Goal: Task Accomplishment & Management: Manage account settings

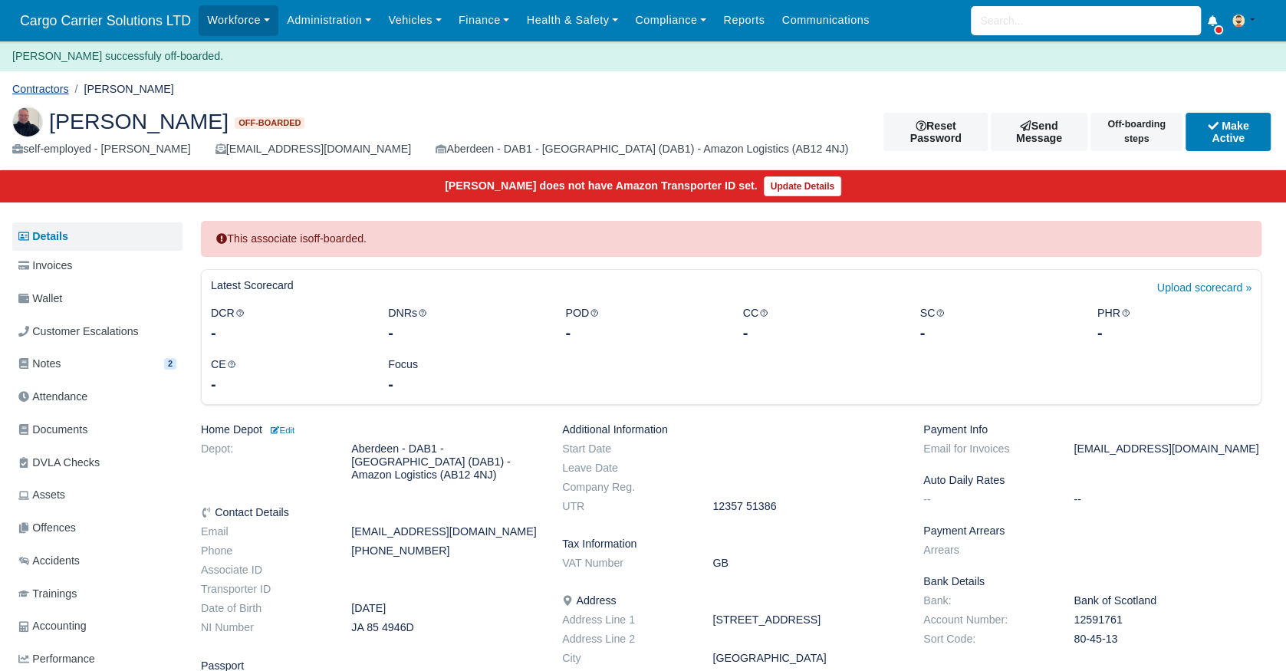
click at [44, 93] on link "Contractors" at bounding box center [40, 89] width 57 height 12
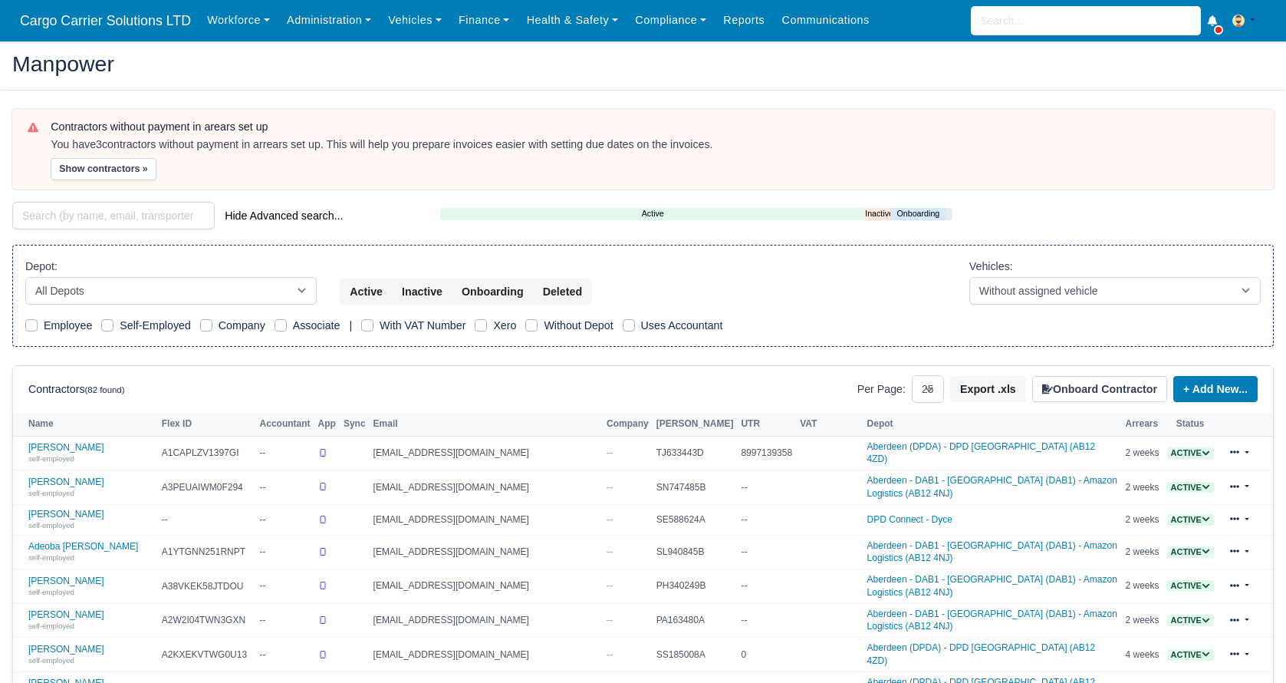
select select "25"
click at [89, 220] on input "search" at bounding box center [113, 216] width 202 height 28
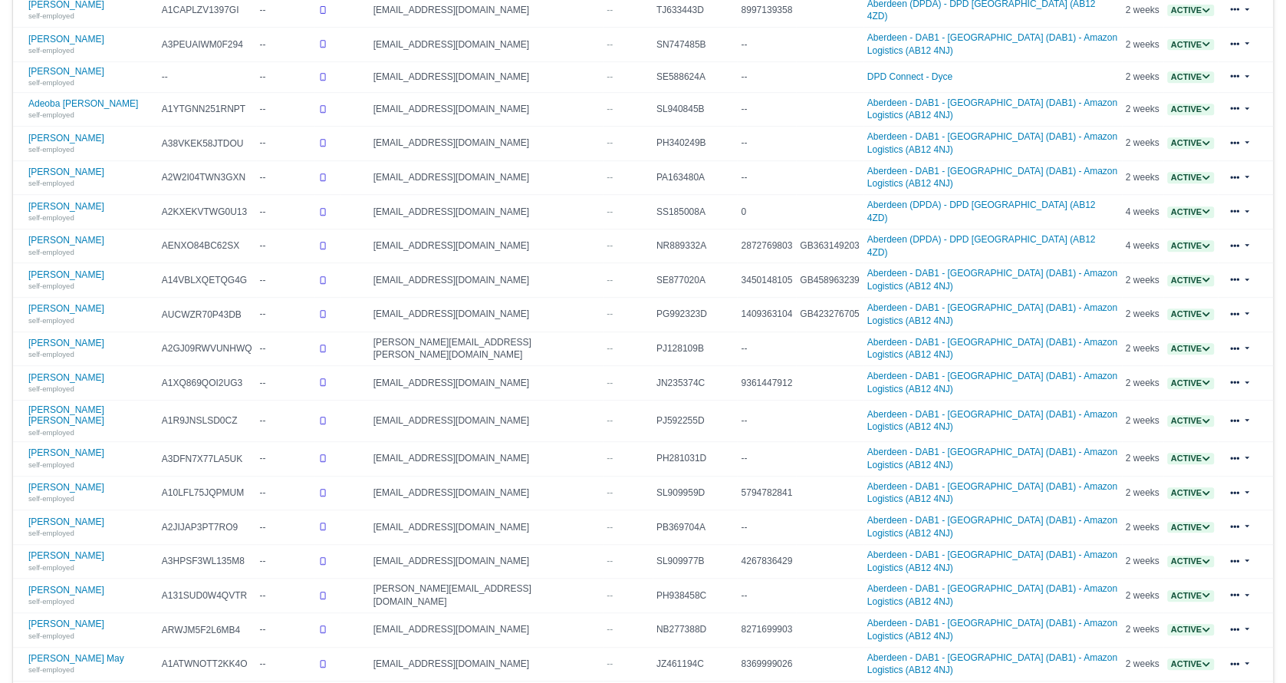
scroll to position [650, 0]
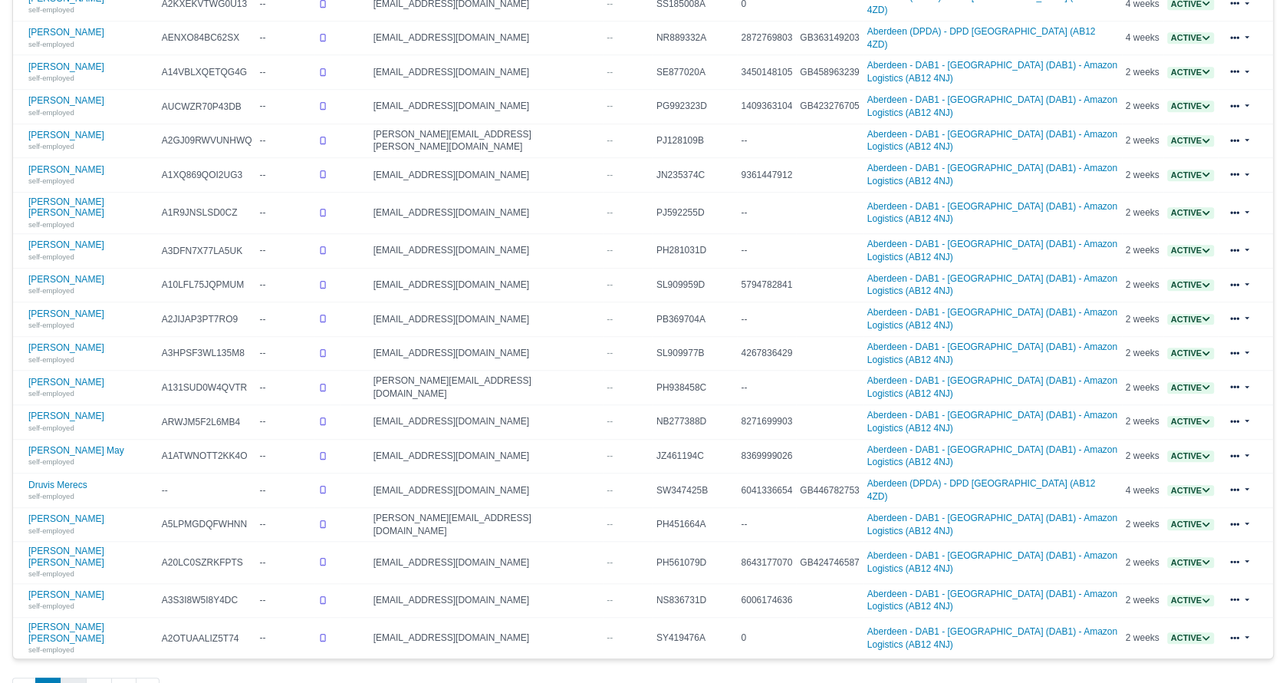
click at [66, 677] on button "2" at bounding box center [74, 691] width 26 height 28
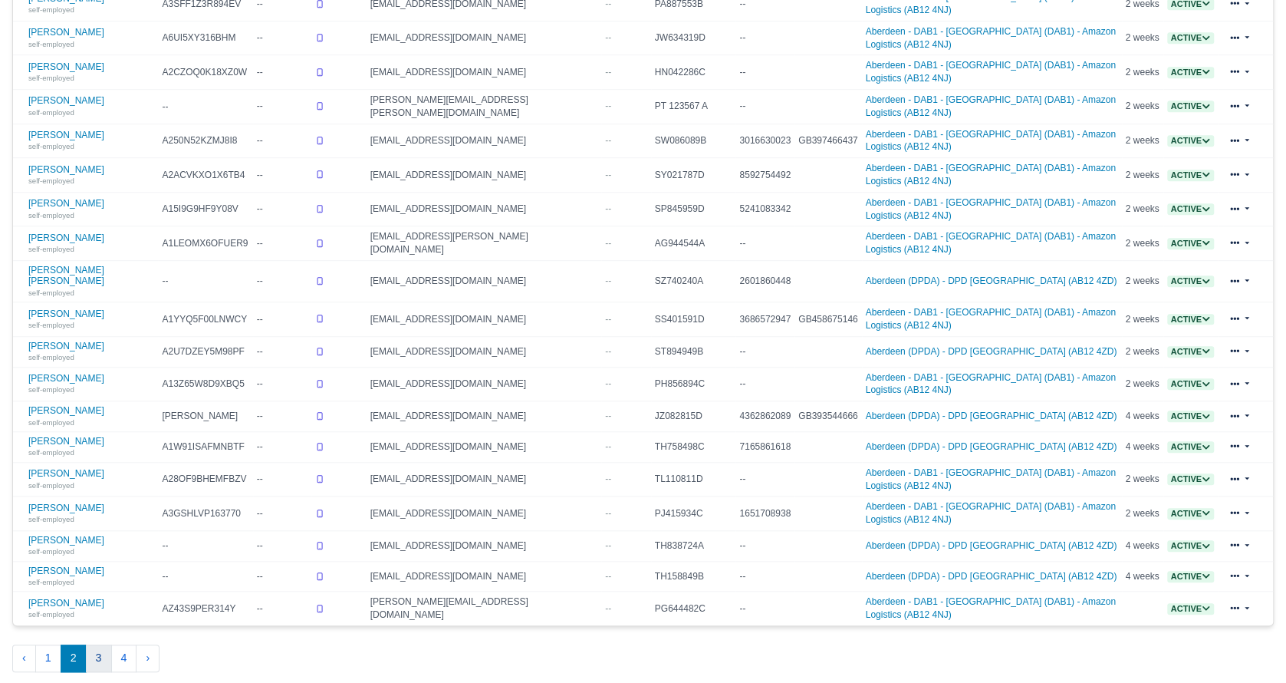
click at [91, 644] on button "3" at bounding box center [99, 658] width 26 height 28
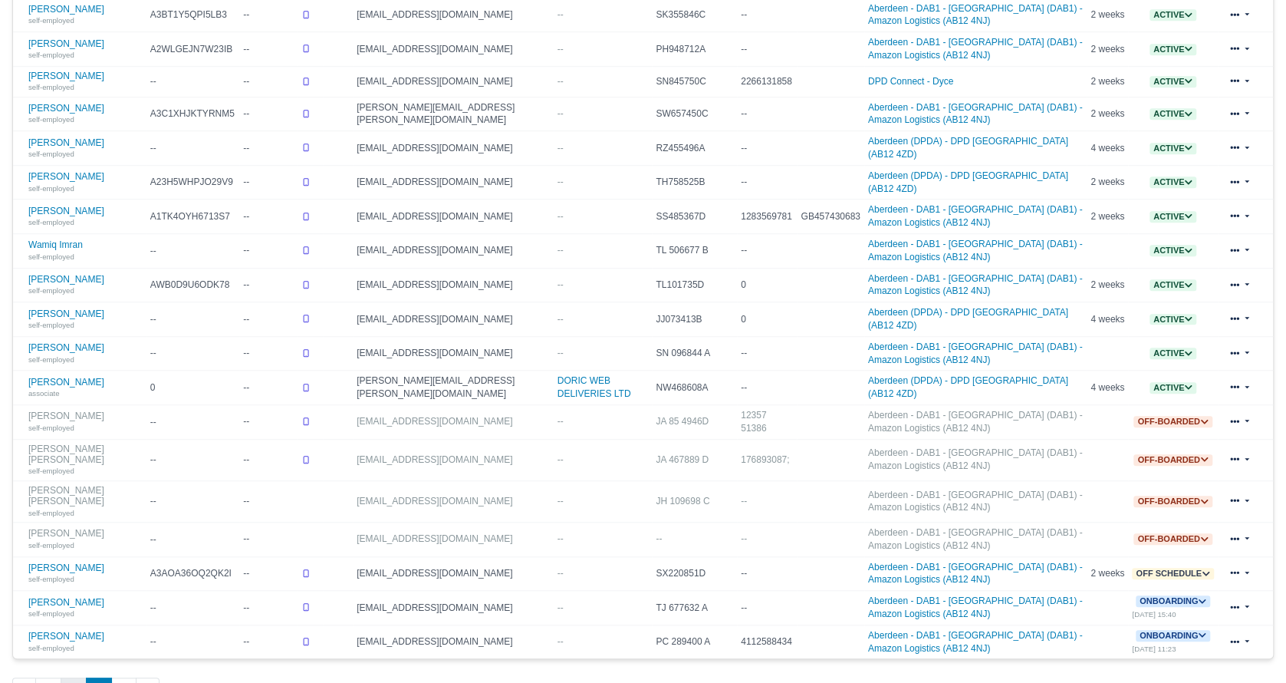
click at [78, 677] on button "2" at bounding box center [74, 691] width 26 height 28
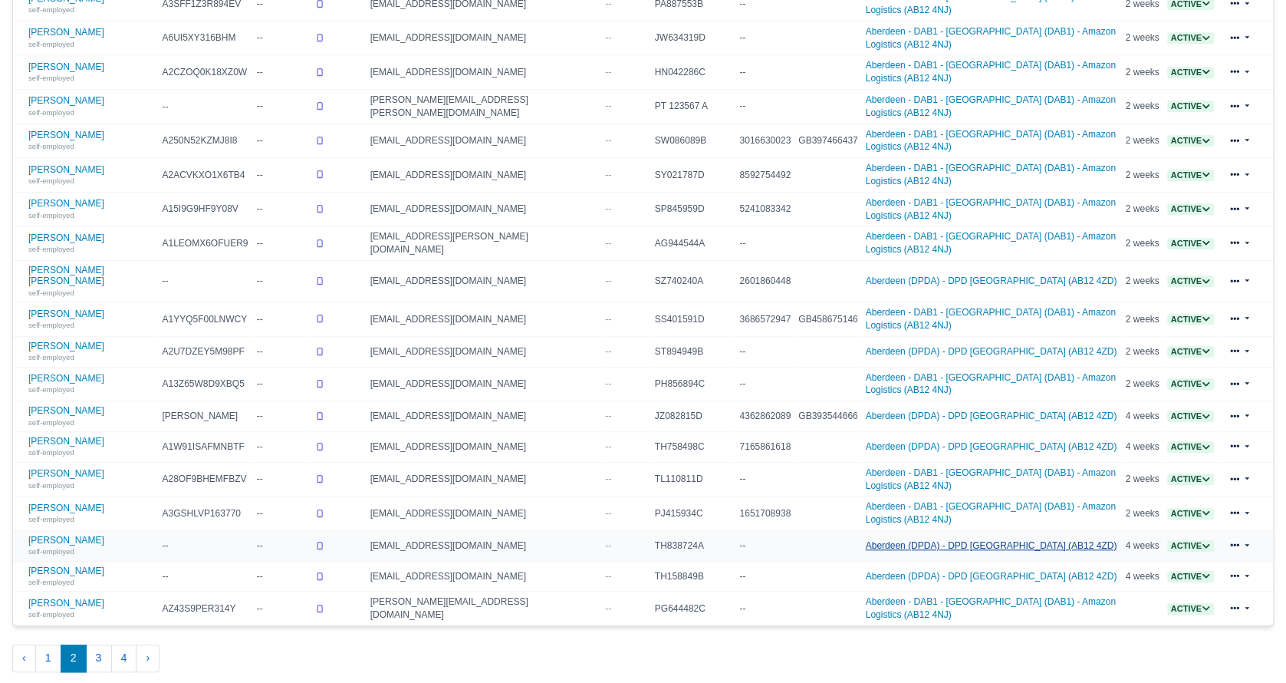
click at [877, 540] on link "Aberdeen (DPDA) - DPD [GEOGRAPHIC_DATA] (AB12 4ZD)" at bounding box center [992, 545] width 252 height 11
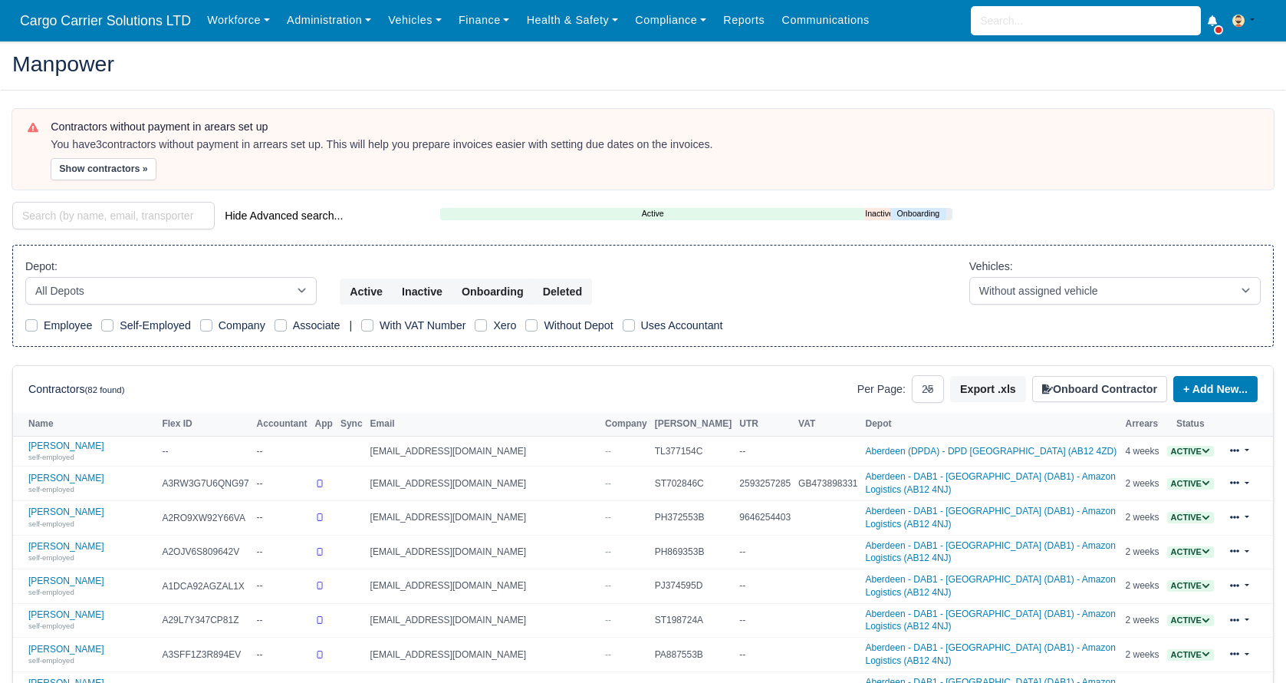
select select "25"
click at [305, 287] on select "All Depots Aberdeen - DAB1 - Aberdeen (DAB1) - Amazon Logistics (AB12 4NJ) Aber…" at bounding box center [170, 291] width 291 height 28
select select "5"
click at [25, 277] on select "All Depots Aberdeen - DAB1 - Aberdeen (DAB1) - Amazon Logistics (AB12 4NJ) Aber…" at bounding box center [170, 291] width 291 height 28
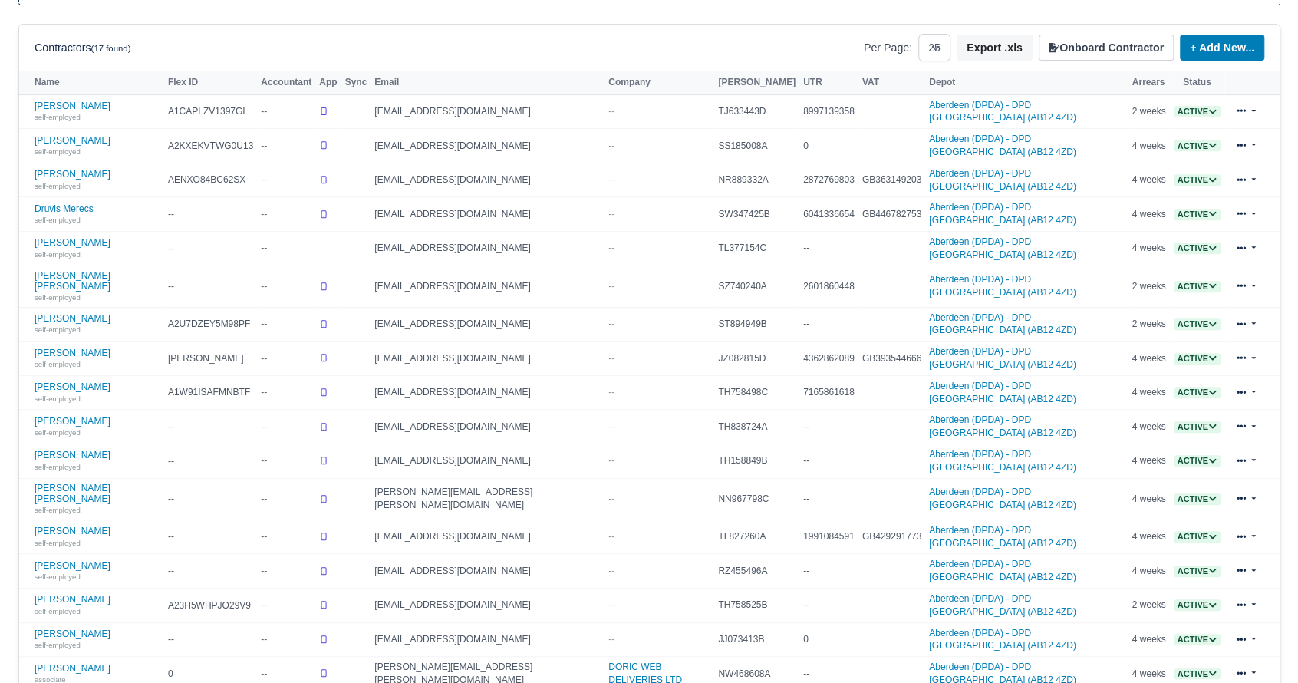
scroll to position [370, 0]
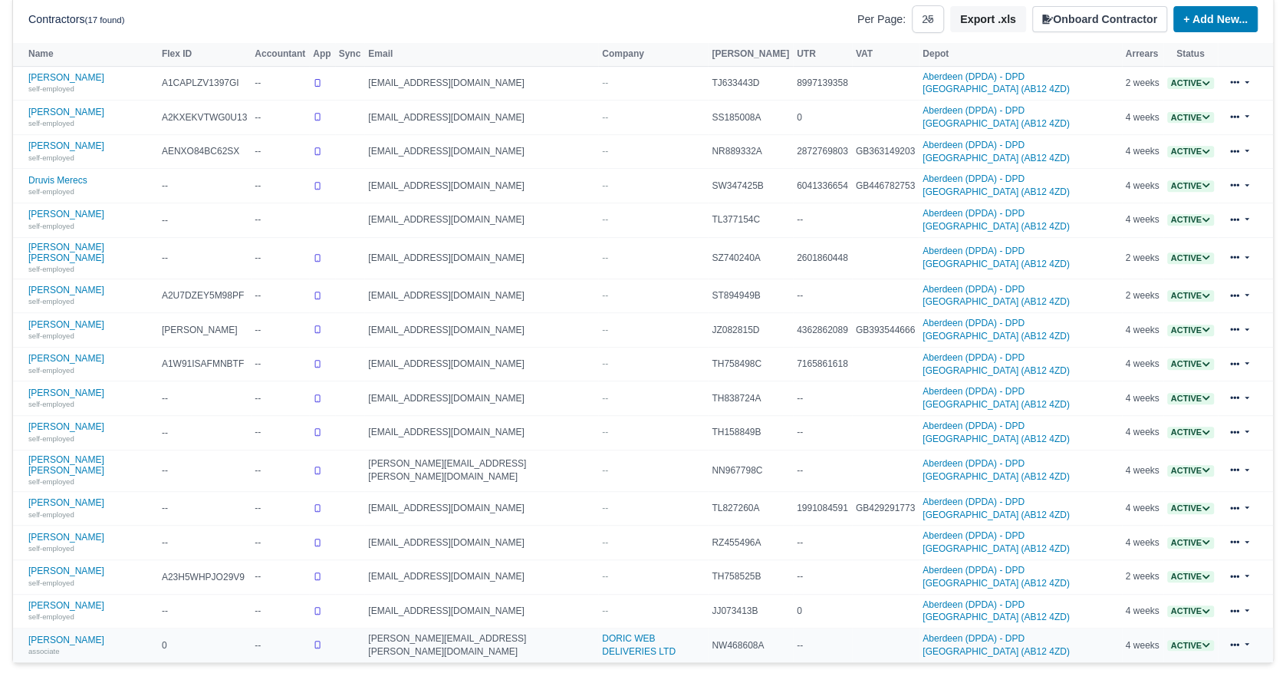
click at [1202, 640] on icon at bounding box center [1206, 644] width 8 height 8
click at [1100, 680] on button "Off-board" at bounding box center [1114, 693] width 66 height 26
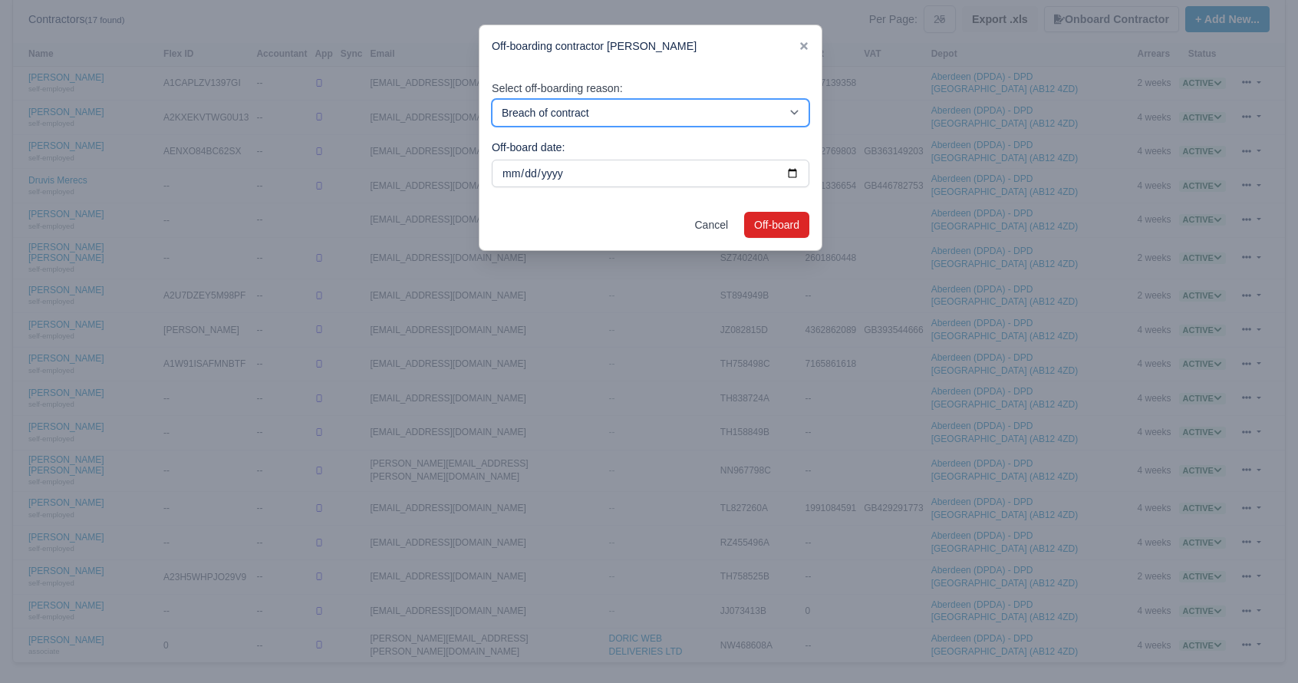
click at [638, 122] on select "Breach of contract Personal decision Too many parcels Heavy routes Another comp…" at bounding box center [651, 113] width 318 height 28
select select "personal-decision"
click at [492, 99] on select "Breach of contract Personal decision Too many parcels Heavy routes Another comp…" at bounding box center [651, 113] width 318 height 28
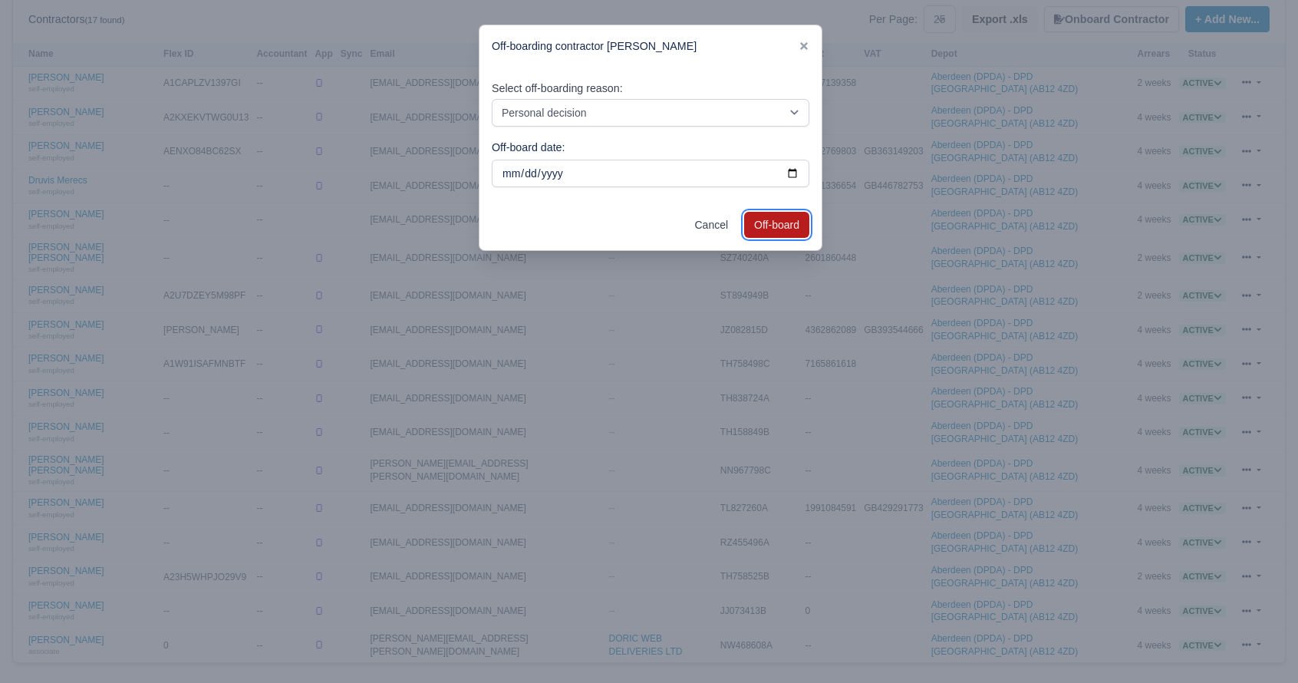
click at [773, 228] on button "Off-board" at bounding box center [776, 225] width 65 height 26
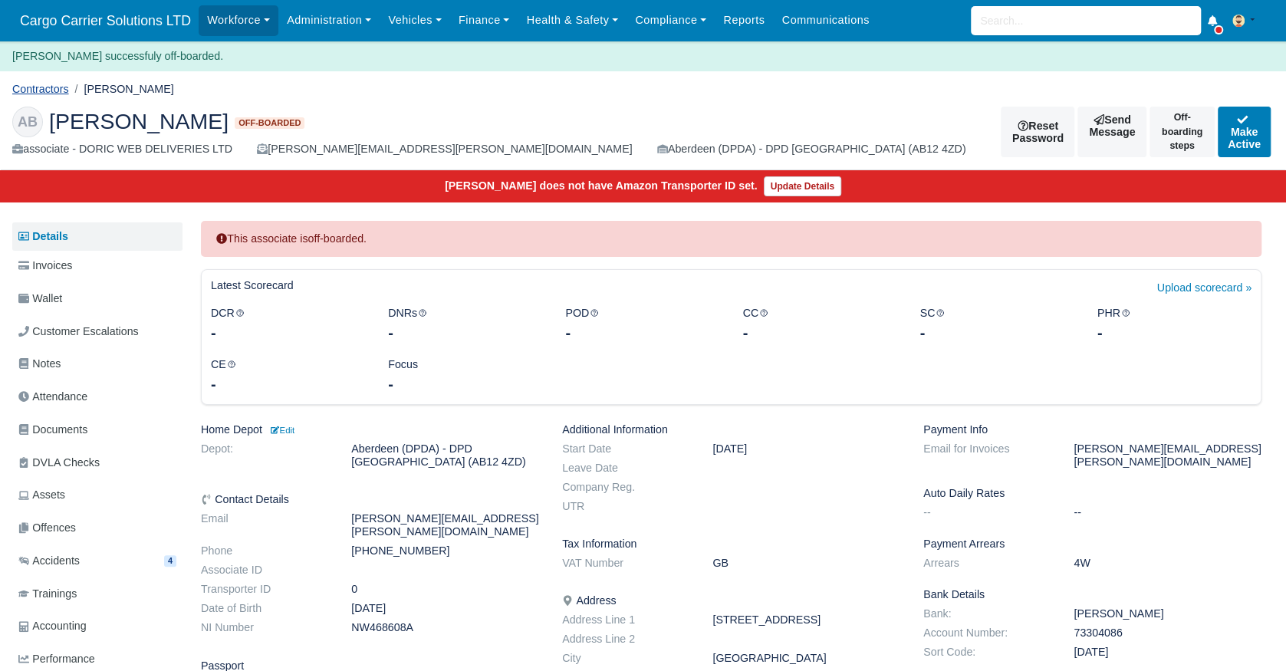
click at [38, 89] on link "Contractors" at bounding box center [40, 89] width 57 height 12
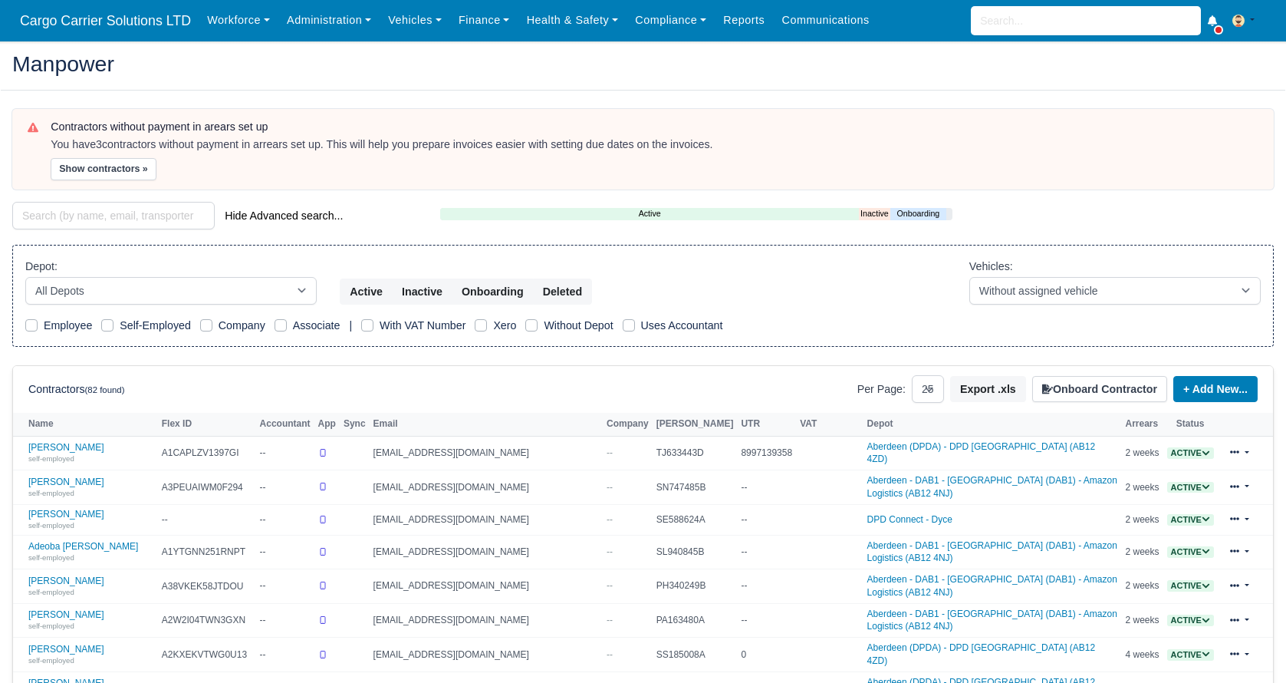
select select "25"
click at [110, 285] on select "All Depots Aberdeen - DAB1 - Aberdeen (DAB1) - Amazon Logistics (AB12 4NJ) Aber…" at bounding box center [170, 291] width 291 height 28
click at [25, 277] on select "All Depots Aberdeen - DAB1 - Aberdeen (DAB1) - Amazon Logistics (AB12 4NJ) Aber…" at bounding box center [170, 291] width 291 height 28
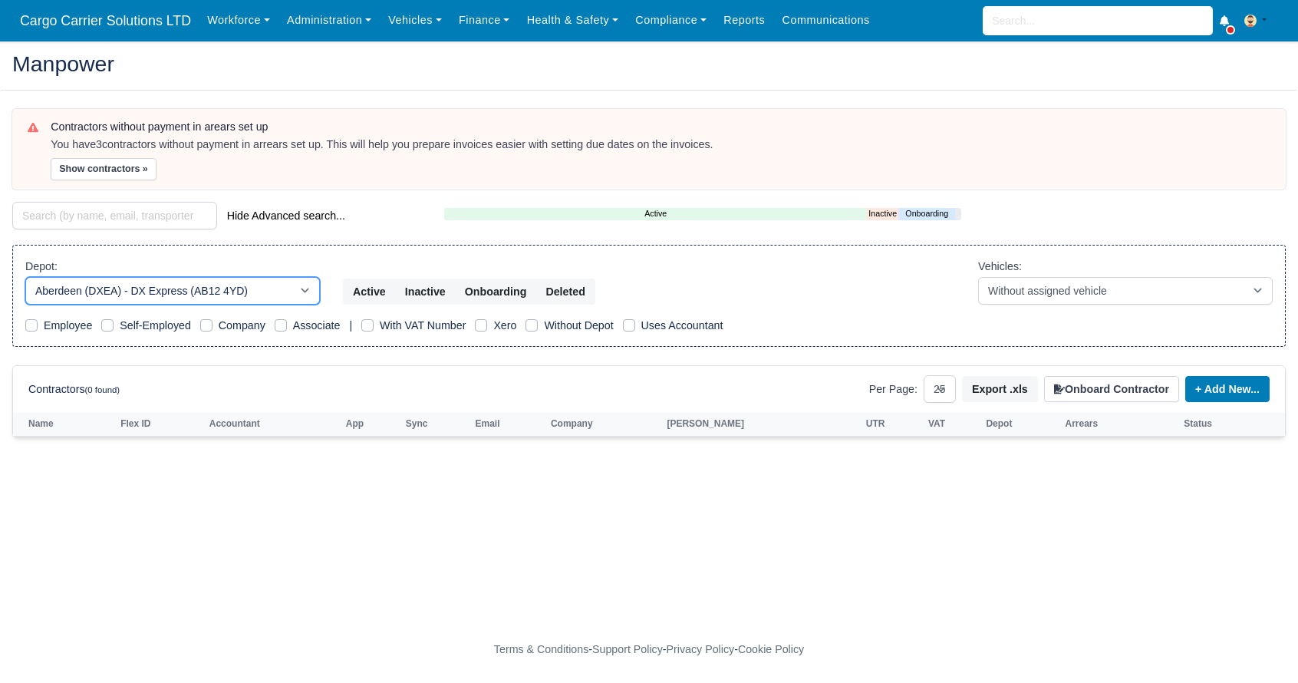
click at [160, 293] on select "All Depots Aberdeen - DAB1 - Aberdeen (DAB1) - Amazon Logistics (AB12 4NJ) Aber…" at bounding box center [172, 291] width 295 height 28
select select "5"
click at [25, 277] on select "All Depots Aberdeen - DAB1 - Aberdeen (DAB1) - Amazon Logistics (AB12 4NJ) Aber…" at bounding box center [172, 291] width 295 height 28
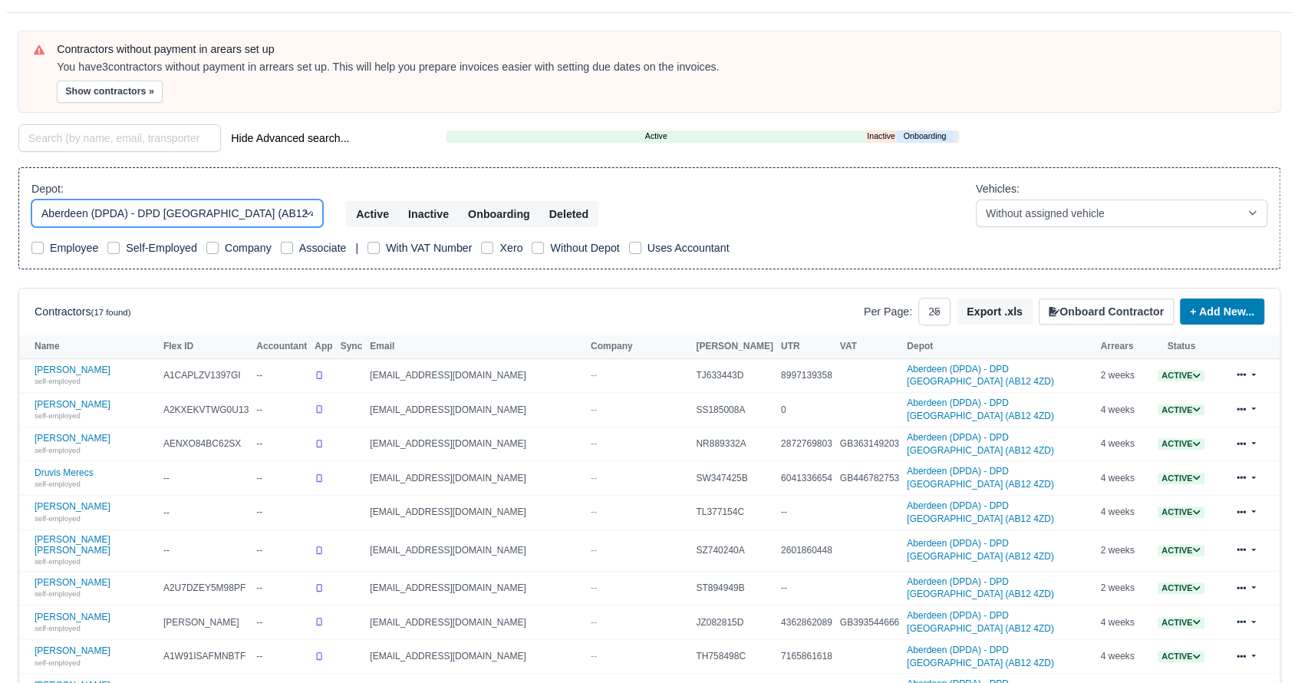
scroll to position [127, 0]
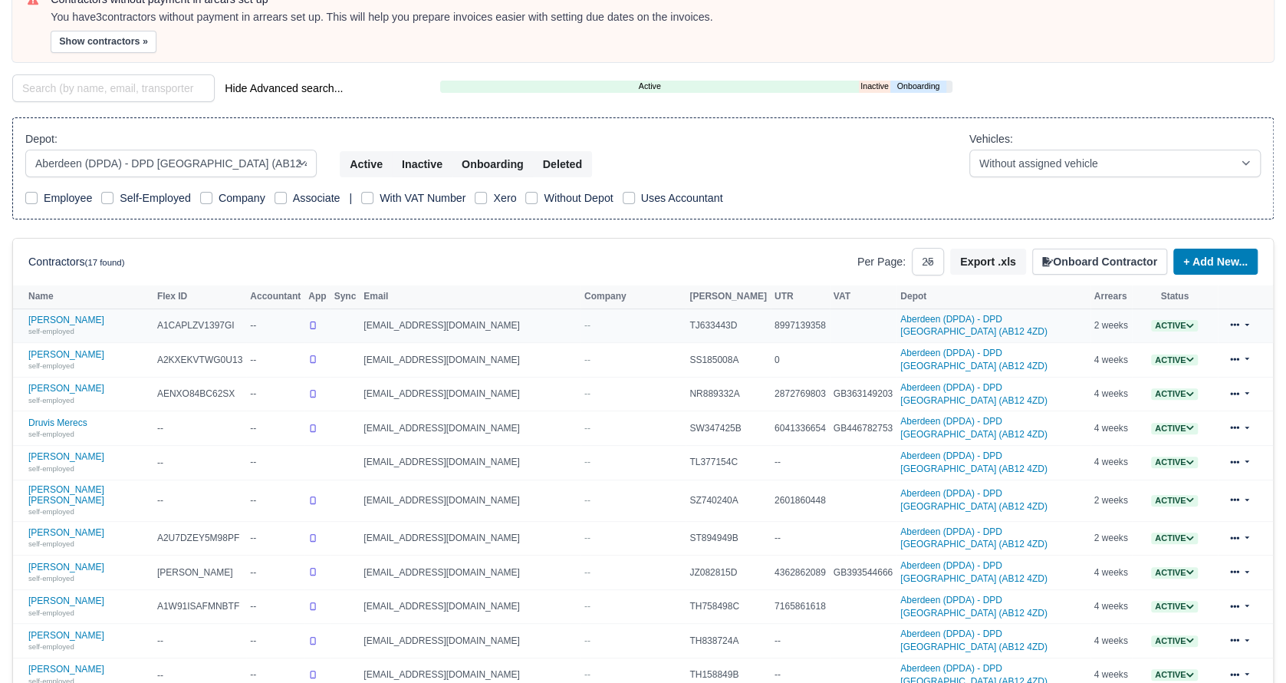
click at [1186, 325] on icon at bounding box center [1190, 325] width 8 height 8
click at [1091, 366] on button "Off-board" at bounding box center [1098, 373] width 66 height 26
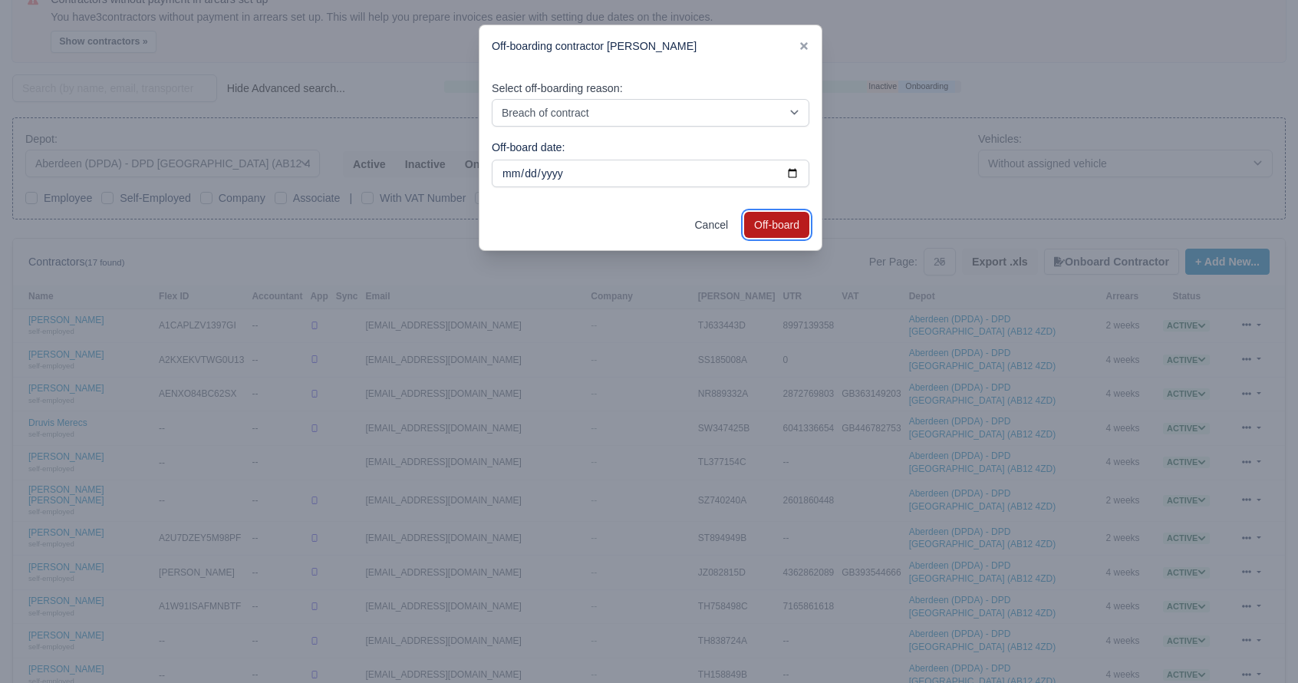
click at [767, 223] on button "Off-board" at bounding box center [776, 225] width 65 height 26
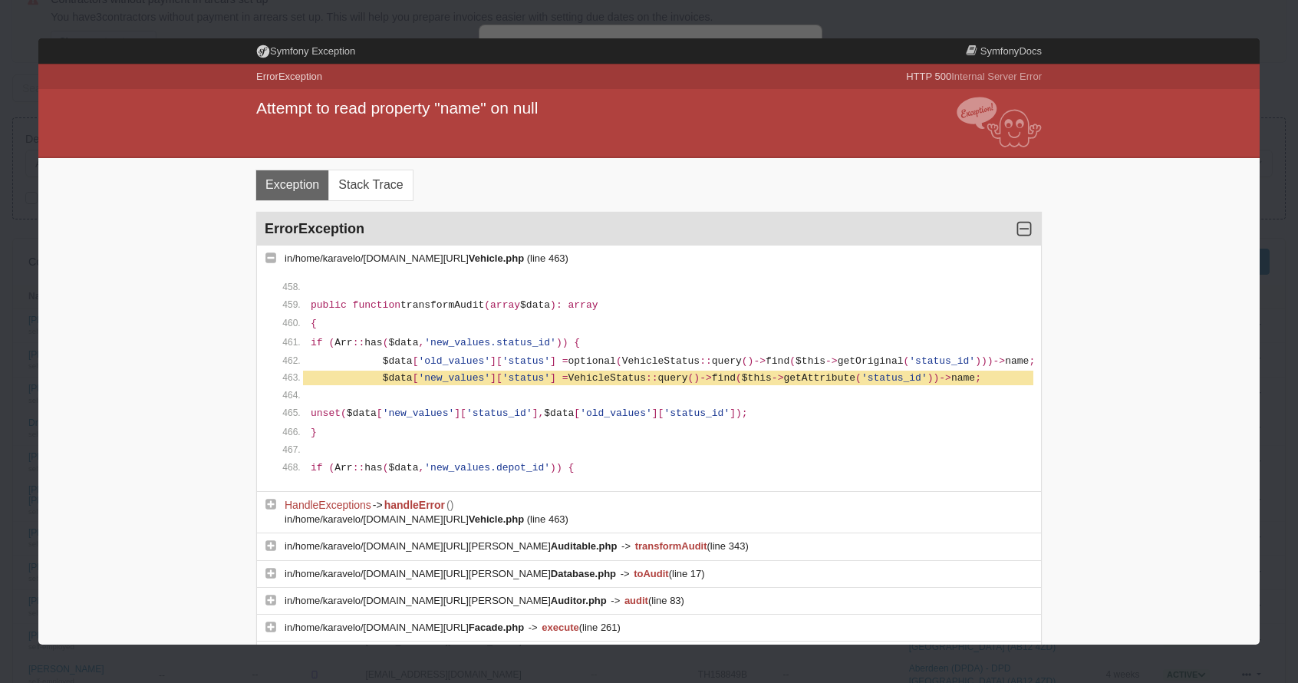
scroll to position [0, 0]
click at [1090, 19] on div at bounding box center [649, 341] width 1298 height 683
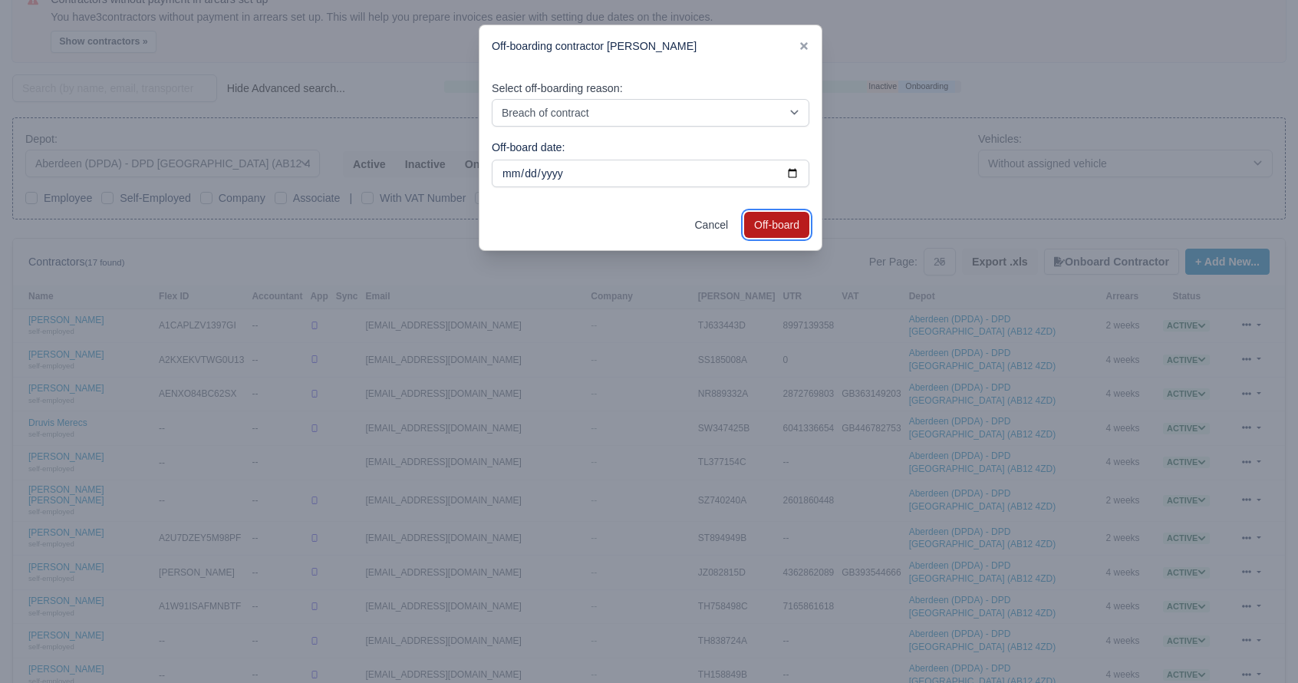
click at [775, 223] on button "Off-board" at bounding box center [776, 225] width 65 height 26
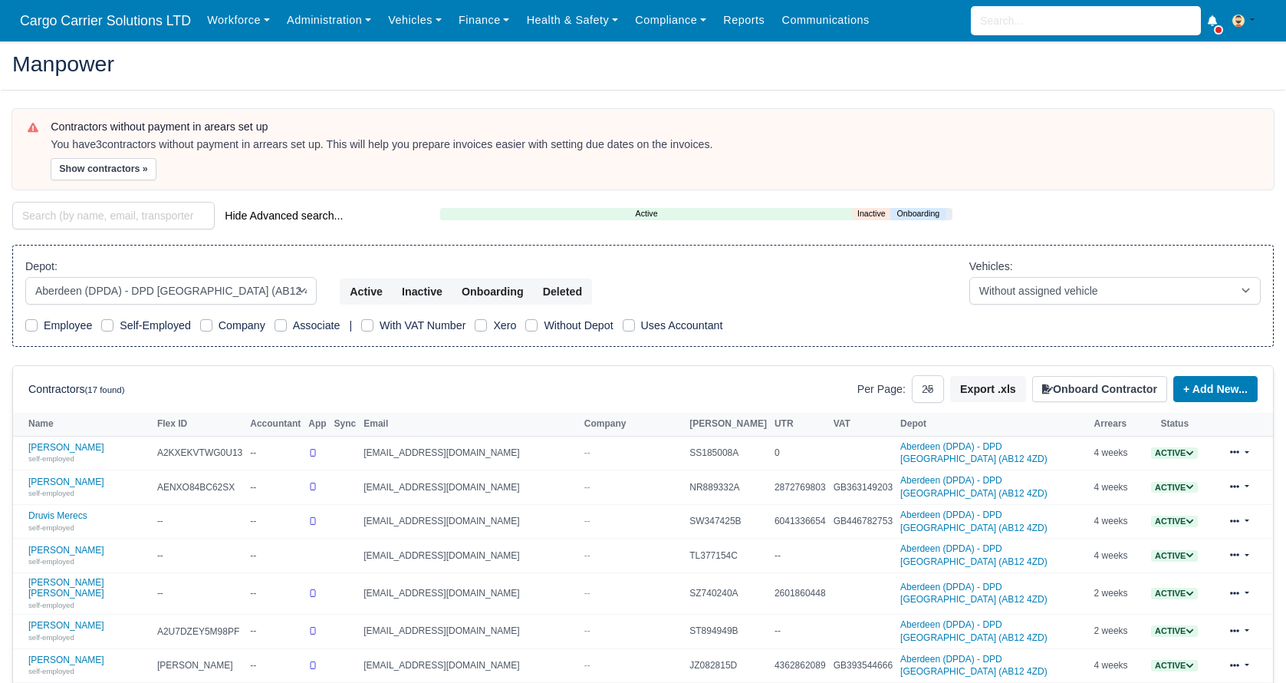
select select "5"
select select "25"
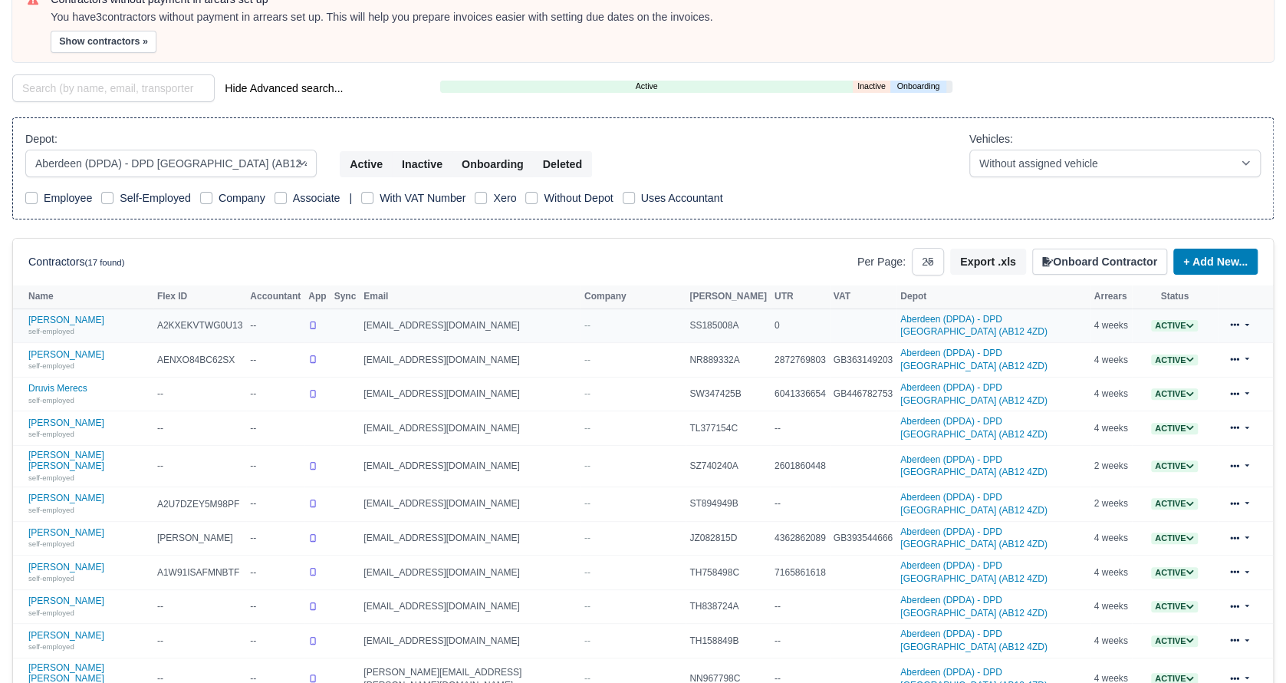
click at [1186, 321] on icon at bounding box center [1190, 325] width 8 height 8
click at [1091, 367] on button "Off-board" at bounding box center [1098, 373] width 66 height 26
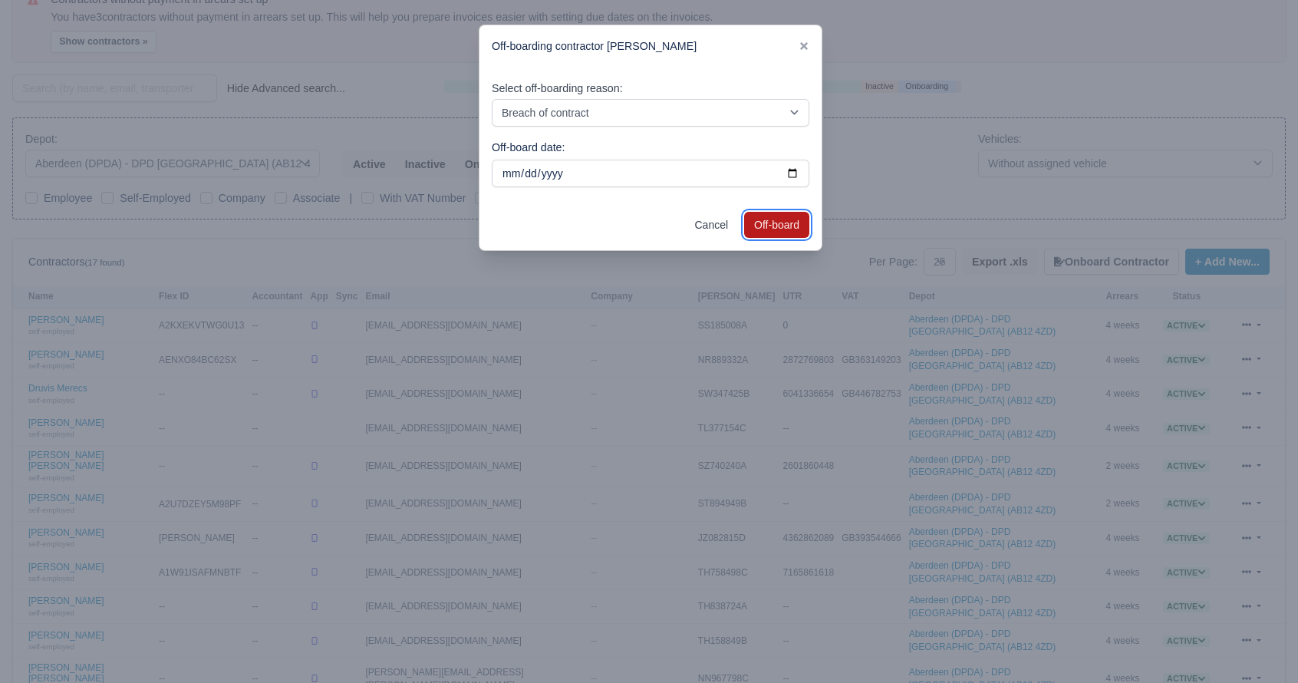
click at [784, 225] on button "Off-board" at bounding box center [776, 225] width 65 height 26
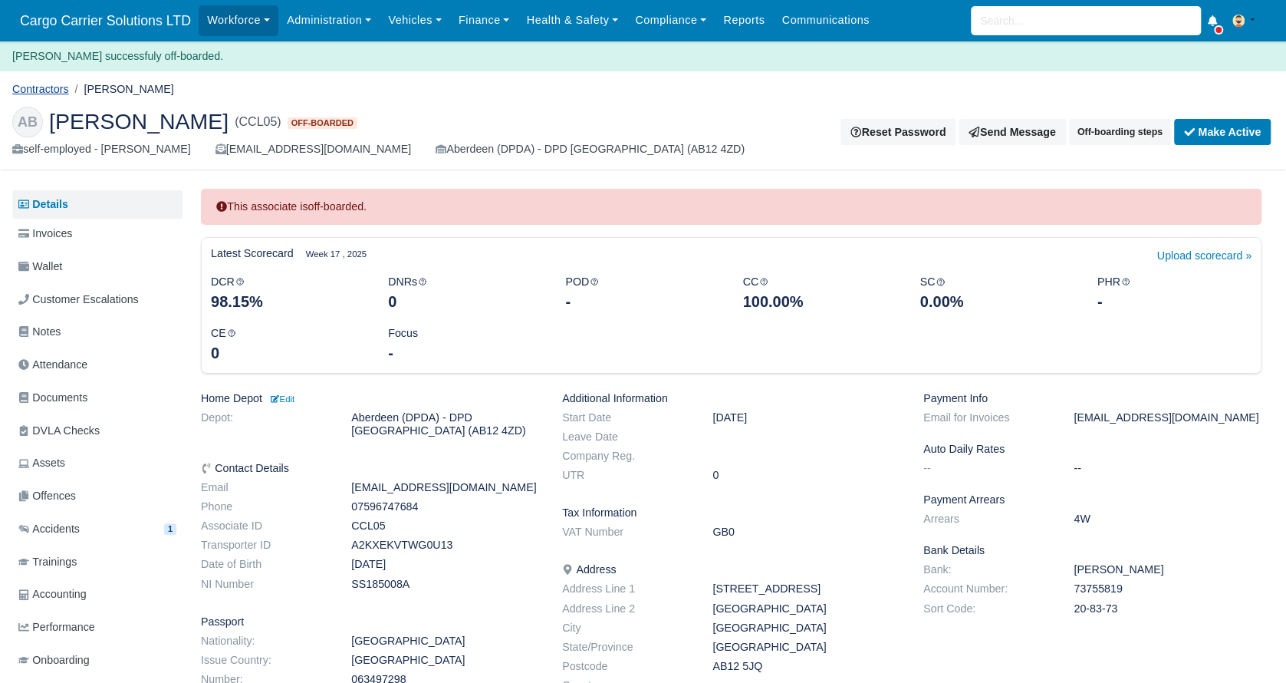
click at [28, 86] on link "Contractors" at bounding box center [40, 89] width 57 height 12
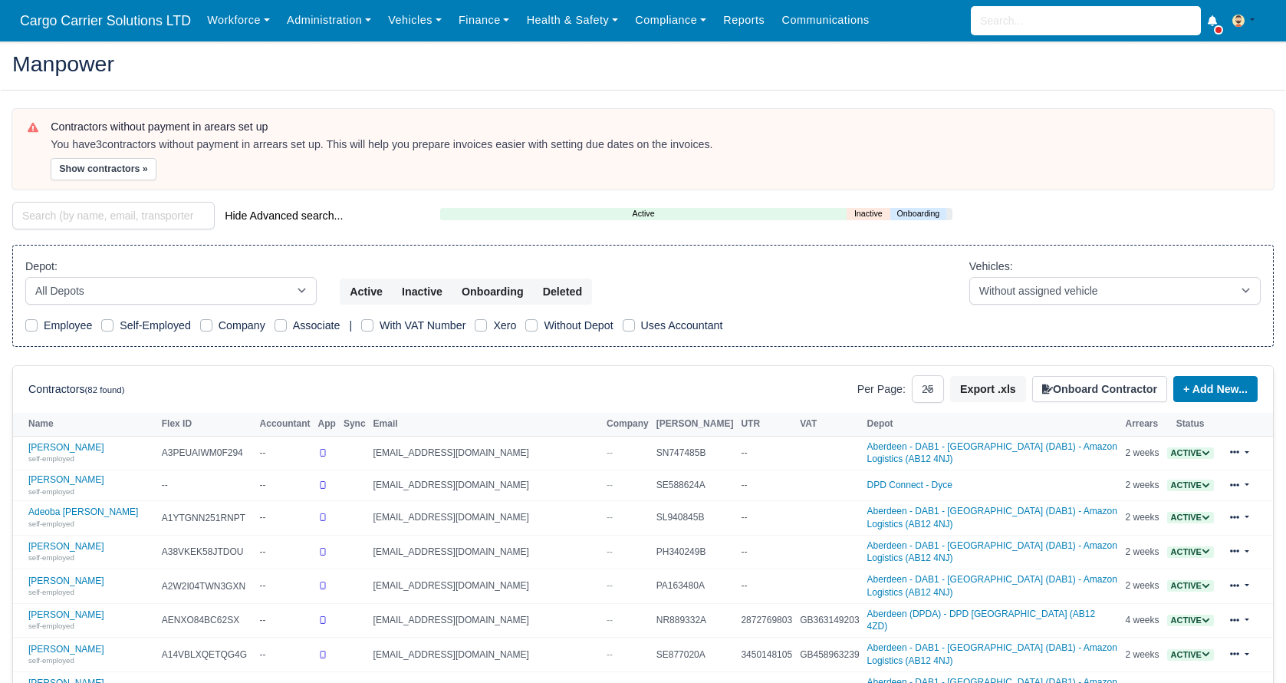
select select "25"
click at [1202, 449] on icon at bounding box center [1206, 453] width 8 height 8
click at [1109, 499] on button "Off-board" at bounding box center [1114, 500] width 66 height 26
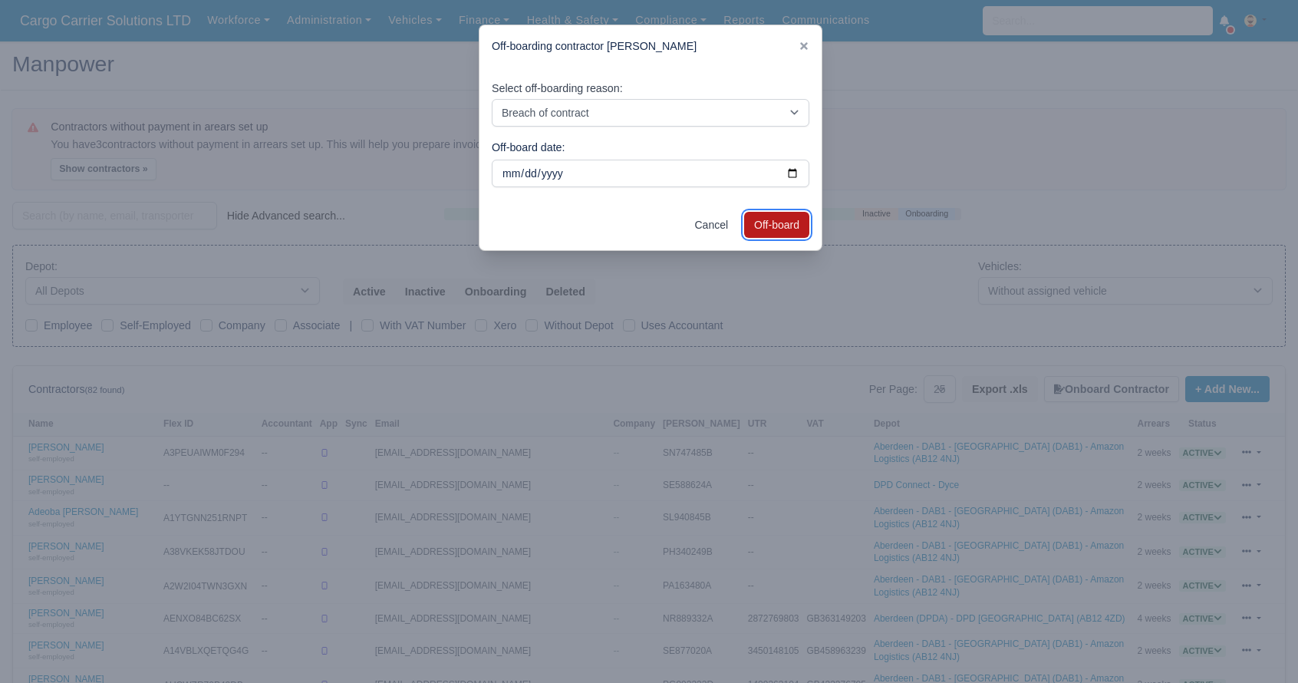
click at [769, 228] on button "Off-board" at bounding box center [776, 225] width 65 height 26
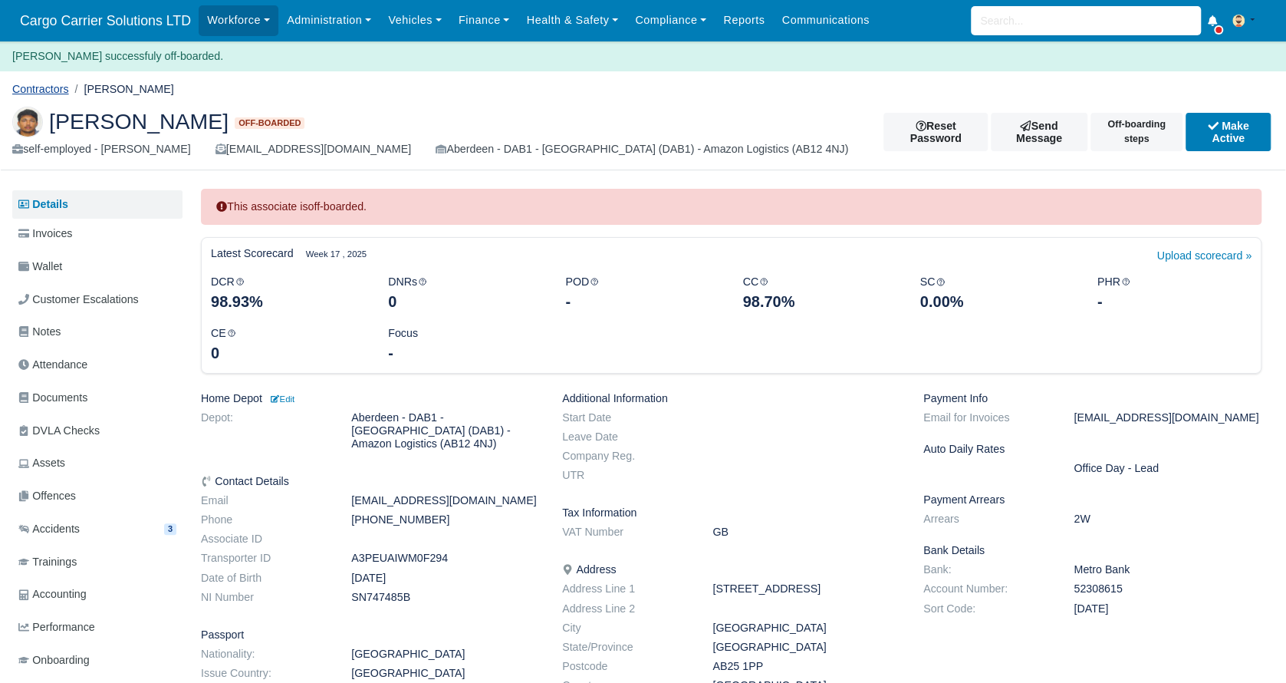
click at [35, 93] on link "Contractors" at bounding box center [40, 89] width 57 height 12
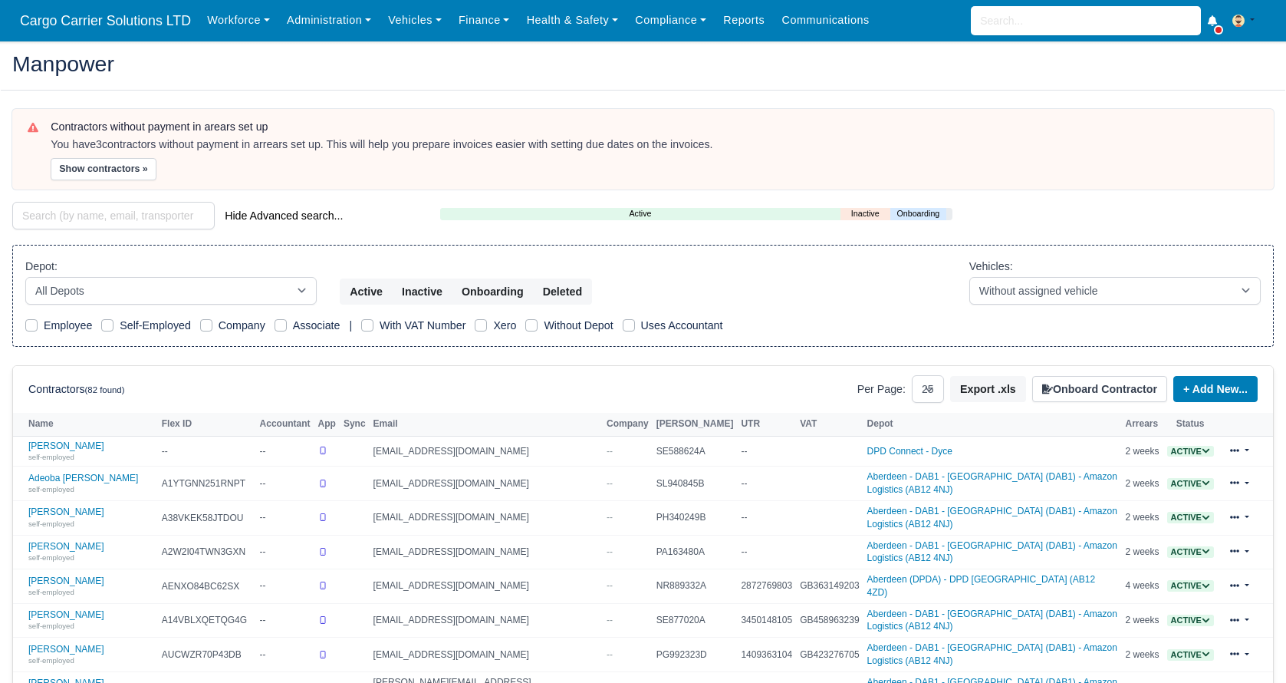
select select "25"
click at [1202, 449] on icon at bounding box center [1206, 450] width 8 height 8
click at [1106, 496] on button "Off-board" at bounding box center [1114, 499] width 66 height 26
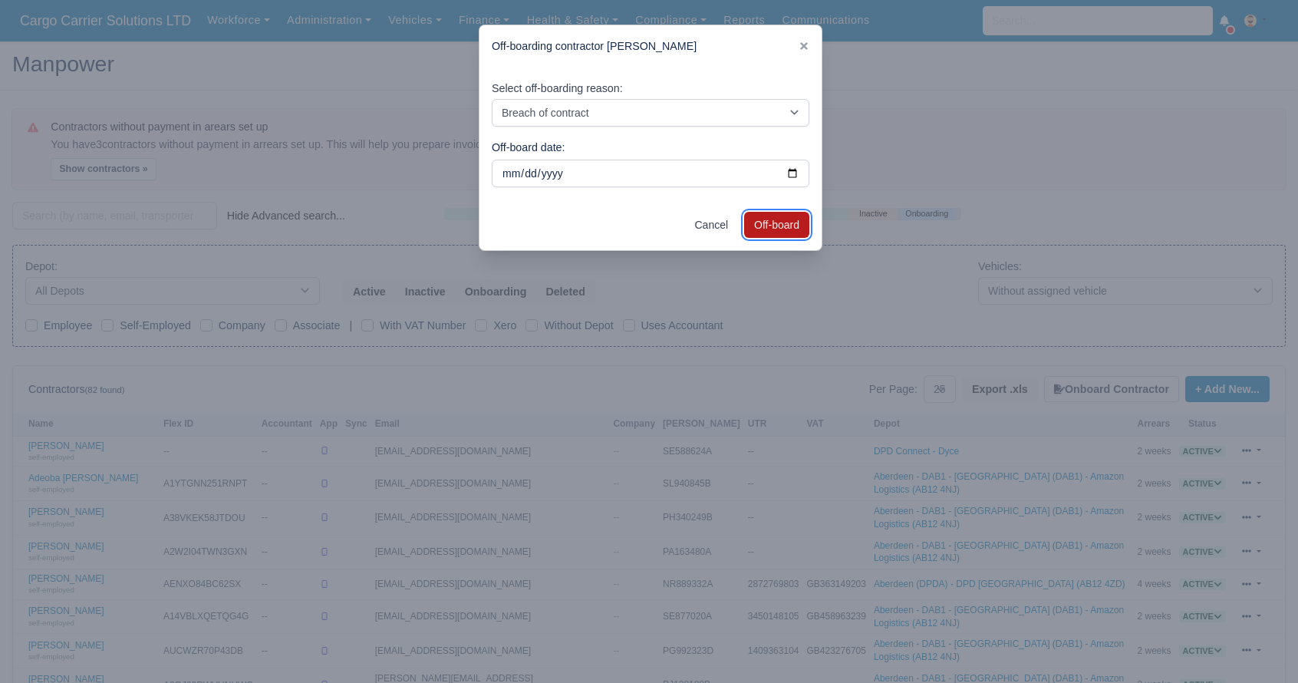
click at [793, 228] on button "Off-board" at bounding box center [776, 225] width 65 height 26
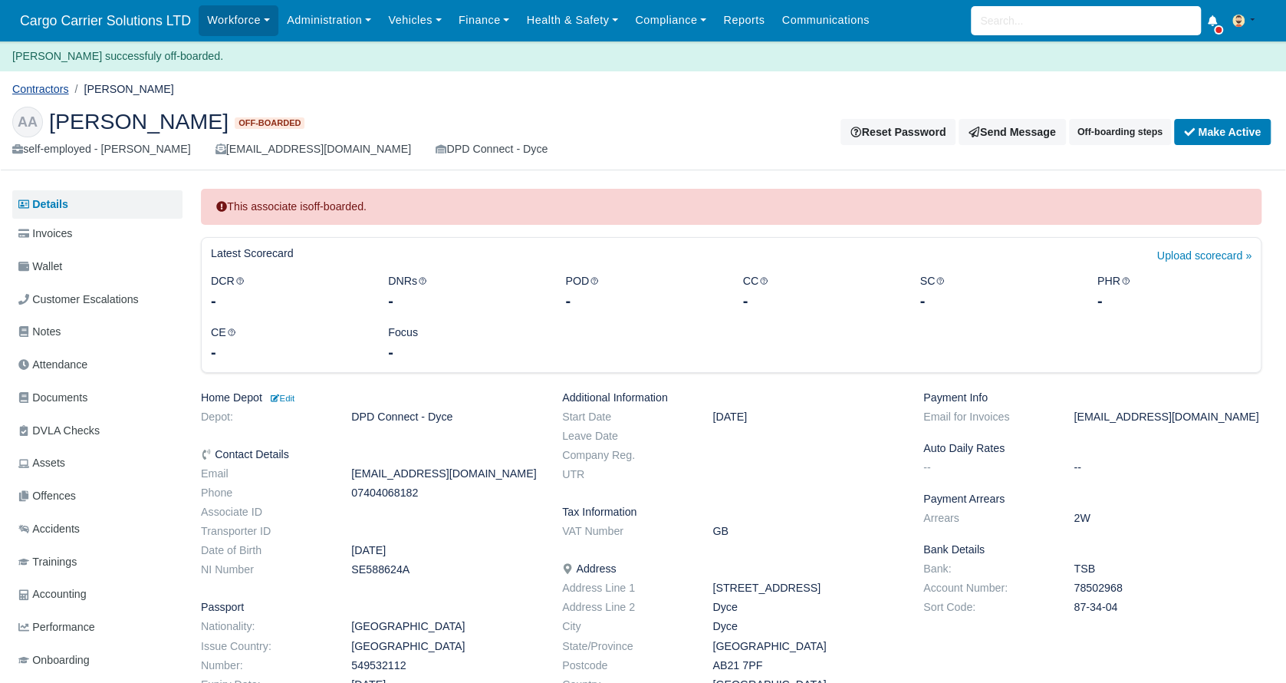
click at [37, 83] on link "Contractors" at bounding box center [40, 89] width 57 height 12
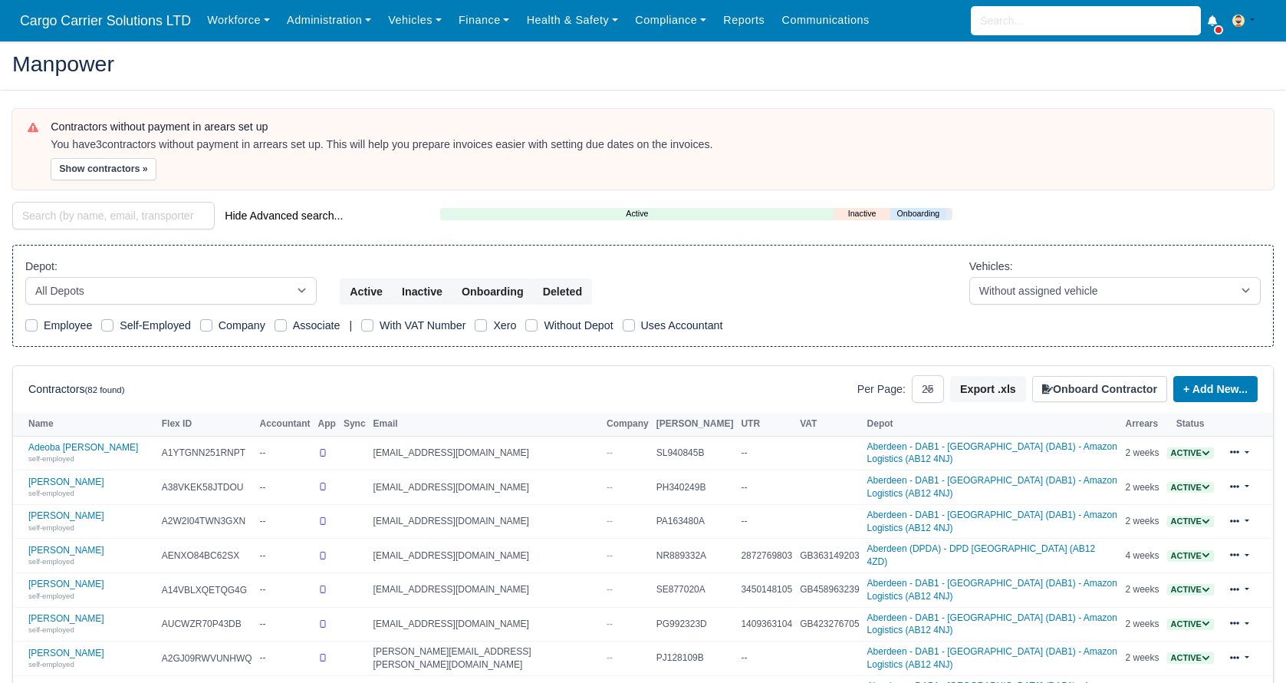
select select "25"
click at [296, 291] on select "All Depots Aberdeen - DAB1 - Aberdeen (DAB1) - Amazon Logistics (AB12 4NJ) Aber…" at bounding box center [170, 291] width 291 height 28
select select "5"
click at [25, 277] on select "All Depots Aberdeen - DAB1 - Aberdeen (DAB1) - Amazon Logistics (AB12 4NJ) Aber…" at bounding box center [170, 291] width 291 height 28
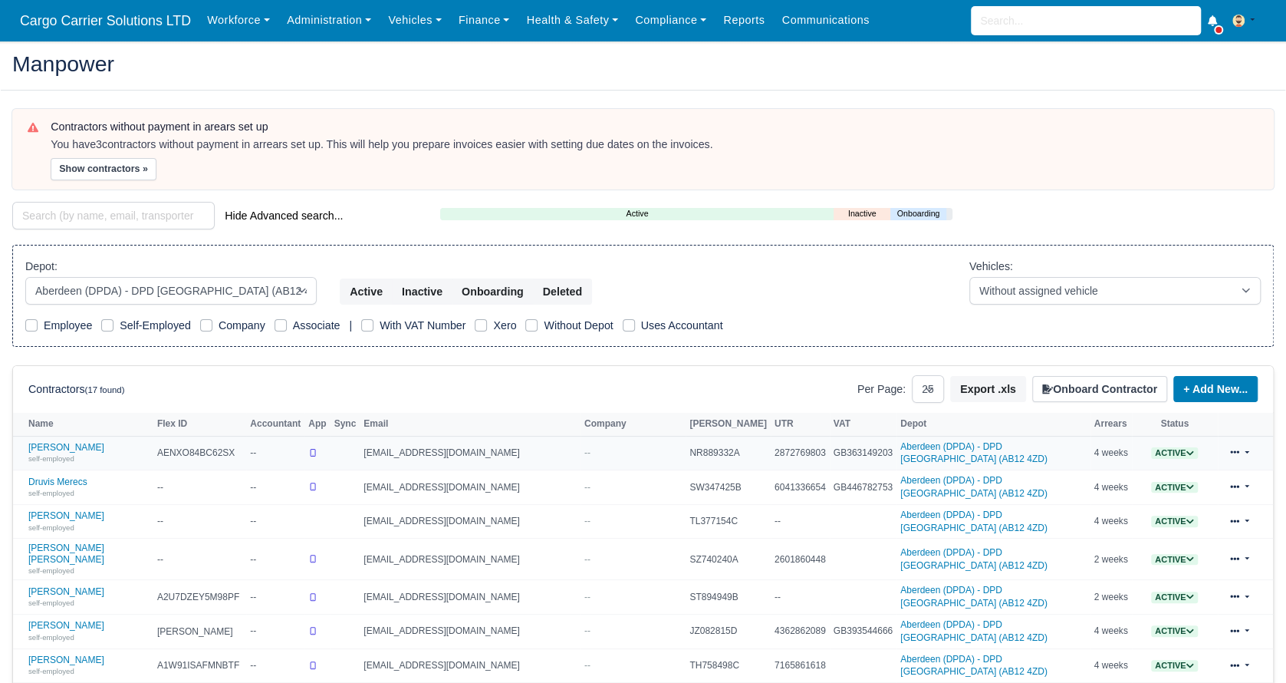
click at [1186, 449] on icon at bounding box center [1190, 453] width 8 height 8
click at [1094, 496] on button "Off-board" at bounding box center [1098, 500] width 66 height 26
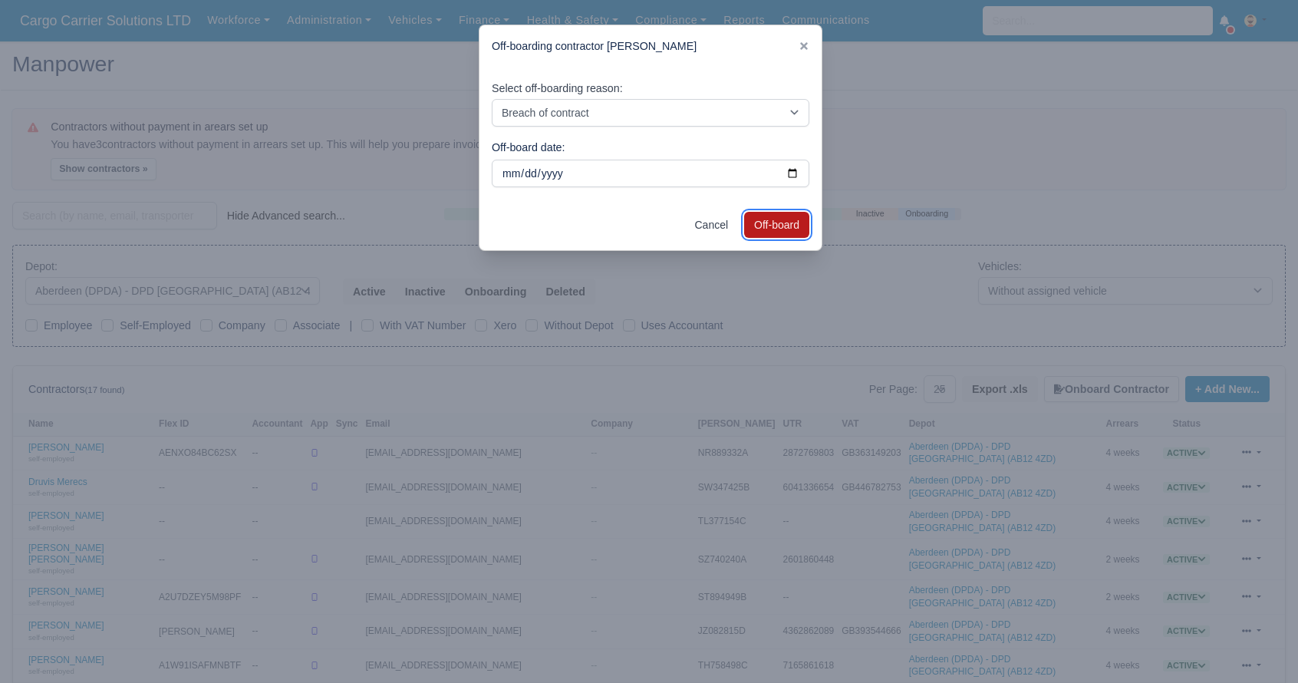
click at [795, 225] on button "Off-board" at bounding box center [776, 225] width 65 height 26
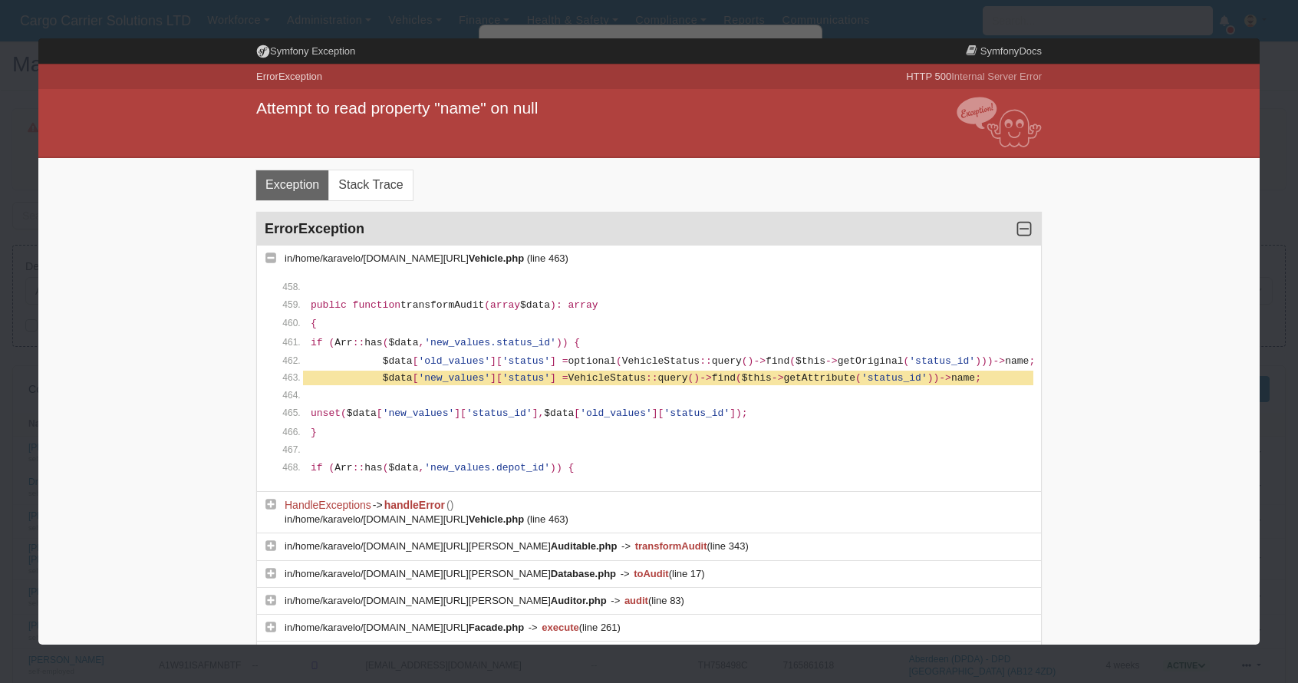
click at [758, 231] on h3 "ErrorException" at bounding box center [649, 229] width 769 height 18
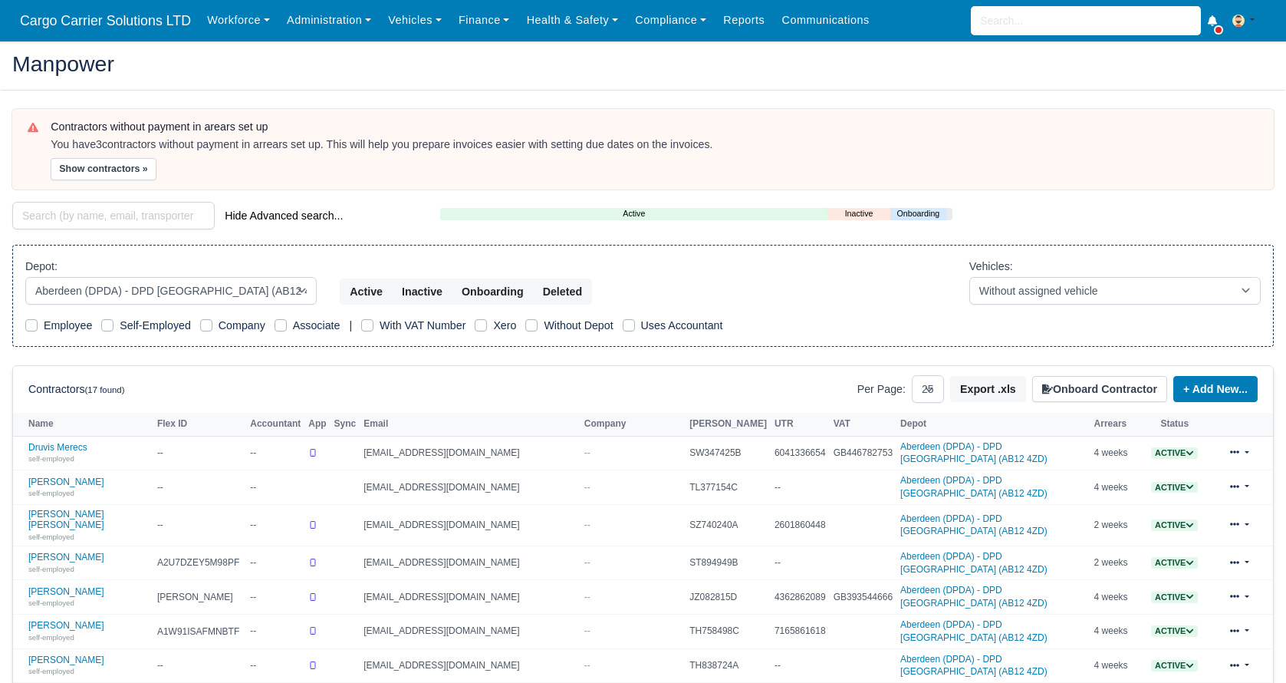
select select "5"
select select "25"
click at [1187, 450] on icon at bounding box center [1190, 452] width 7 height 5
click at [1095, 504] on button "Off-board" at bounding box center [1098, 500] width 66 height 26
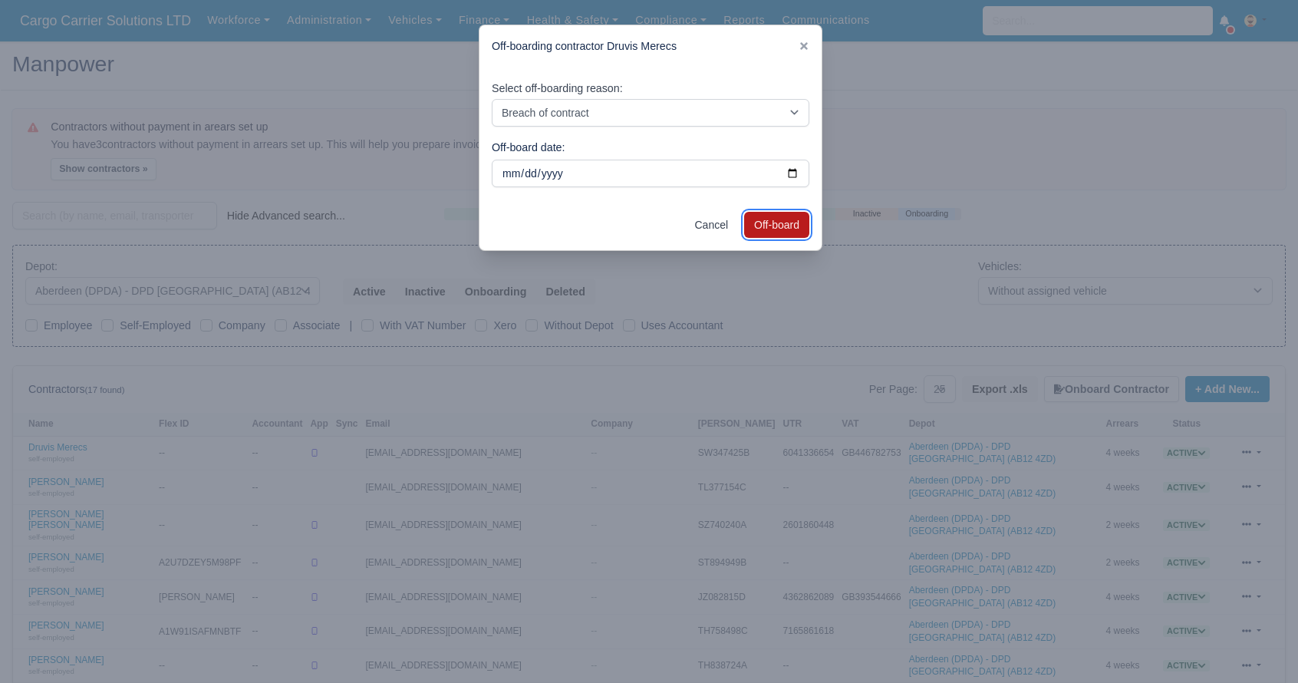
click at [776, 214] on button "Off-board" at bounding box center [776, 225] width 65 height 26
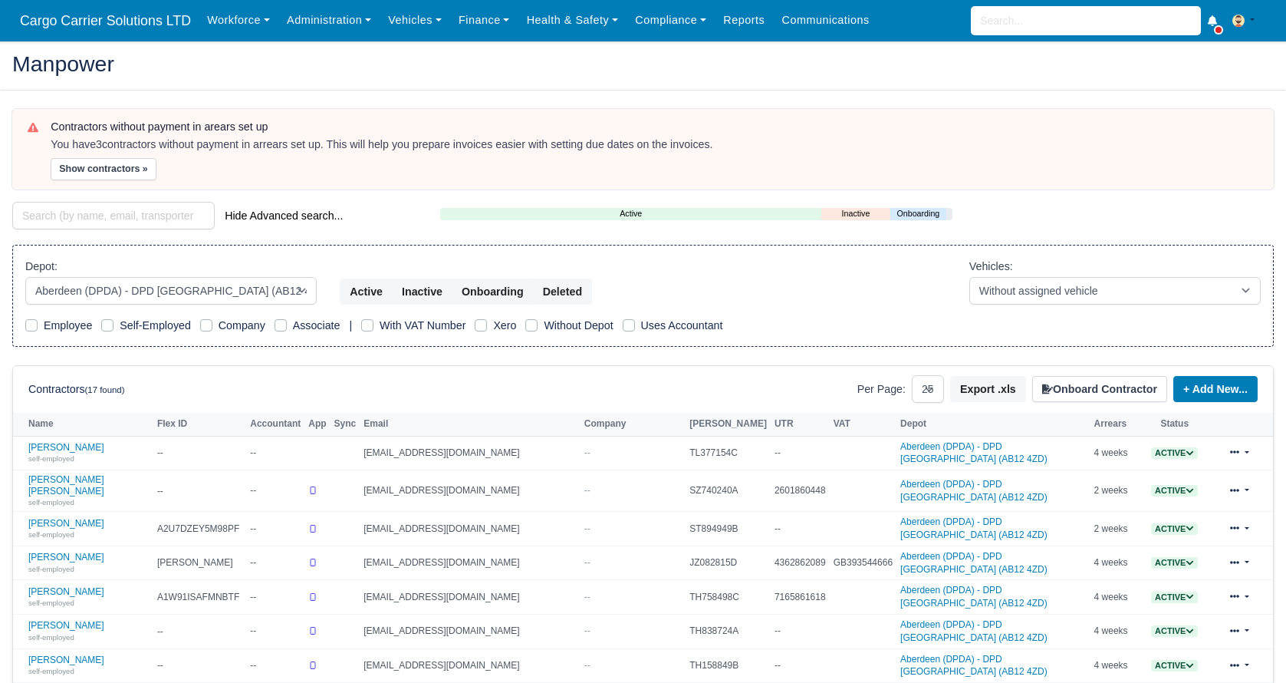
select select "5"
select select "25"
click at [1187, 450] on icon at bounding box center [1190, 452] width 7 height 5
click at [1094, 501] on button "Off-board" at bounding box center [1098, 500] width 66 height 26
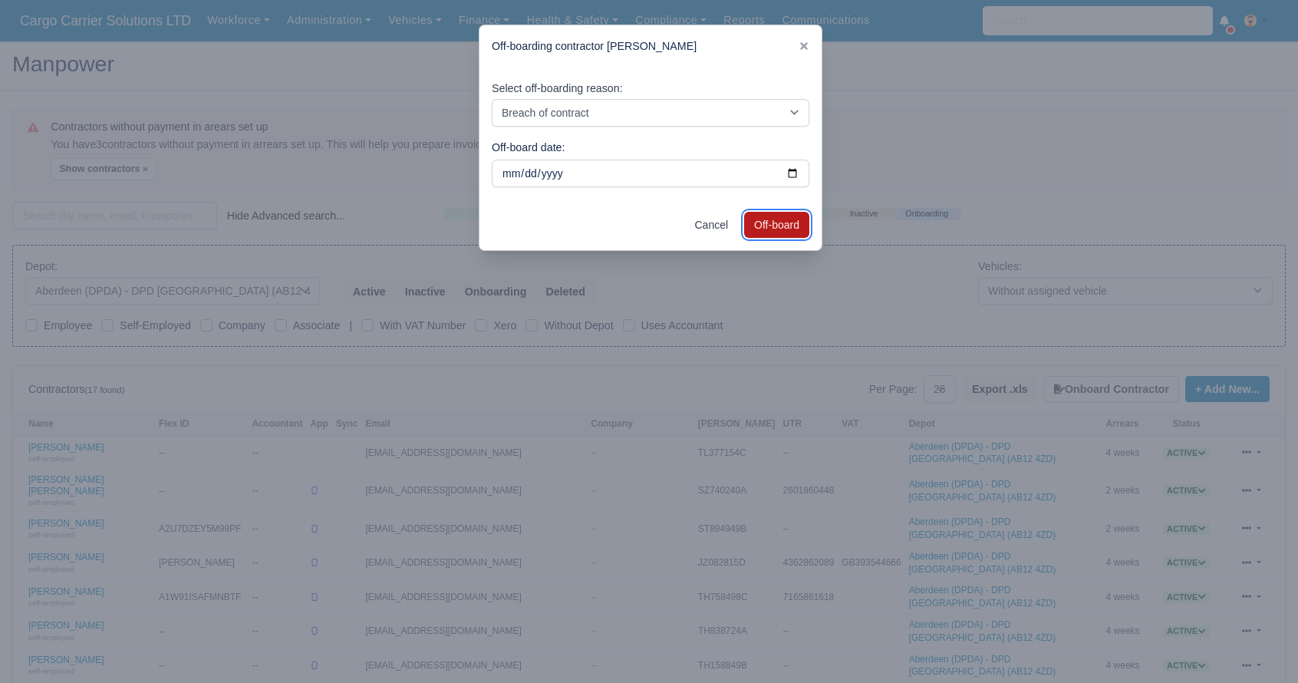
click at [796, 232] on button "Off-board" at bounding box center [776, 225] width 65 height 26
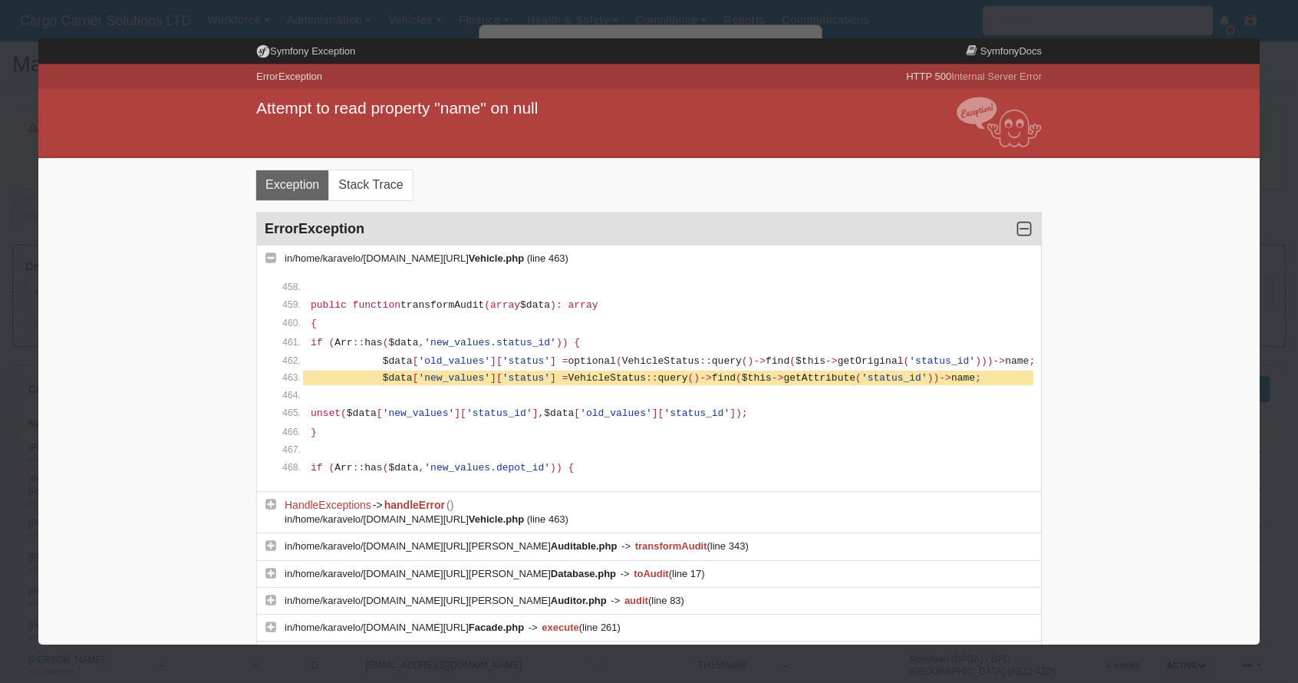
click at [312, 121] on div "Attempt to read property "name" on null" at bounding box center [649, 122] width 808 height 67
click at [271, 30] on div at bounding box center [649, 341] width 1298 height 683
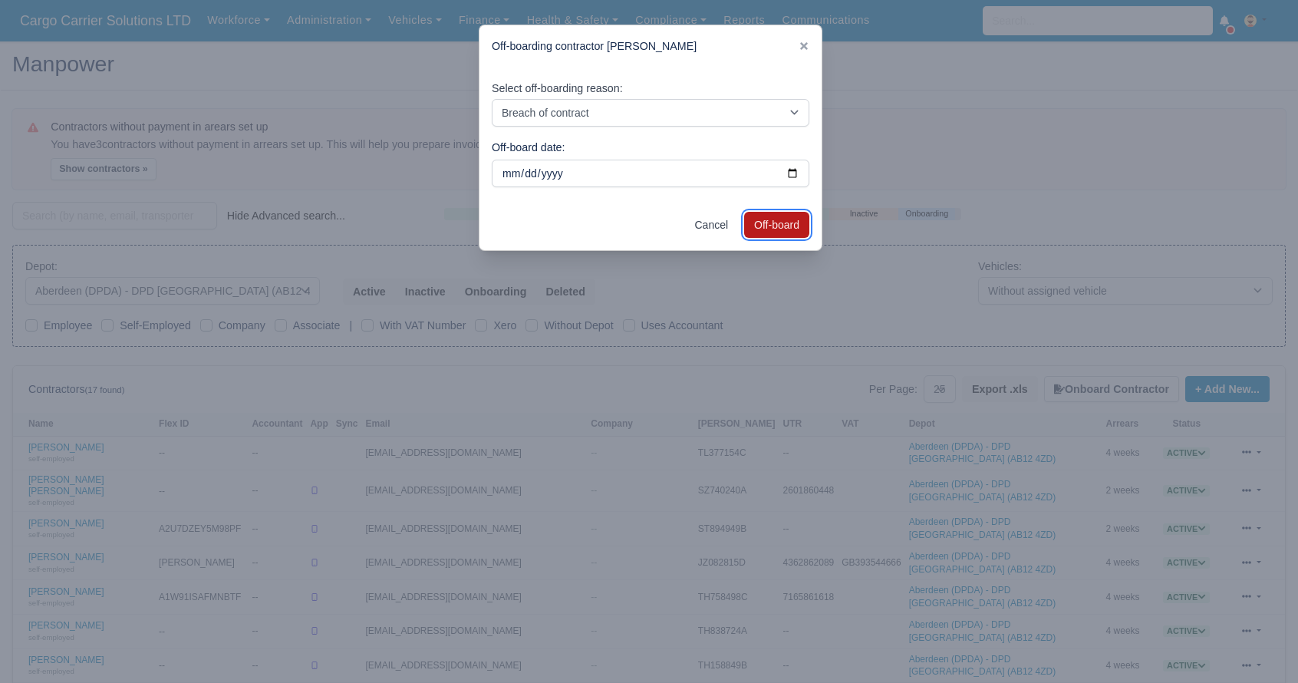
click at [794, 230] on button "Off-board" at bounding box center [776, 225] width 65 height 26
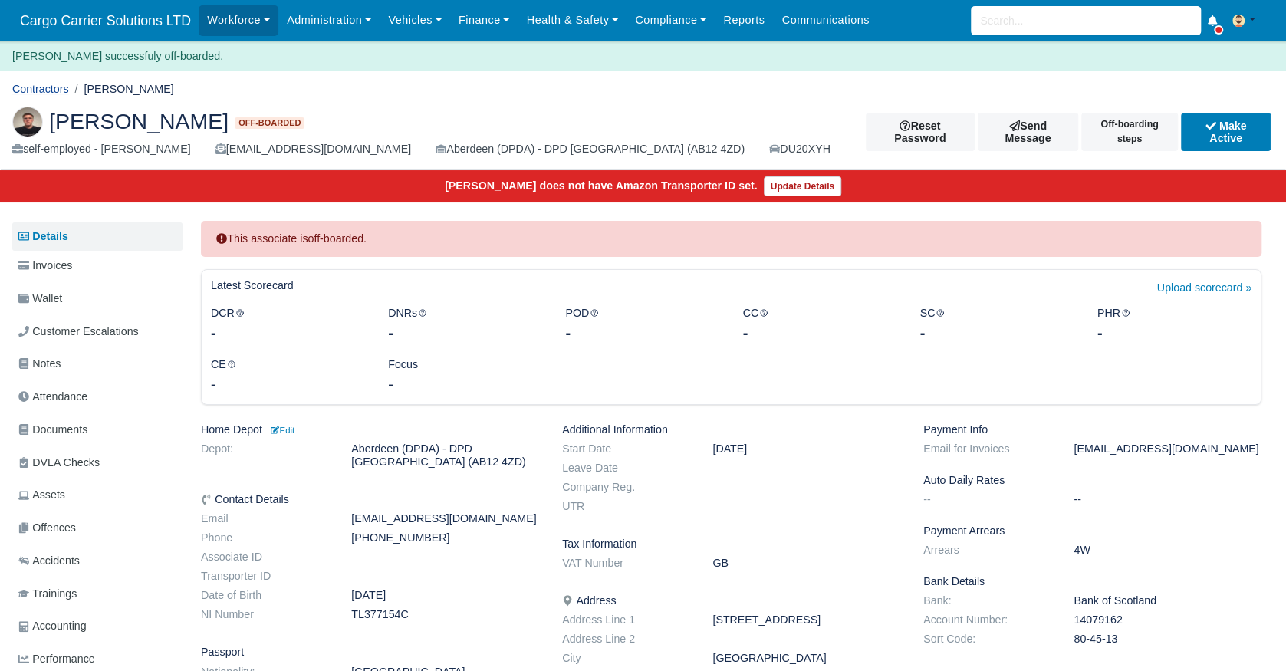
click at [31, 93] on link "Contractors" at bounding box center [40, 89] width 57 height 12
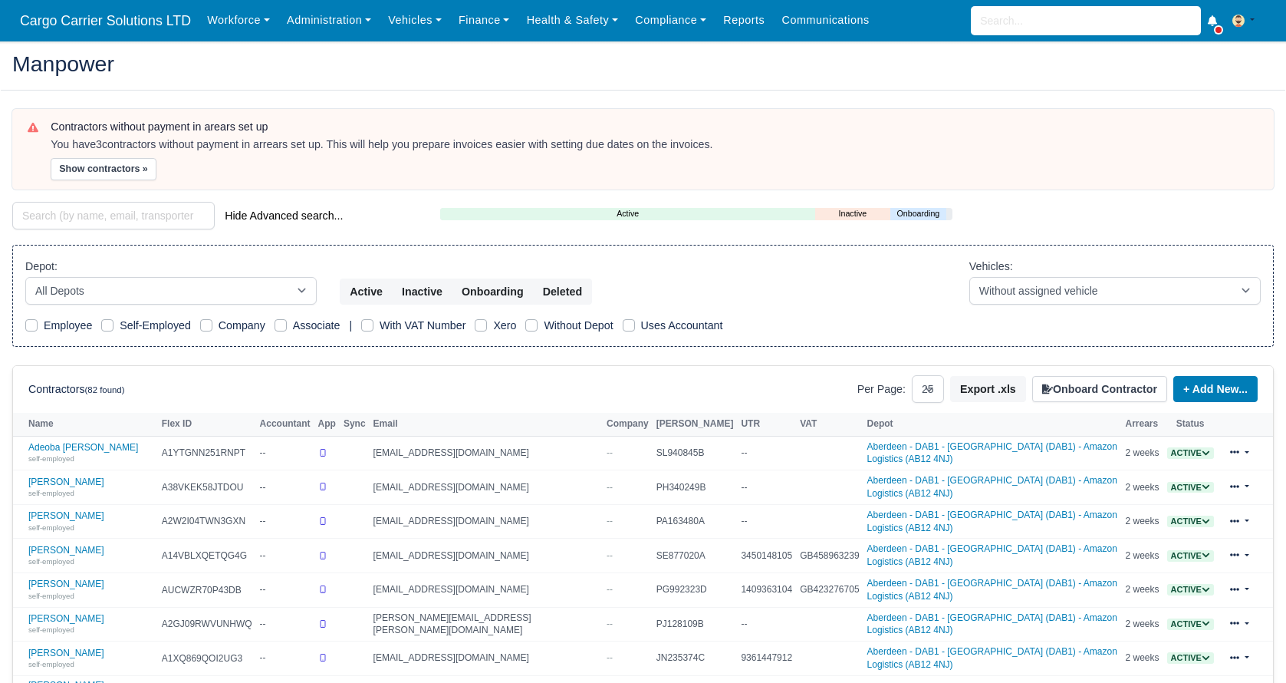
select select "25"
click at [303, 291] on select "All Depots [GEOGRAPHIC_DATA] - [GEOGRAPHIC_DATA] - [GEOGRAPHIC_DATA] (DAB1) - A…" at bounding box center [170, 291] width 291 height 28
select select "5"
click at [25, 277] on select "All Depots [GEOGRAPHIC_DATA] - [GEOGRAPHIC_DATA] - [GEOGRAPHIC_DATA] (DAB1) - A…" at bounding box center [170, 291] width 291 height 28
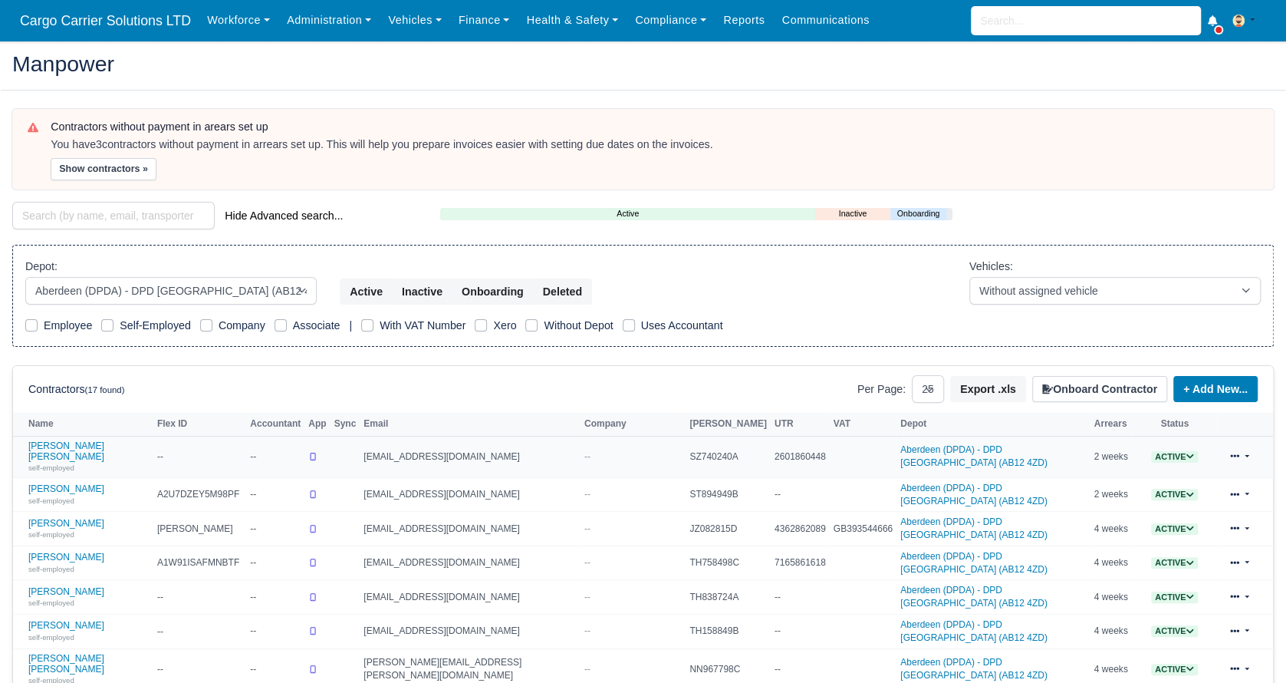
click at [1186, 452] on icon at bounding box center [1190, 456] width 8 height 8
click at [1100, 502] on button "Off-board" at bounding box center [1098, 504] width 66 height 26
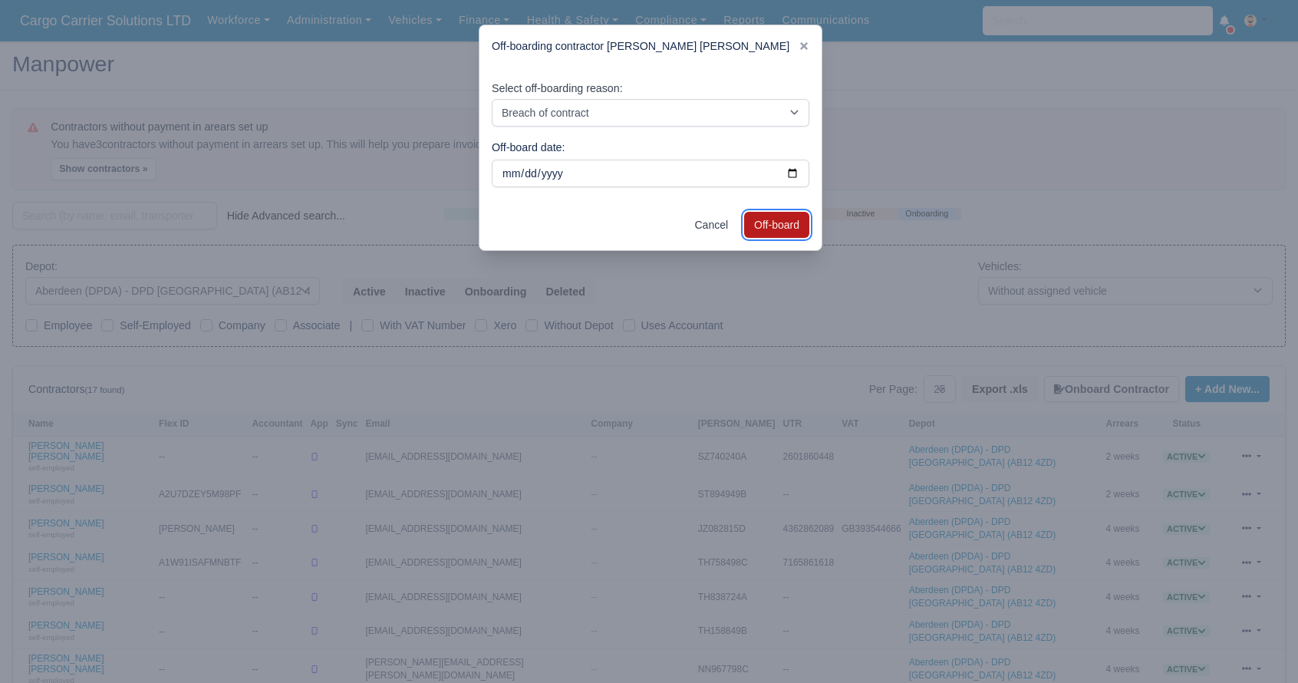
click at [788, 237] on button "Off-board" at bounding box center [776, 225] width 65 height 26
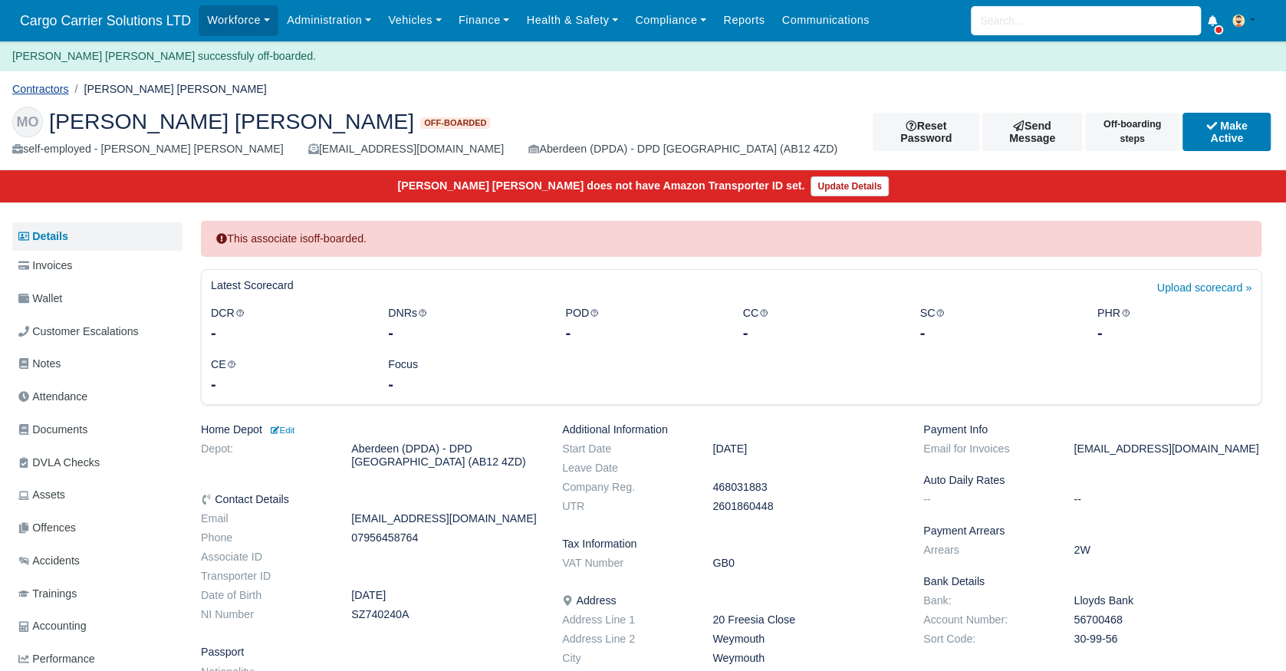
click at [37, 87] on link "Contractors" at bounding box center [40, 89] width 57 height 12
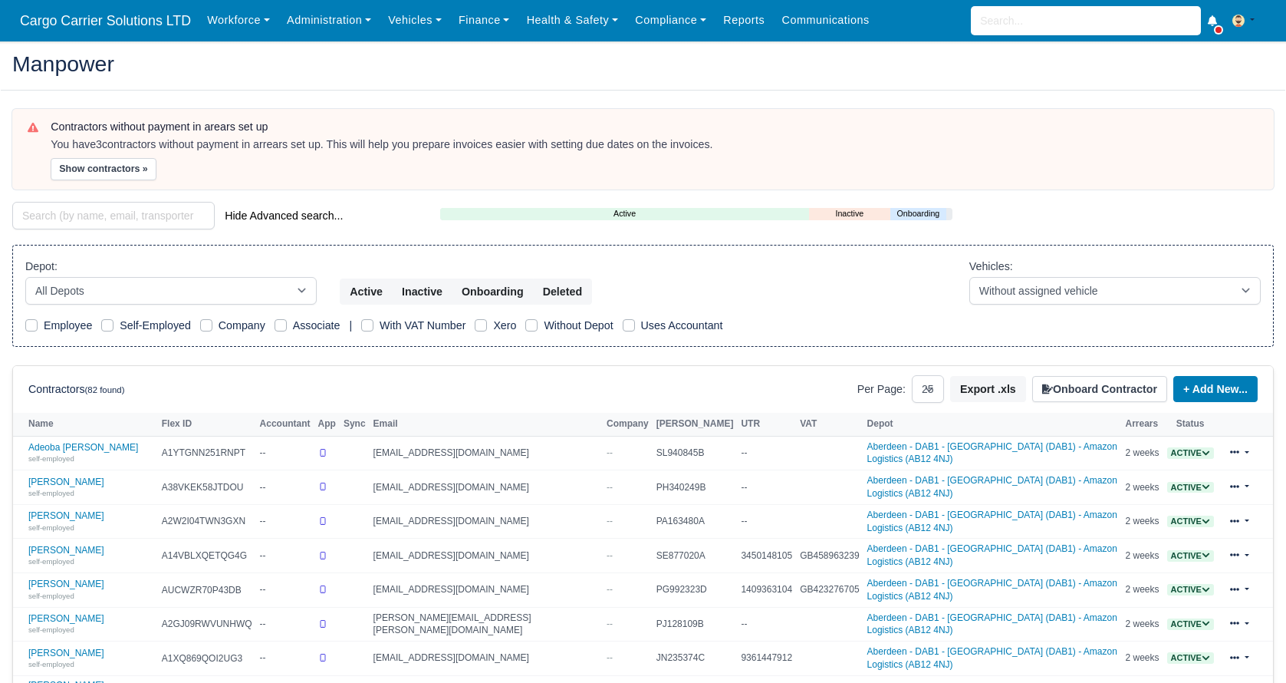
select select "25"
click at [1202, 449] on icon at bounding box center [1206, 453] width 8 height 8
click at [1103, 499] on button "Off-board" at bounding box center [1114, 500] width 66 height 26
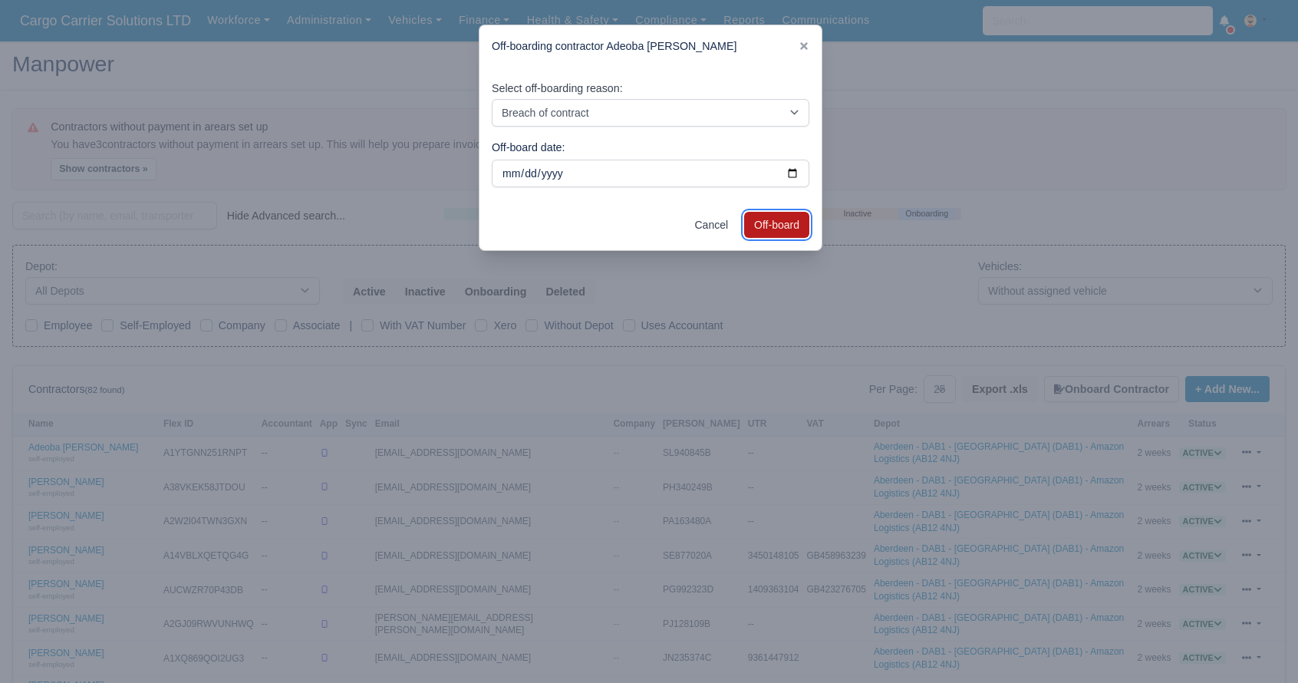
click at [782, 231] on button "Off-board" at bounding box center [776, 225] width 65 height 26
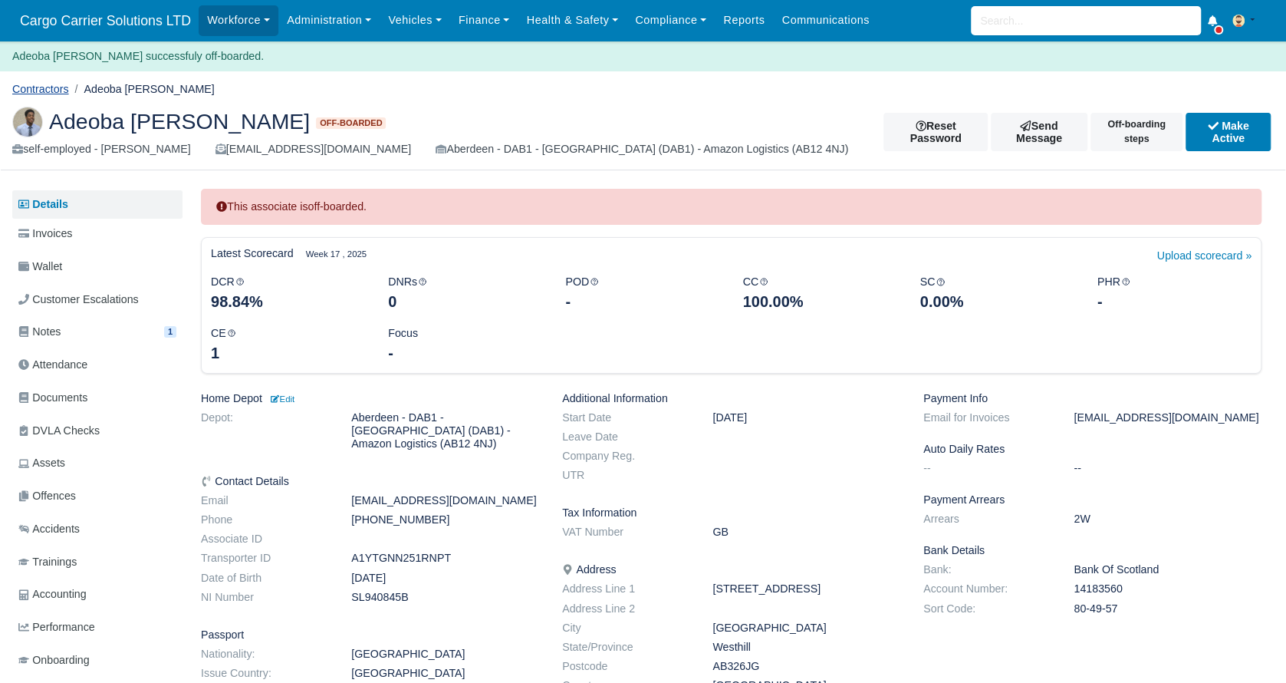
click at [40, 87] on link "Contractors" at bounding box center [40, 89] width 57 height 12
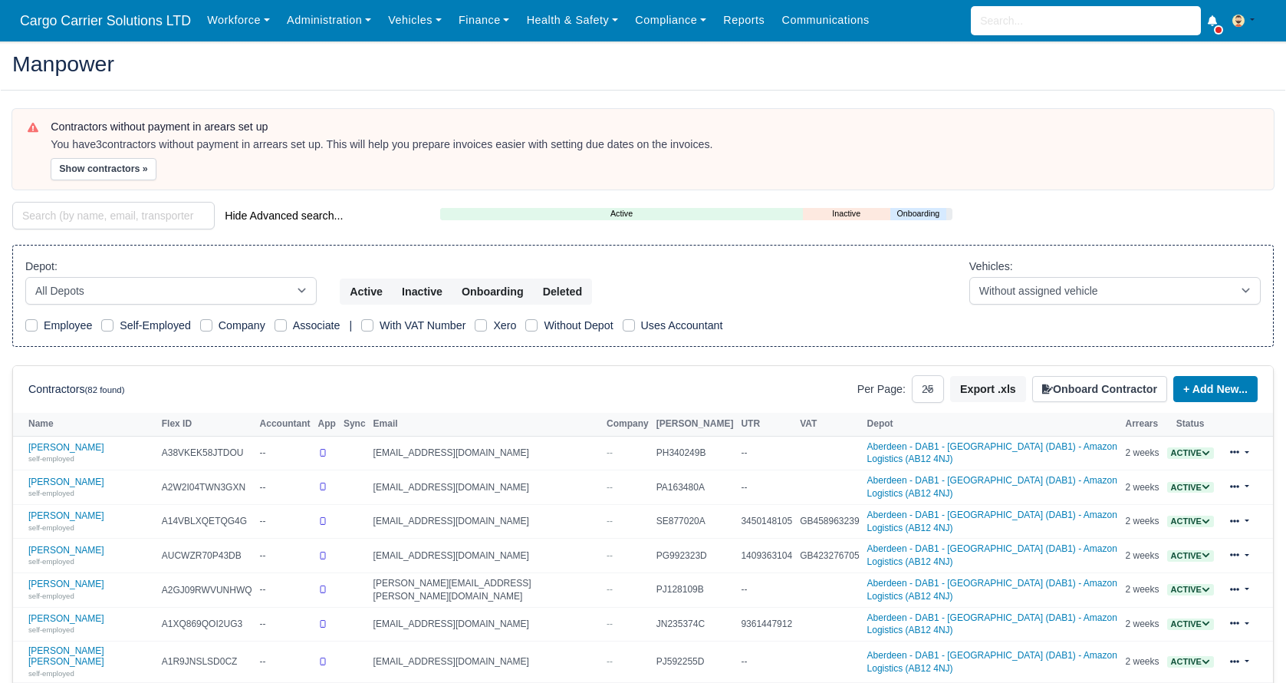
select select "25"
click at [274, 291] on select "All Depots Aberdeen - DAB1 - Aberdeen (DAB1) - Amazon Logistics (AB12 4NJ) Aber…" at bounding box center [170, 291] width 291 height 28
select select "5"
click at [25, 277] on select "All Depots [GEOGRAPHIC_DATA] - [GEOGRAPHIC_DATA] - [GEOGRAPHIC_DATA] (DAB1) - A…" at bounding box center [170, 291] width 291 height 28
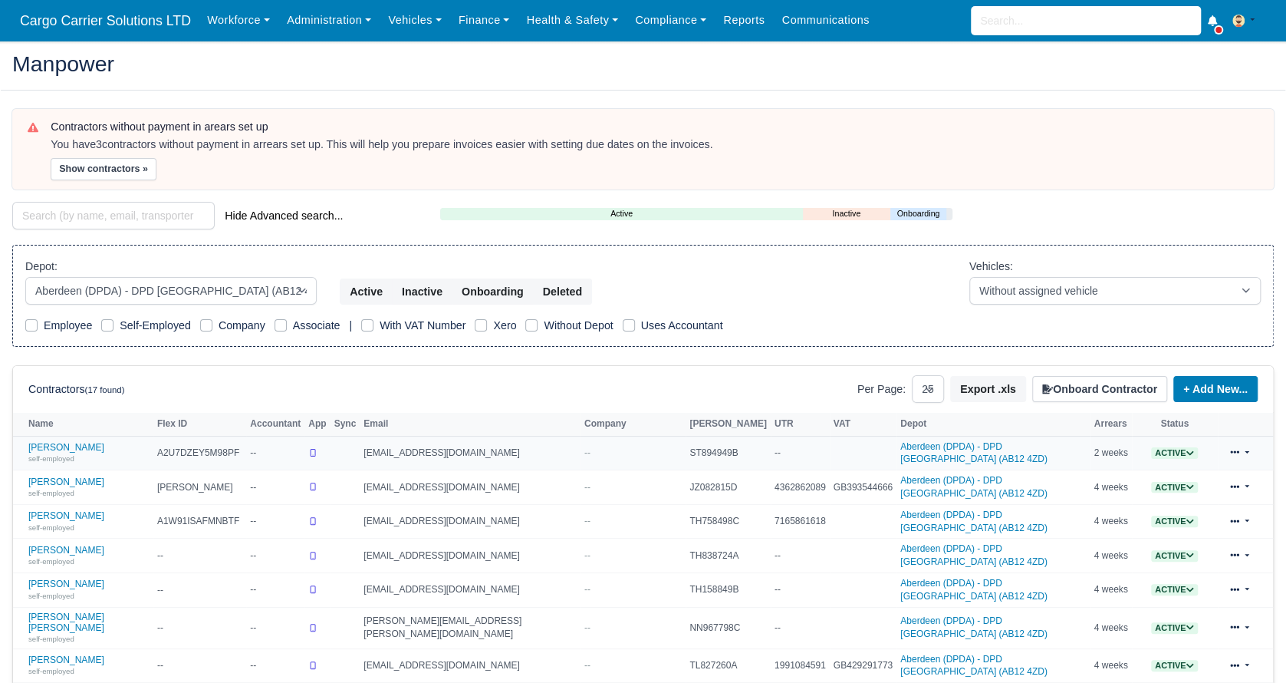
click at [1187, 452] on icon at bounding box center [1190, 452] width 7 height 5
click at [1078, 502] on button "Off-board" at bounding box center [1098, 500] width 66 height 26
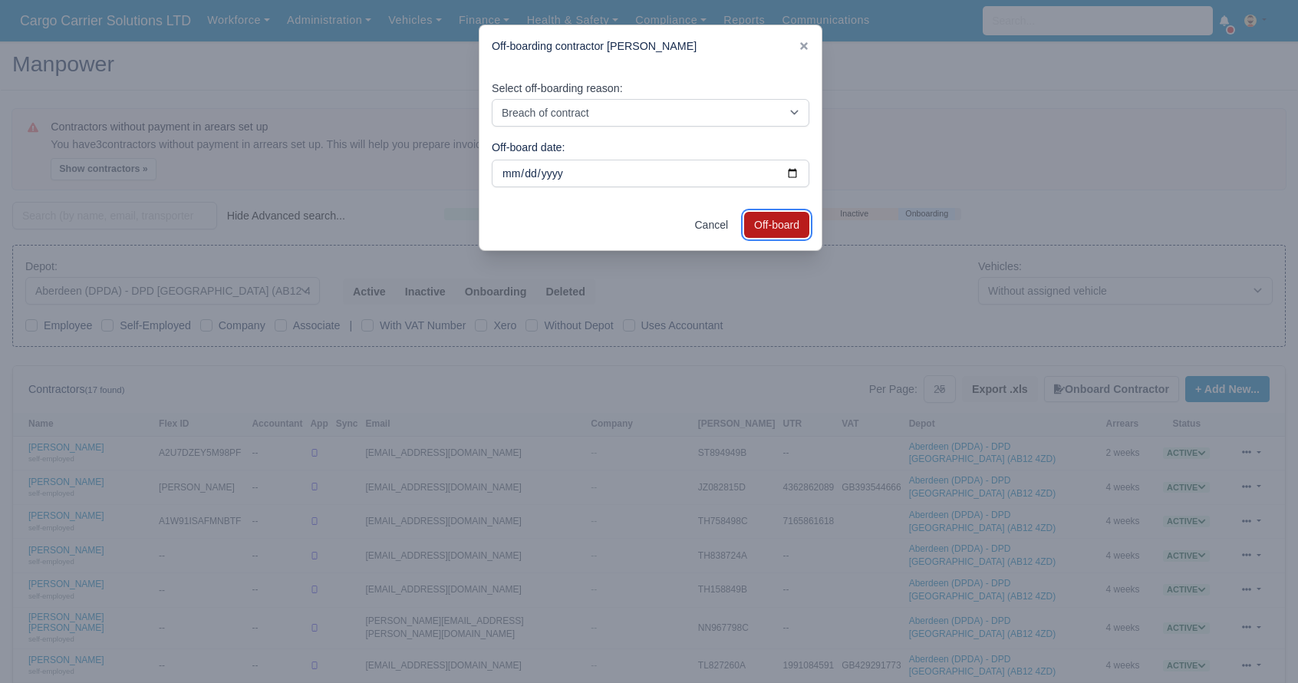
click at [792, 219] on button "Off-board" at bounding box center [776, 225] width 65 height 26
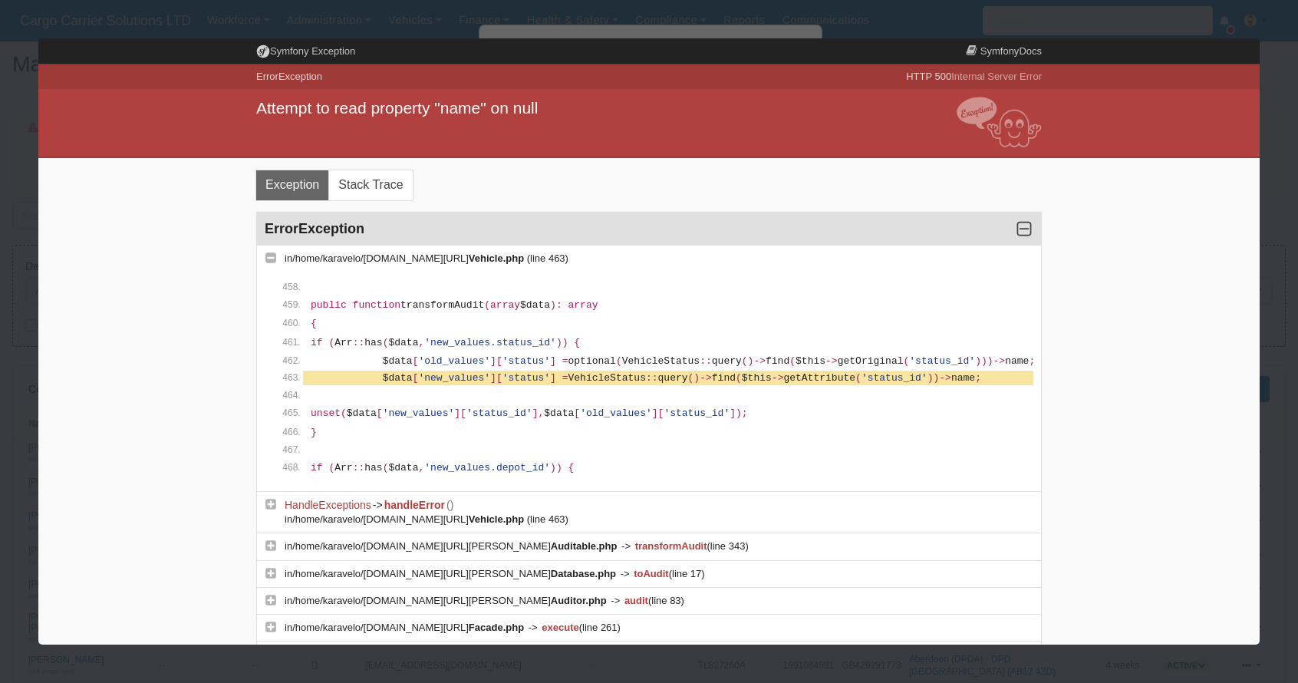
drag, startPoint x: 158, startPoint y: 0, endPoint x: 181, endPoint y: 18, distance: 29.5
click at [181, 18] on div at bounding box center [649, 341] width 1298 height 683
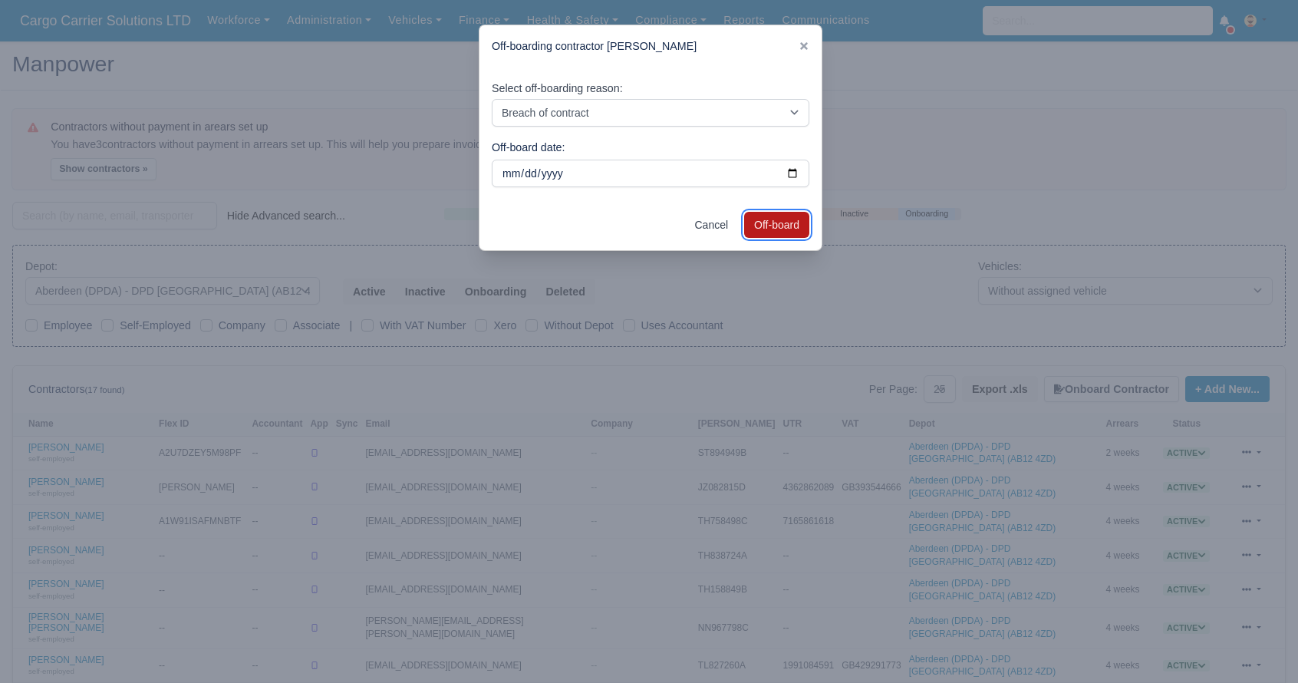
click at [790, 230] on button "Off-board" at bounding box center [776, 225] width 65 height 26
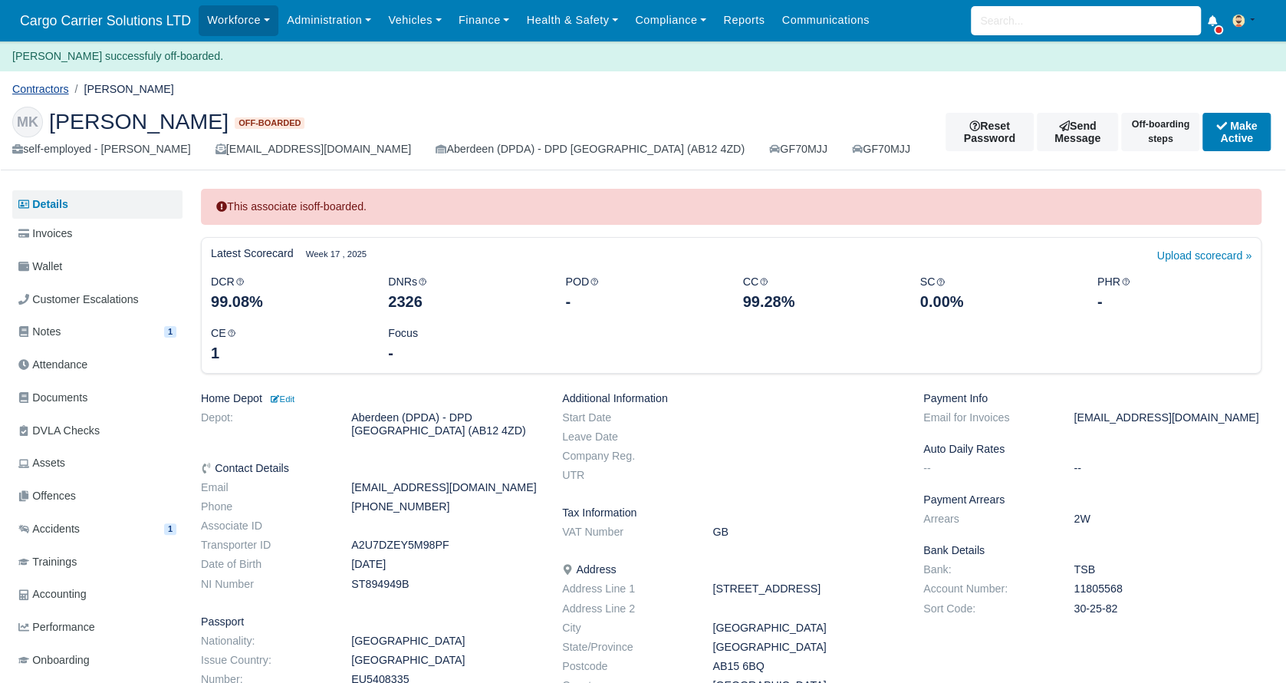
click at [28, 92] on link "Contractors" at bounding box center [40, 89] width 57 height 12
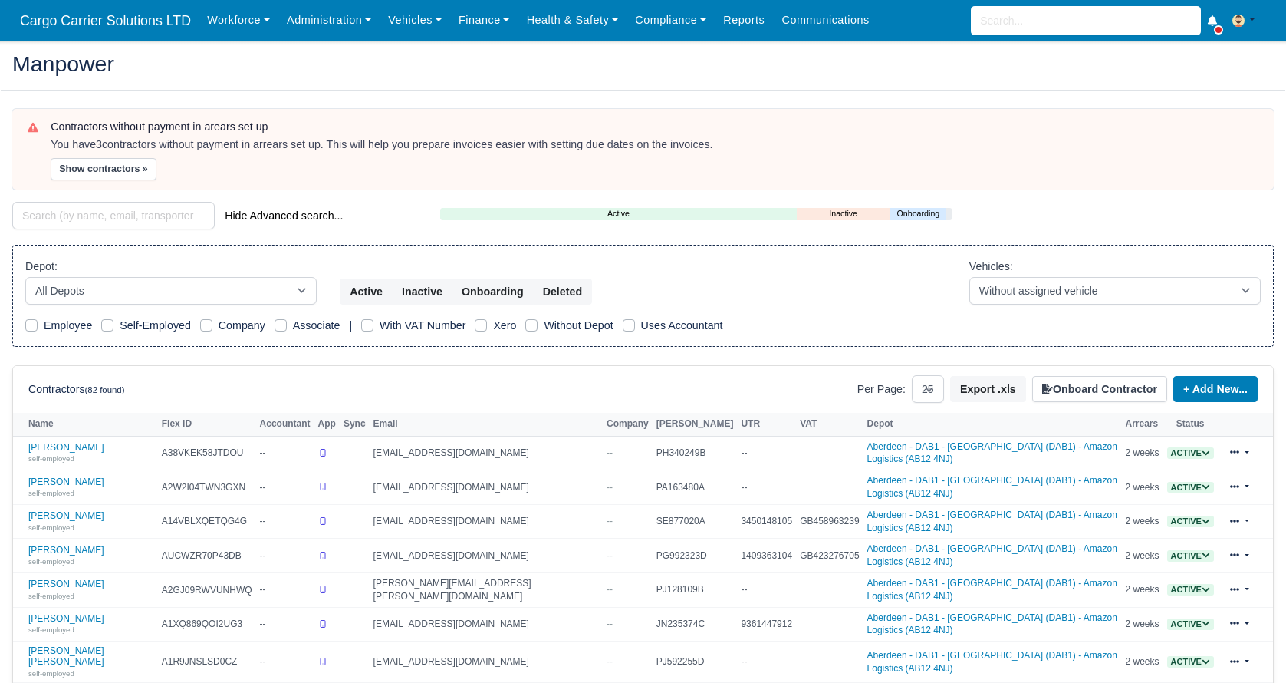
select select "25"
click at [1202, 449] on icon at bounding box center [1206, 453] width 8 height 8
click at [1101, 502] on button "Off-board" at bounding box center [1114, 500] width 66 height 26
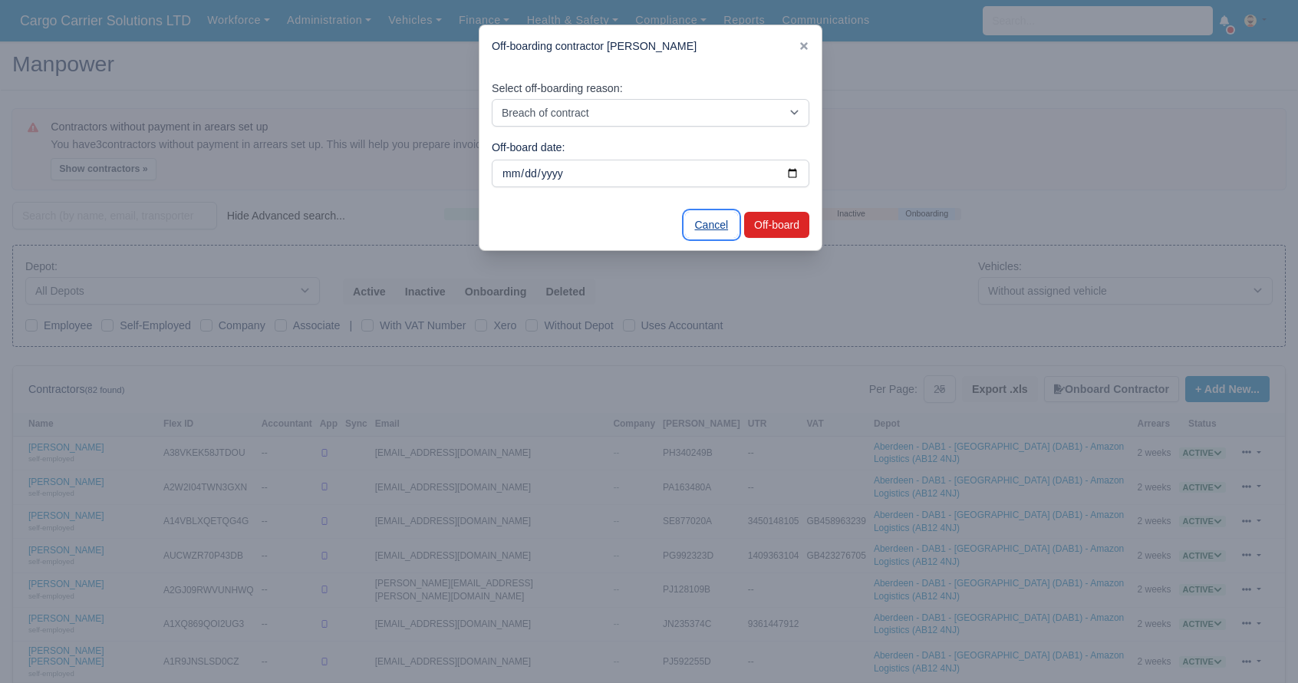
click at [701, 221] on link "Cancel" at bounding box center [712, 225] width 54 height 26
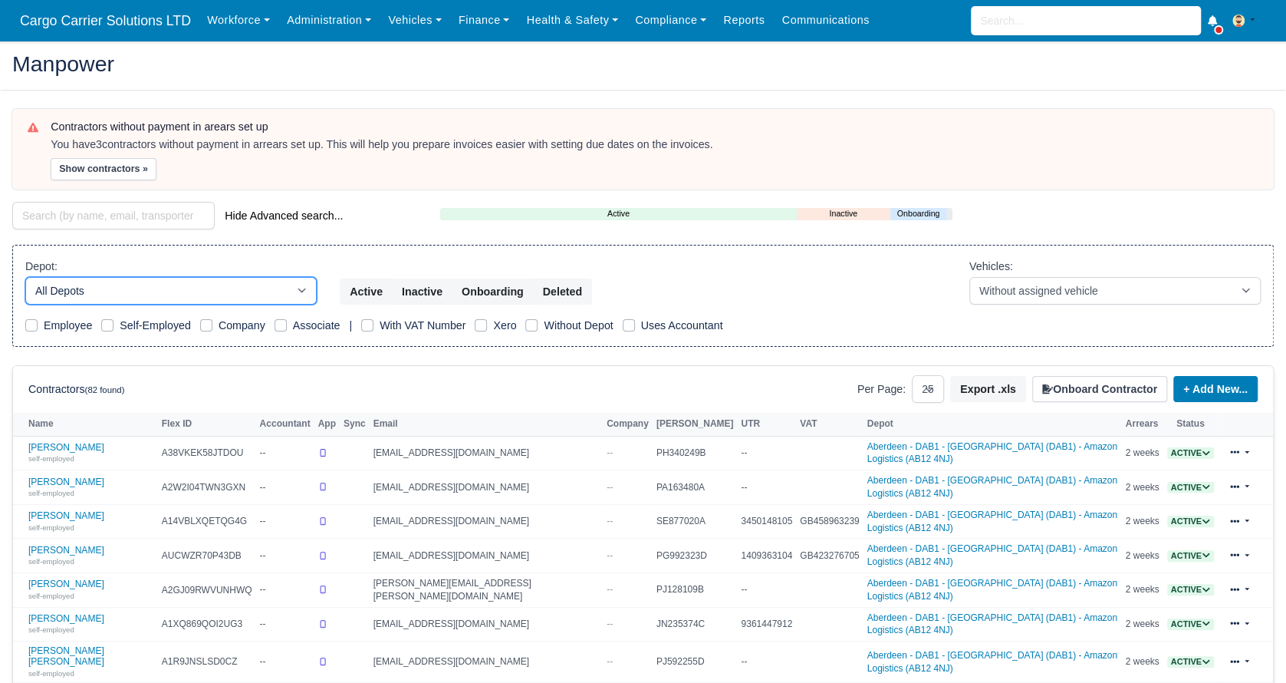
click at [93, 292] on select "All Depots [GEOGRAPHIC_DATA] - [GEOGRAPHIC_DATA] - [GEOGRAPHIC_DATA] (DAB1) - A…" at bounding box center [170, 291] width 291 height 28
select select "5"
click at [25, 277] on select "All Depots [GEOGRAPHIC_DATA] - [GEOGRAPHIC_DATA] - [GEOGRAPHIC_DATA] (DAB1) - A…" at bounding box center [170, 291] width 291 height 28
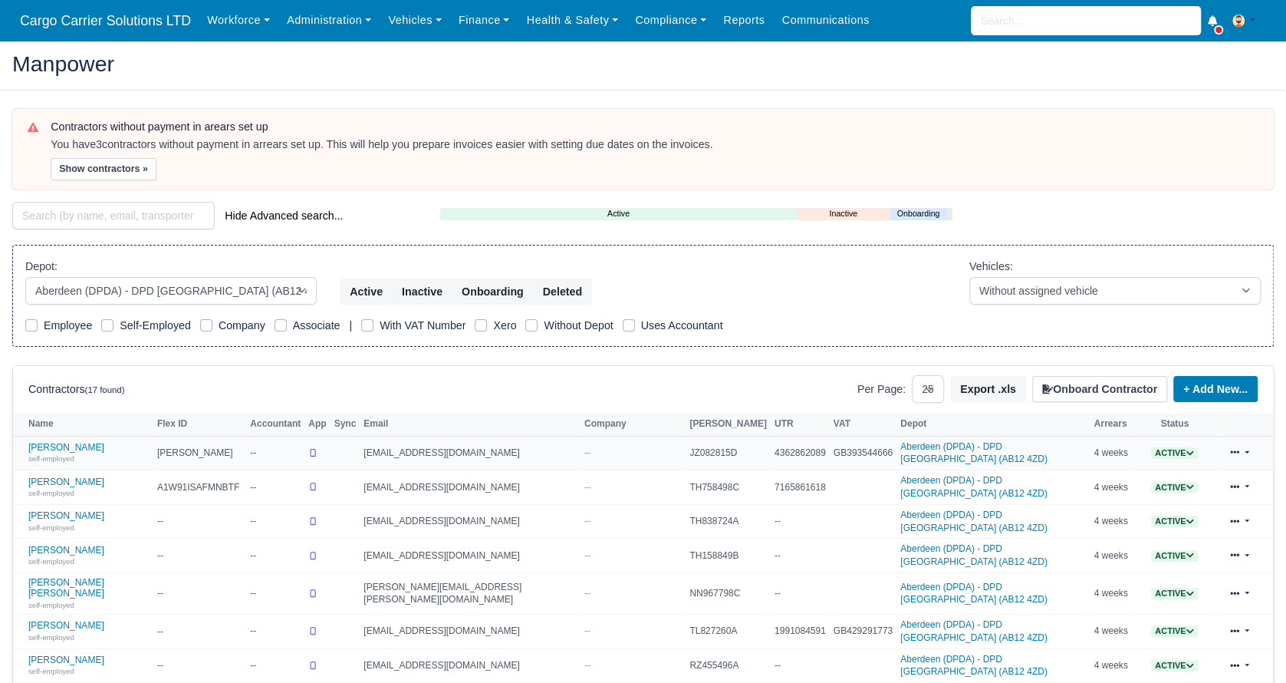
click at [1187, 451] on icon at bounding box center [1190, 452] width 7 height 5
click at [1095, 498] on button "Off-board" at bounding box center [1098, 500] width 66 height 26
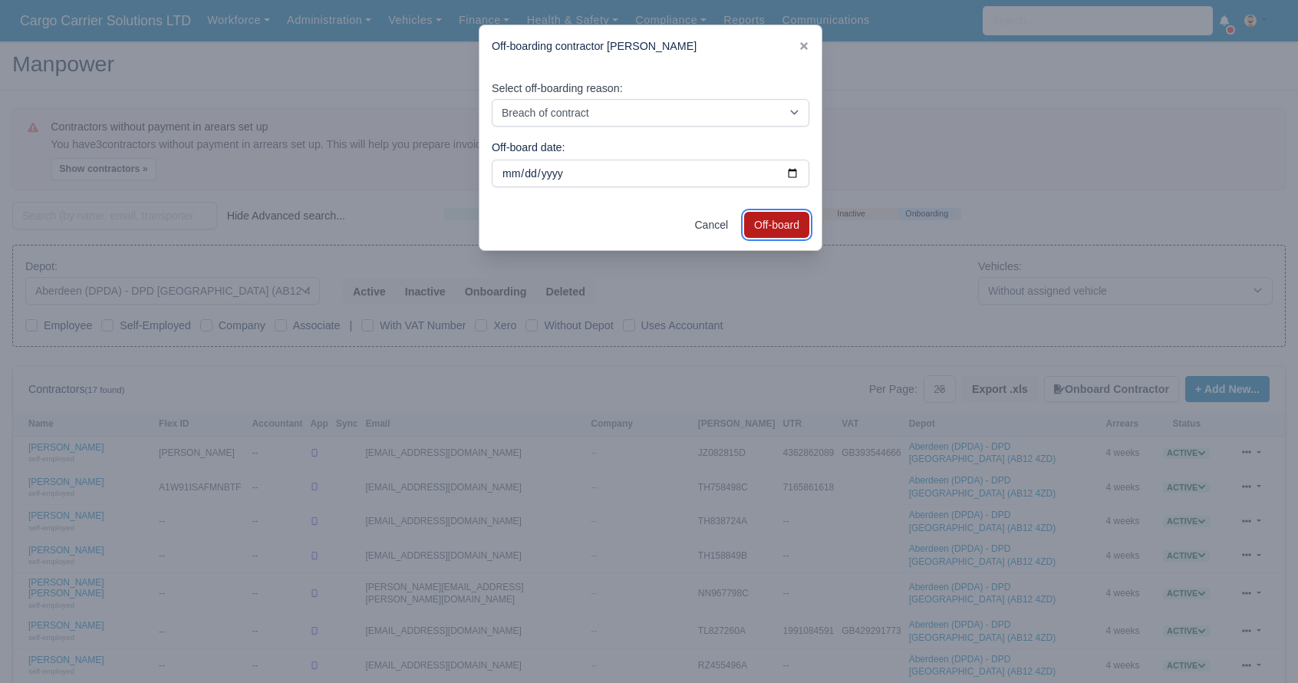
click at [791, 228] on button "Off-board" at bounding box center [776, 225] width 65 height 26
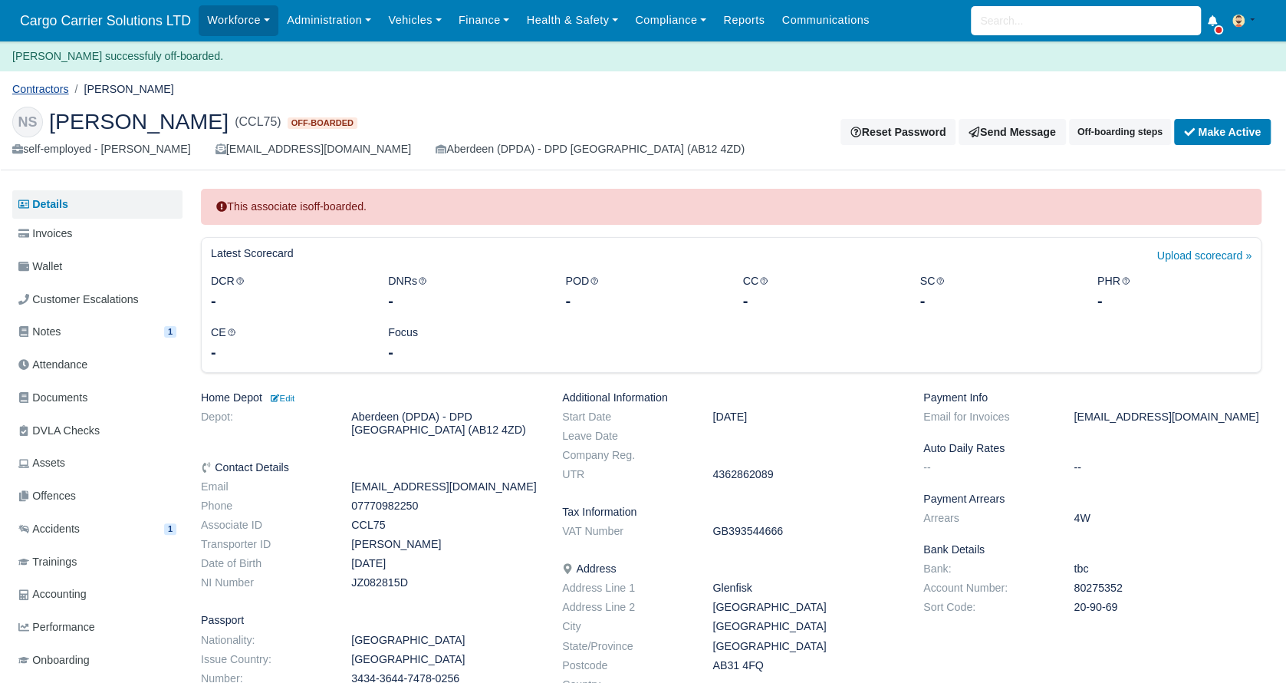
click at [44, 91] on link "Contractors" at bounding box center [40, 89] width 57 height 12
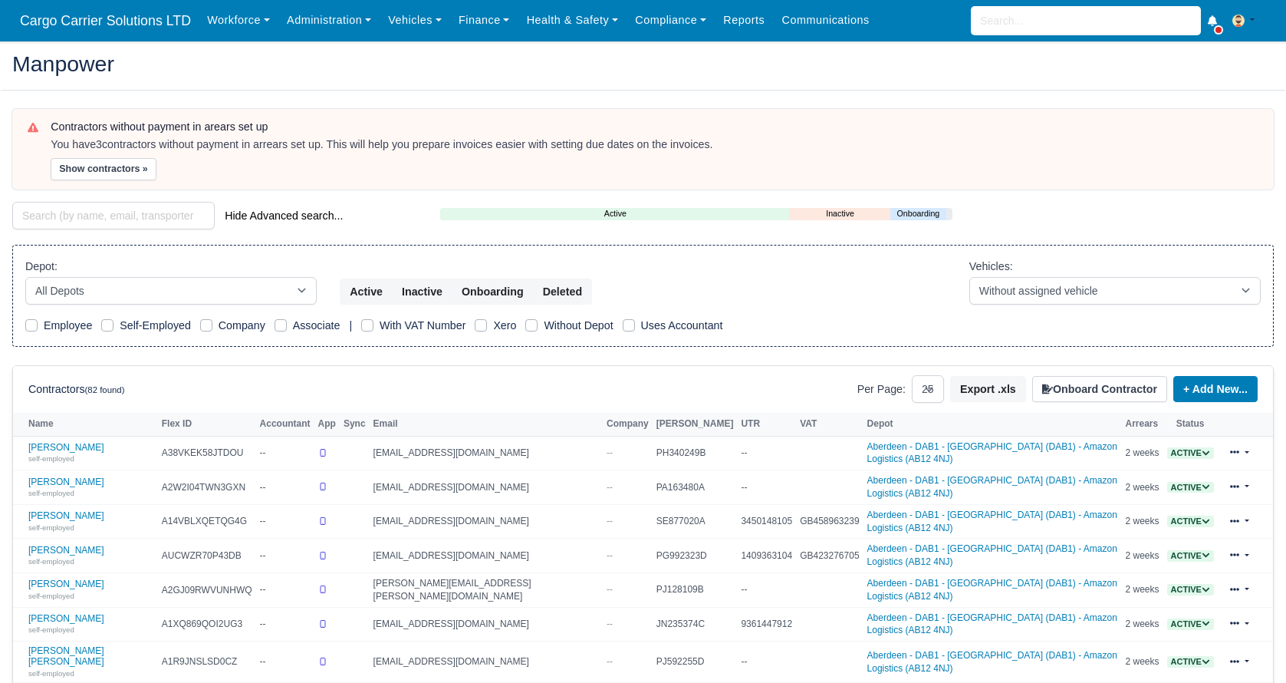
select select "25"
click at [219, 278] on select "All Depots [GEOGRAPHIC_DATA] - [GEOGRAPHIC_DATA] - [GEOGRAPHIC_DATA] (DAB1) - A…" at bounding box center [170, 291] width 291 height 28
select select "5"
click at [25, 277] on select "All Depots Aberdeen - DAB1 - Aberdeen (DAB1) - Amazon Logistics (AB12 4NJ) Aber…" at bounding box center [170, 291] width 291 height 28
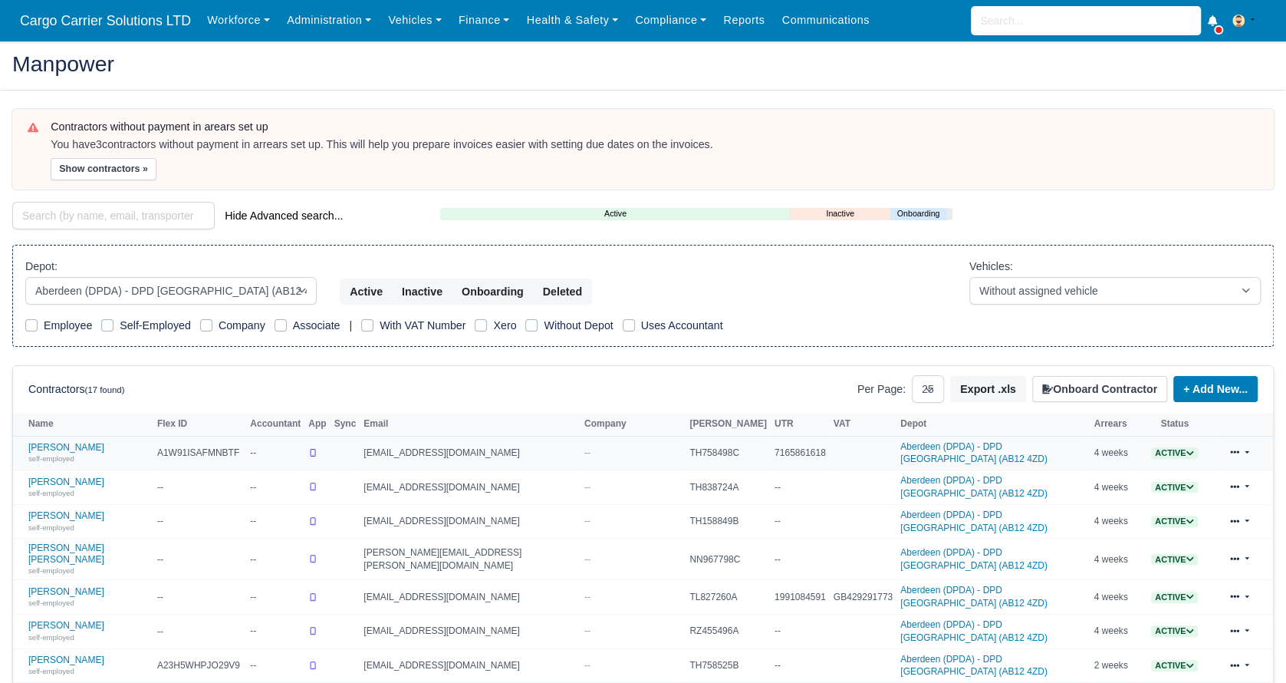
click at [1186, 450] on icon at bounding box center [1190, 453] width 8 height 8
click at [1095, 495] on button "Off-board" at bounding box center [1098, 500] width 66 height 26
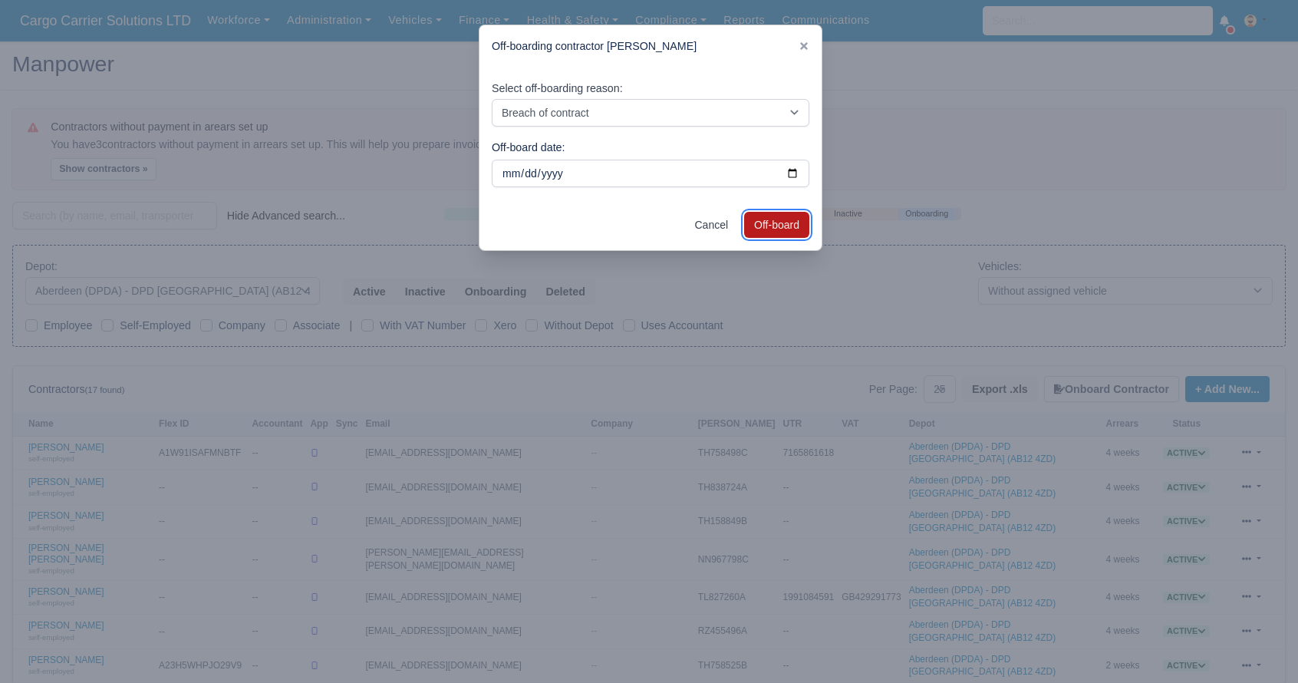
click at [785, 218] on button "Off-board" at bounding box center [776, 225] width 65 height 26
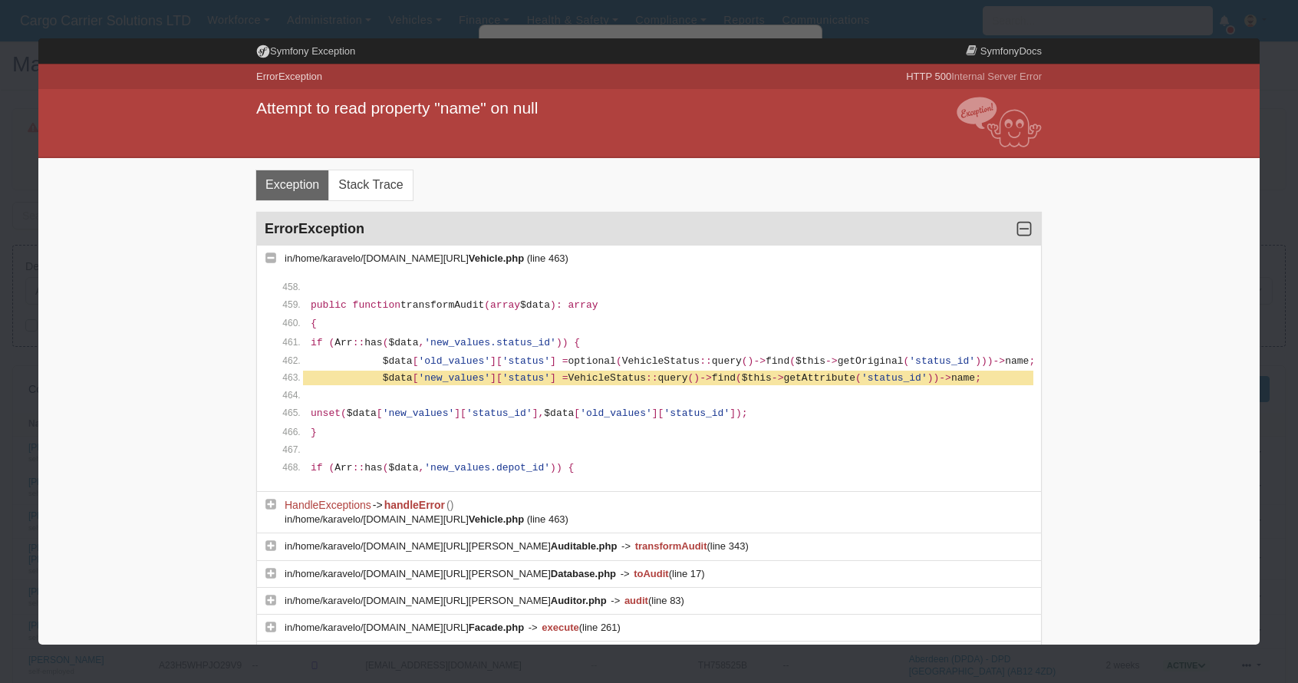
click at [322, 28] on div at bounding box center [649, 341] width 1298 height 683
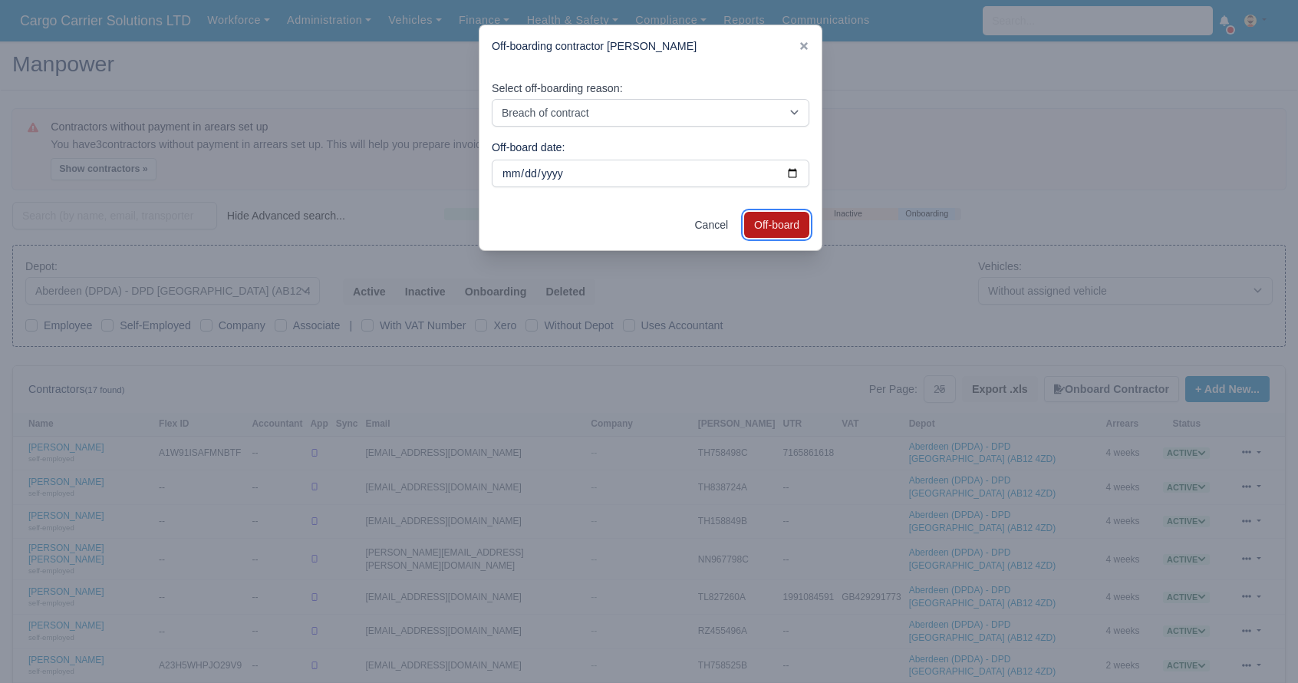
click at [782, 227] on button "Off-board" at bounding box center [776, 225] width 65 height 26
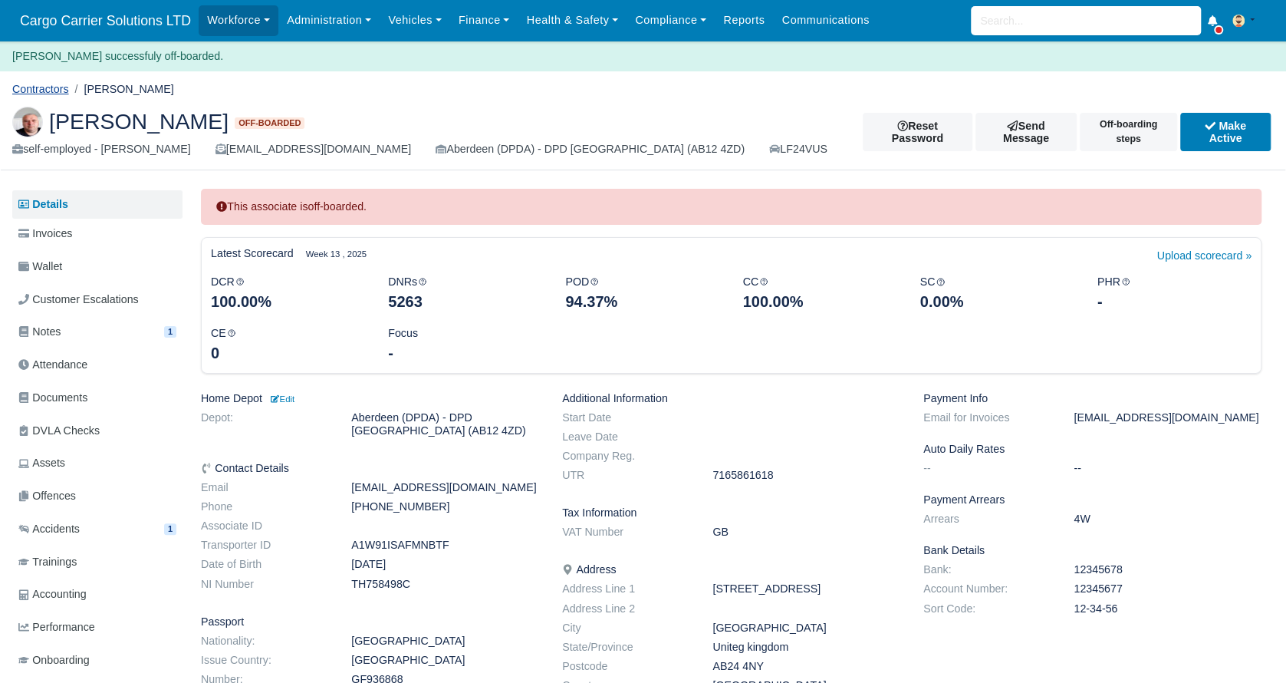
click at [41, 86] on link "Contractors" at bounding box center [40, 89] width 57 height 12
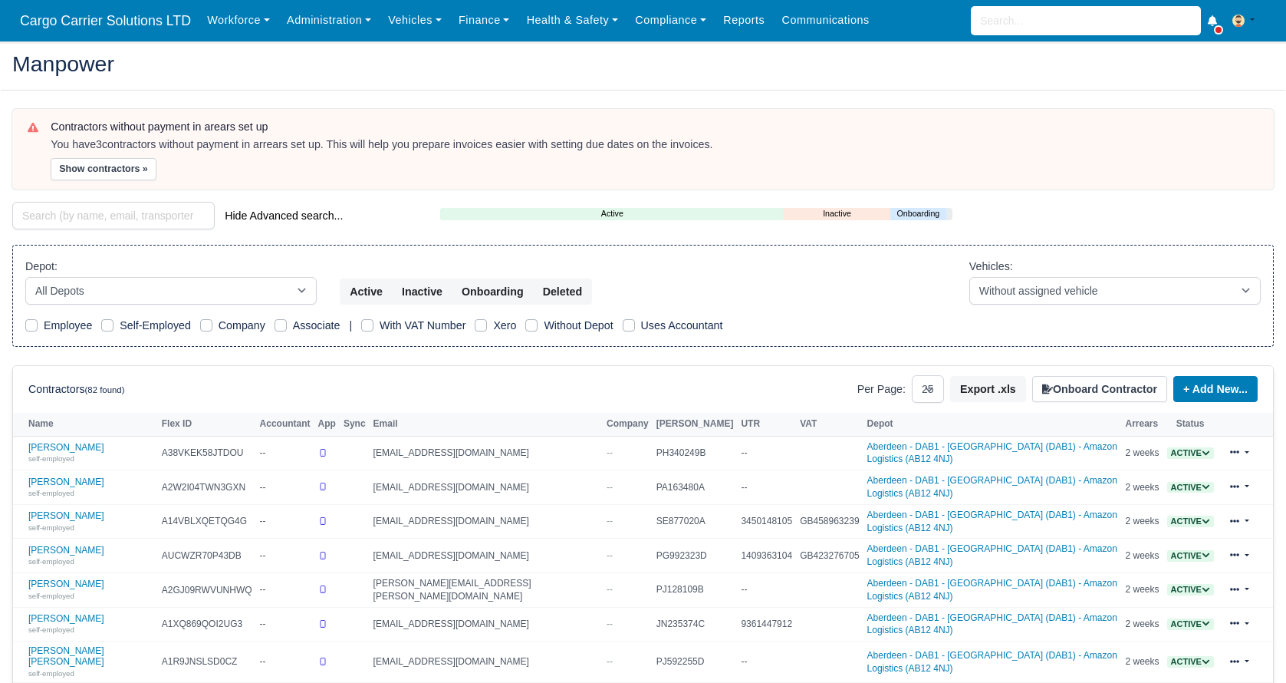
select select "25"
click at [212, 283] on select "All Depots [GEOGRAPHIC_DATA] - [GEOGRAPHIC_DATA] - [GEOGRAPHIC_DATA] (DAB1) - A…" at bounding box center [170, 291] width 291 height 28
select select "5"
click at [25, 277] on select "All Depots [GEOGRAPHIC_DATA] - [GEOGRAPHIC_DATA] - [GEOGRAPHIC_DATA] (DAB1) - A…" at bounding box center [170, 291] width 291 height 28
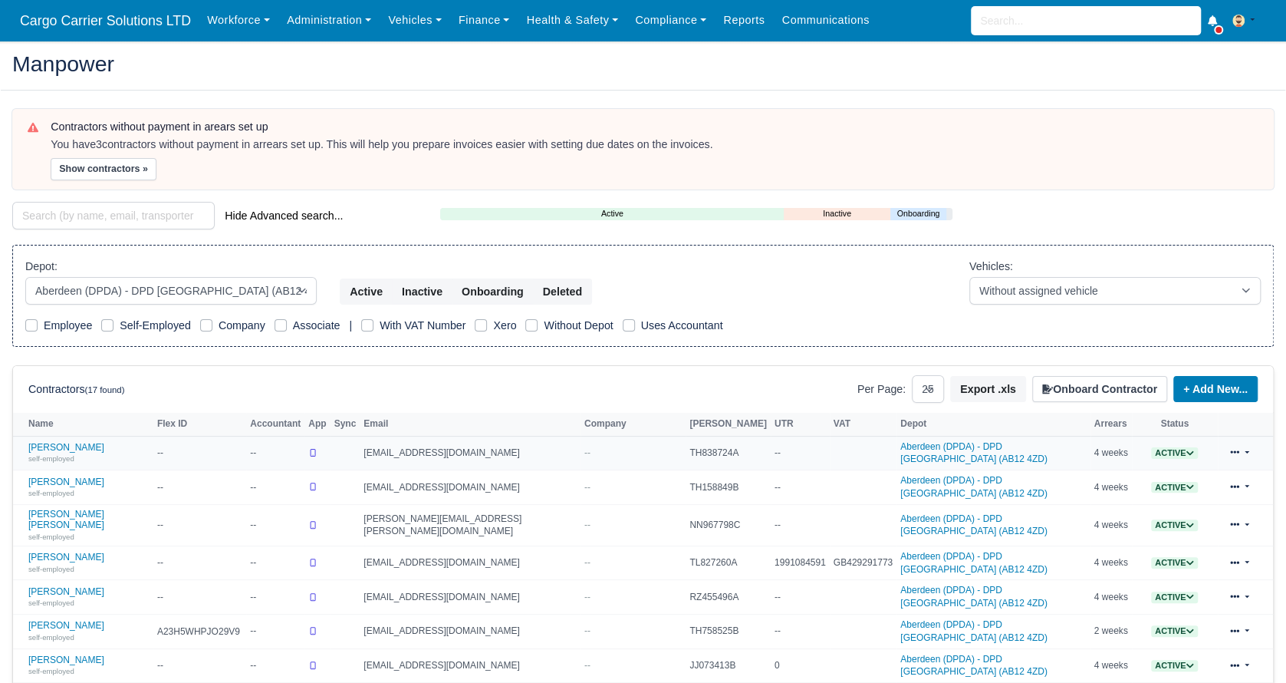
click at [1186, 449] on icon at bounding box center [1190, 453] width 8 height 8
click at [1088, 505] on button "Off-board" at bounding box center [1098, 500] width 66 height 26
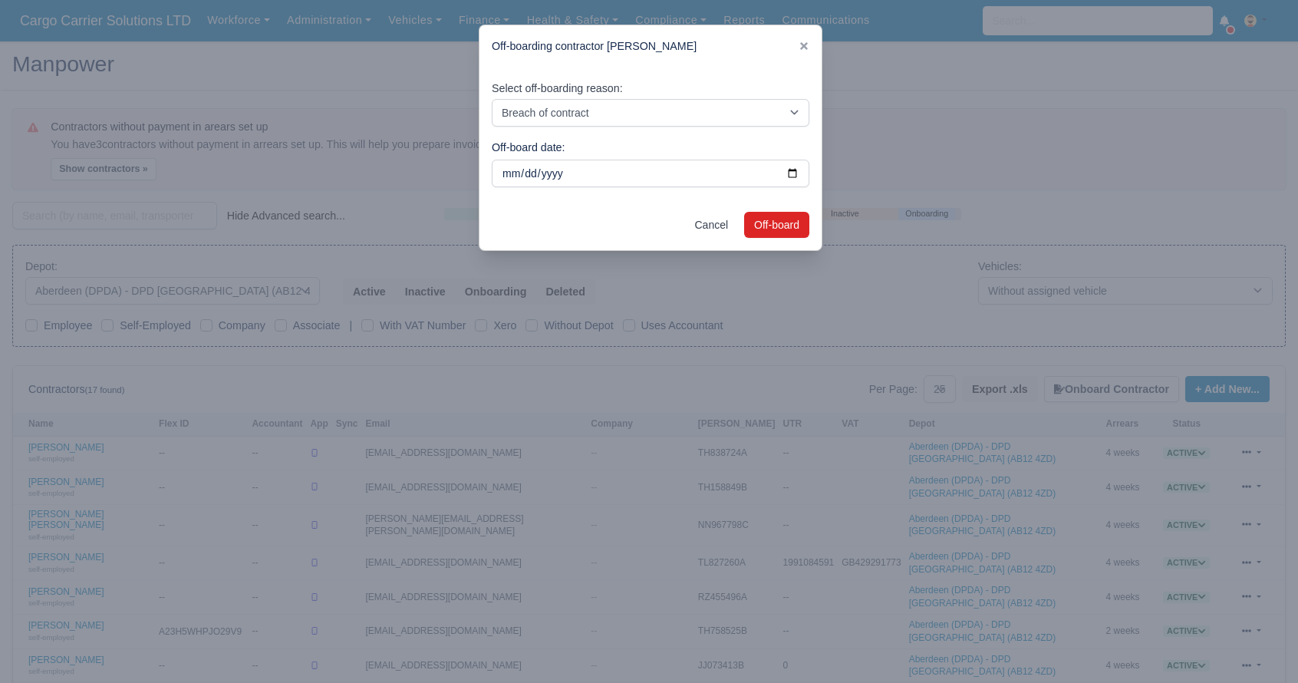
click at [776, 239] on div "Cancel Off-board" at bounding box center [650, 224] width 342 height 51
click at [775, 219] on button "Off-board" at bounding box center [776, 225] width 65 height 26
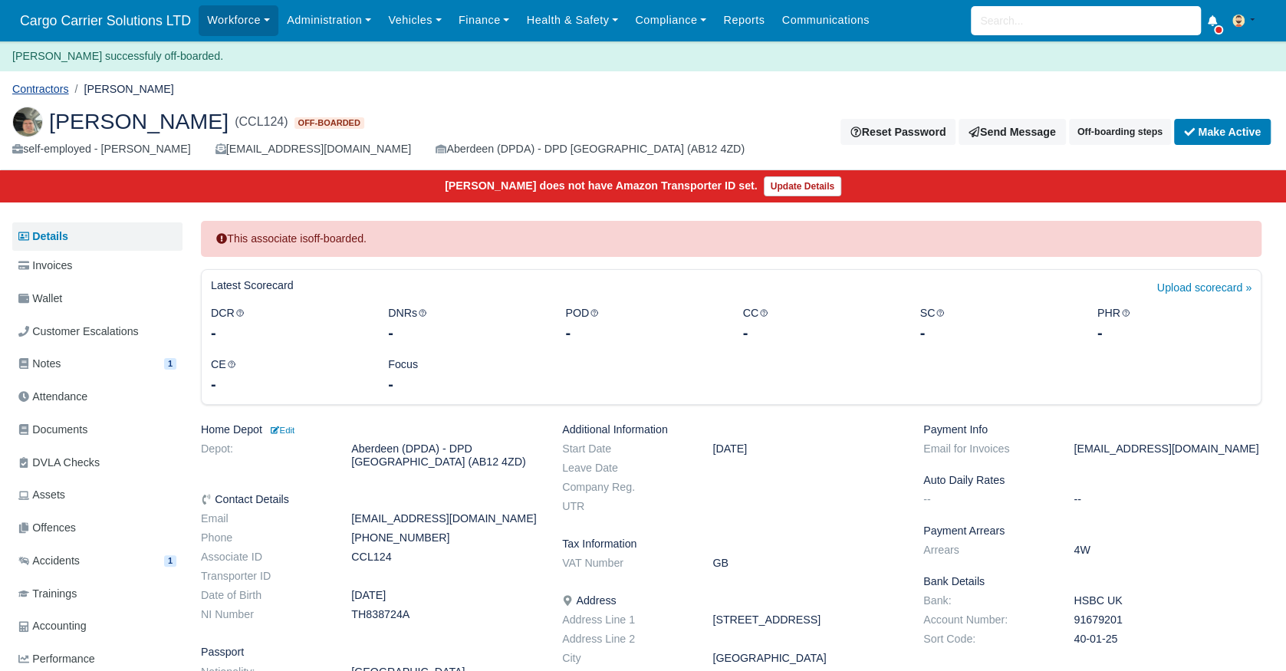
click at [20, 89] on link "Contractors" at bounding box center [40, 89] width 57 height 12
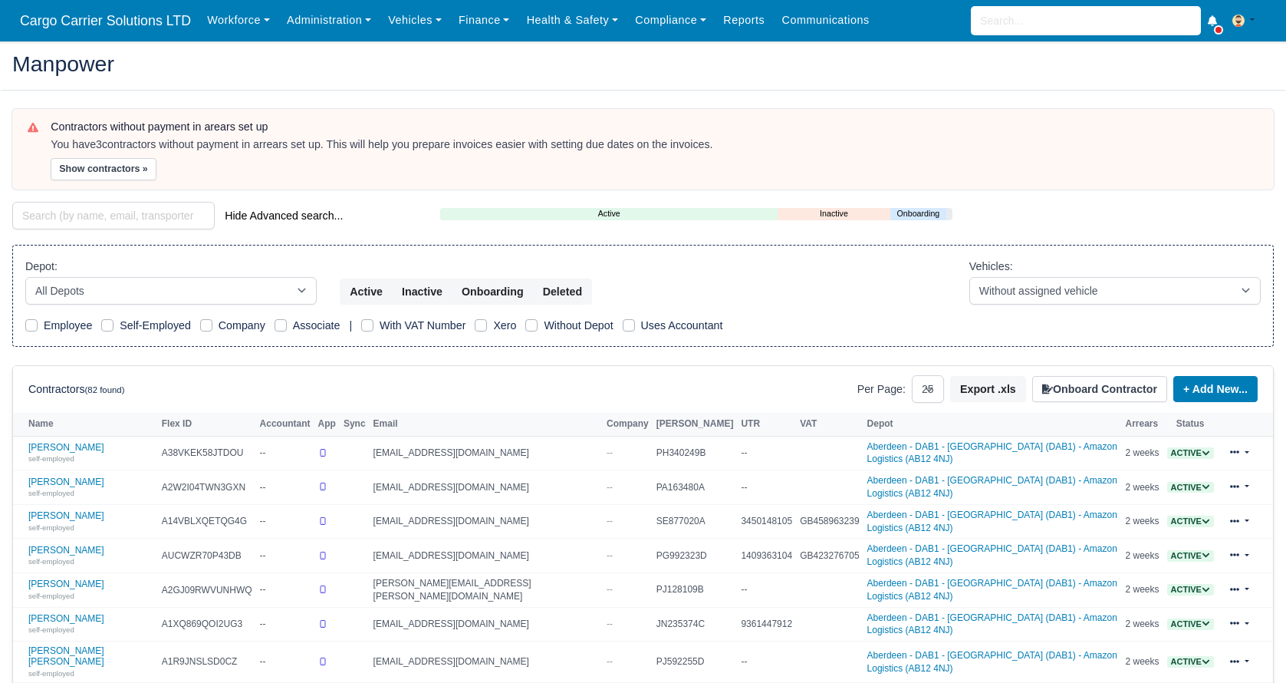
select select "25"
click at [186, 293] on select "All Depots Aberdeen - DAB1 - Aberdeen (DAB1) - Amazon Logistics (AB12 4NJ) Aber…" at bounding box center [170, 291] width 291 height 28
select select "5"
click at [25, 277] on select "All Depots Aberdeen - DAB1 - Aberdeen (DAB1) - Amazon Logistics (AB12 4NJ) Aber…" at bounding box center [170, 291] width 291 height 28
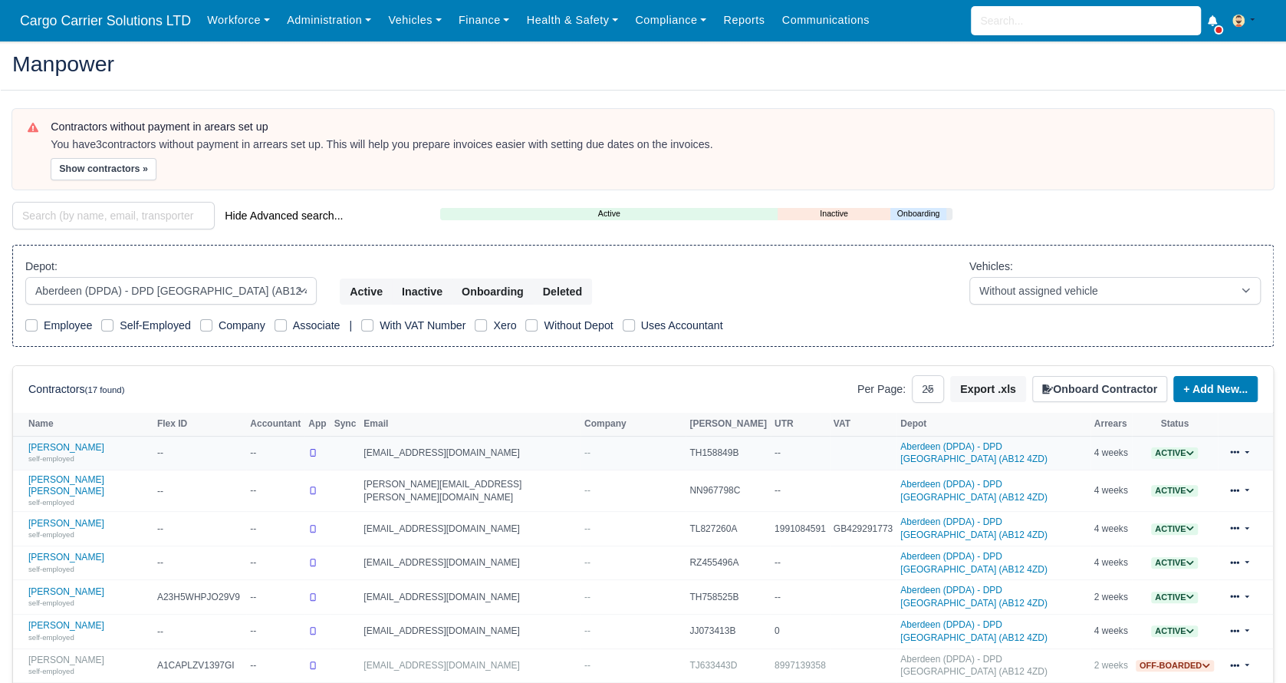
click at [1178, 447] on span "Active" at bounding box center [1174, 453] width 47 height 12
drag, startPoint x: 1085, startPoint y: 496, endPoint x: 1097, endPoint y: 501, distance: 13.1
click at [1097, 501] on button "Off-board" at bounding box center [1098, 500] width 66 height 26
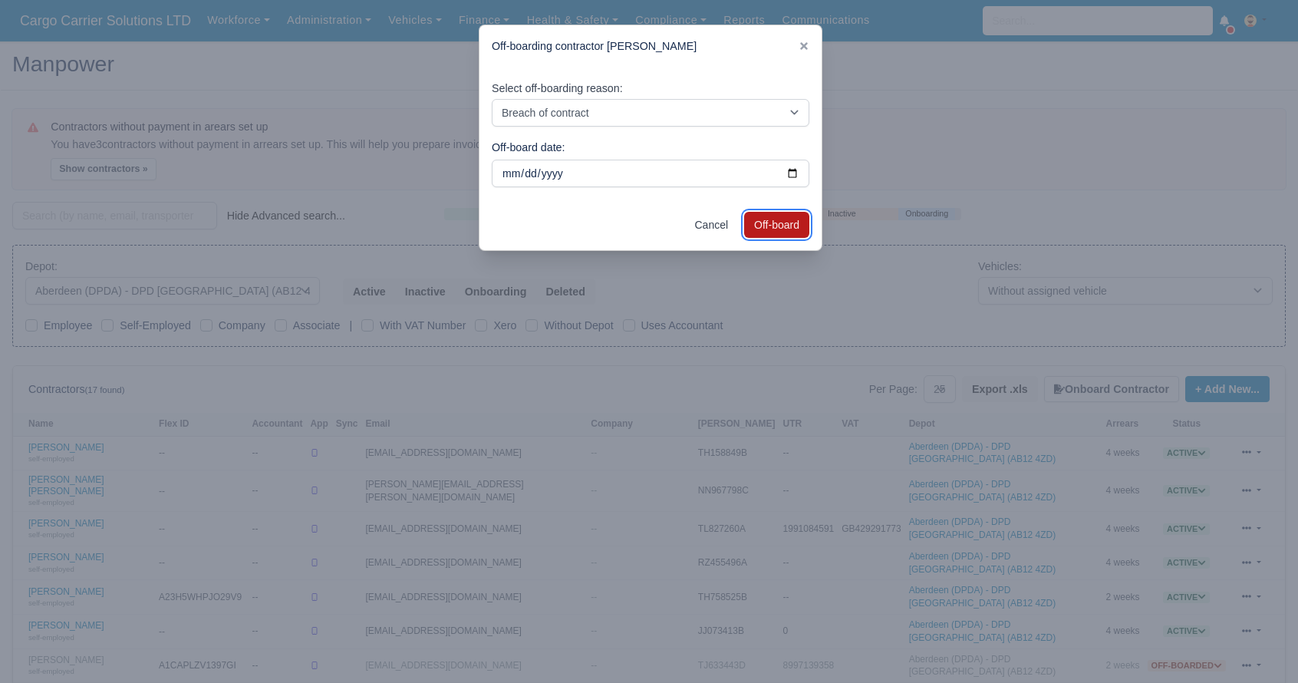
click at [772, 222] on button "Off-board" at bounding box center [776, 225] width 65 height 26
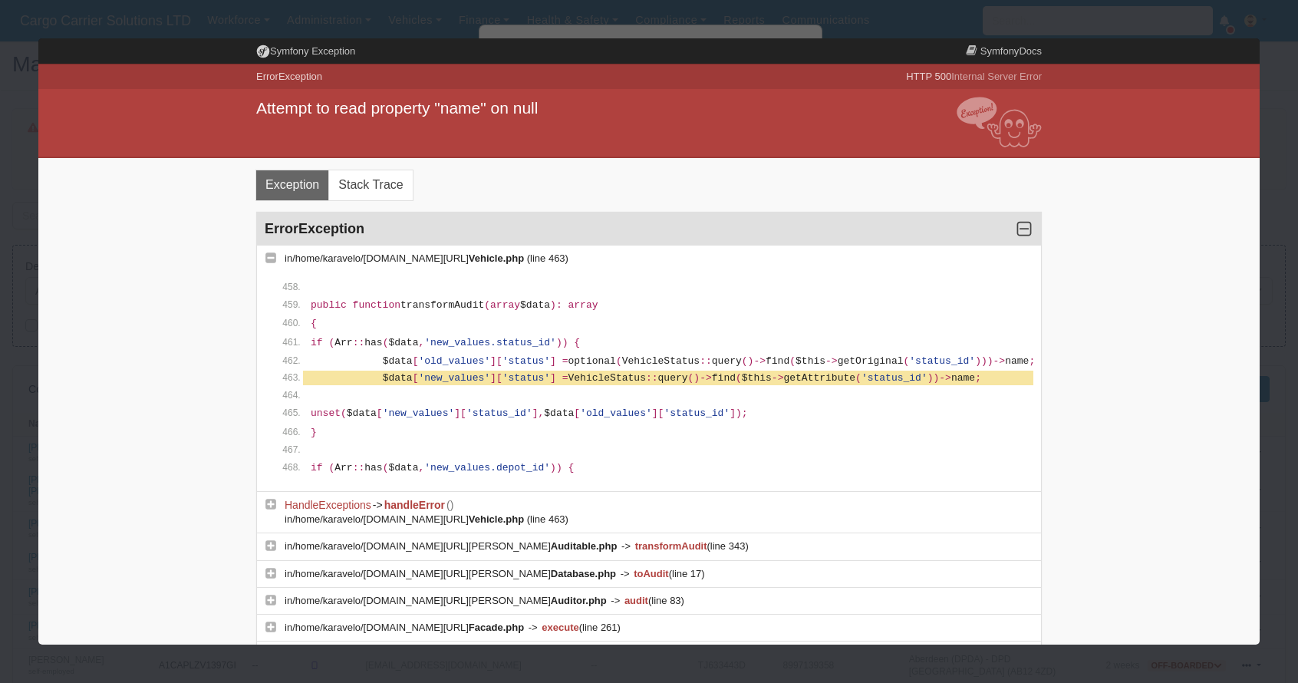
click at [390, 5] on div at bounding box center [649, 341] width 1298 height 683
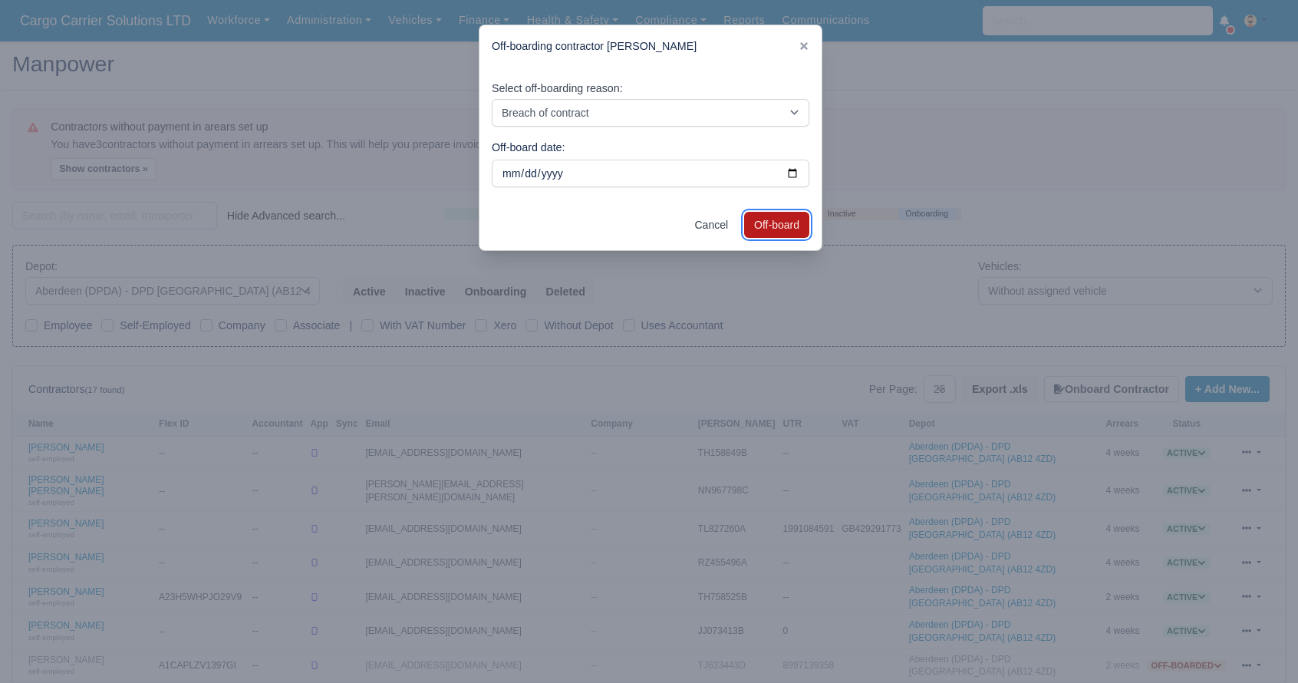
click at [776, 224] on button "Off-board" at bounding box center [776, 225] width 65 height 26
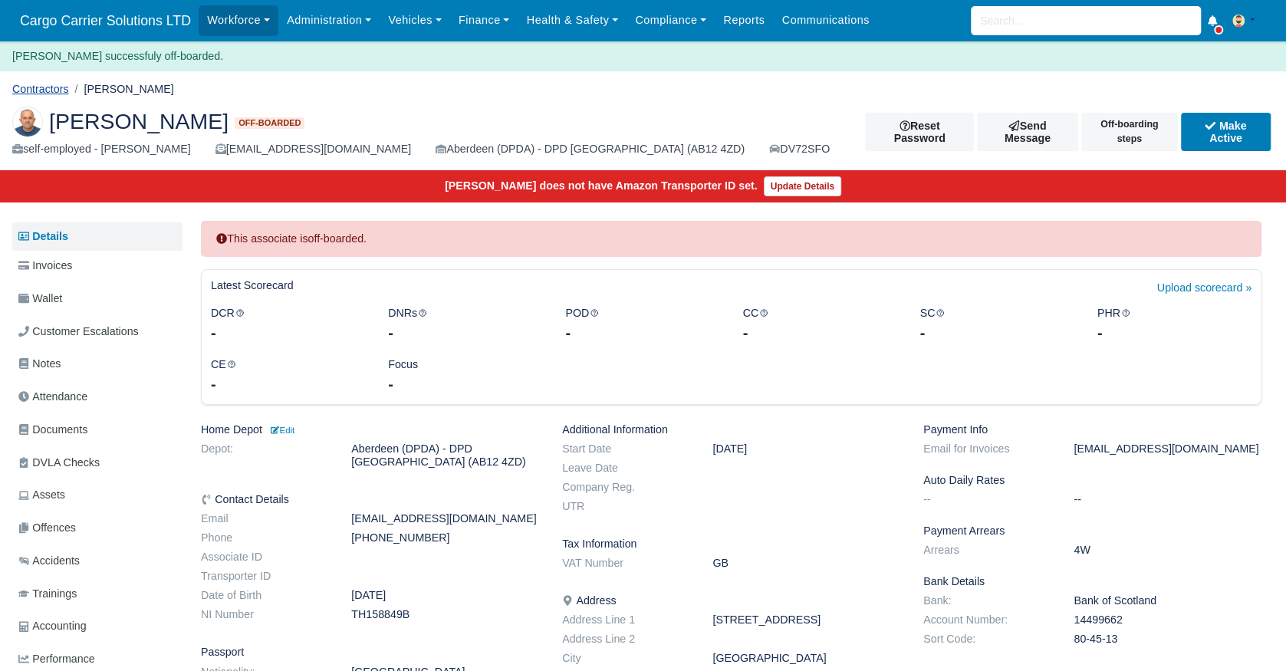
click at [36, 93] on link "Contractors" at bounding box center [40, 89] width 57 height 12
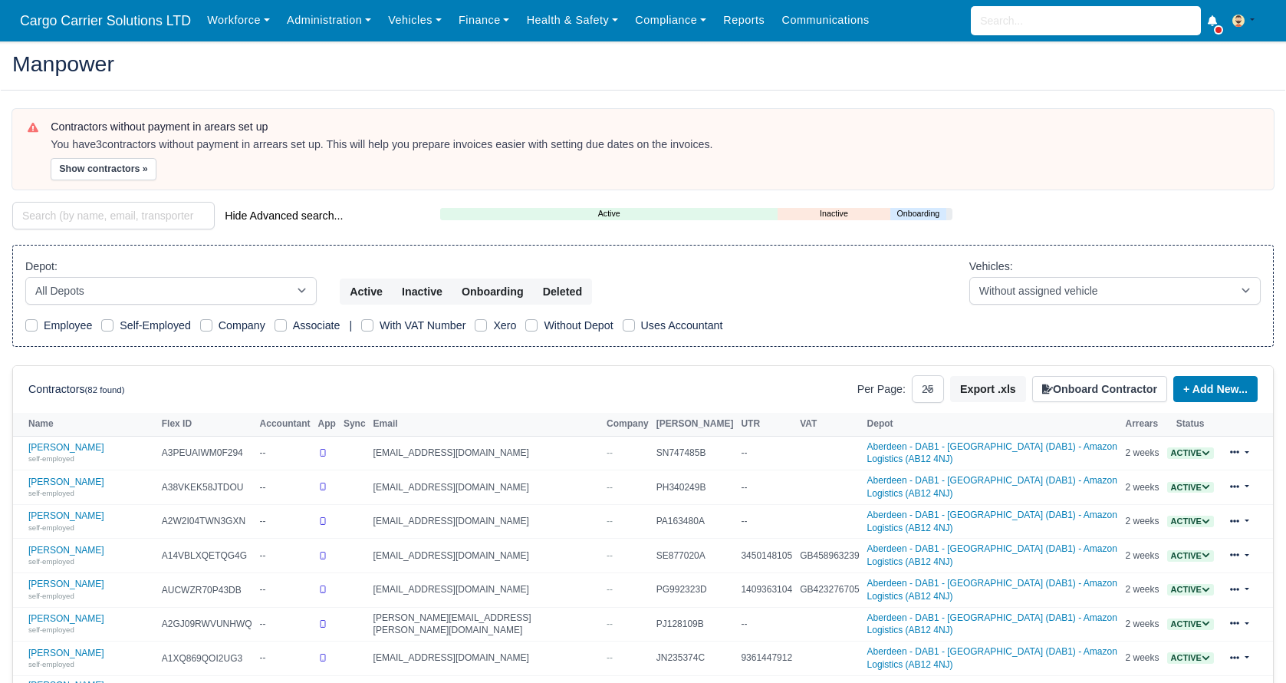
select select "25"
click at [266, 286] on select "All Depots [GEOGRAPHIC_DATA] - [GEOGRAPHIC_DATA] - [GEOGRAPHIC_DATA] (DAB1) - A…" at bounding box center [170, 291] width 291 height 28
select select "5"
click at [25, 277] on select "All Depots [GEOGRAPHIC_DATA] - [GEOGRAPHIC_DATA] - [GEOGRAPHIC_DATA] (DAB1) - A…" at bounding box center [170, 291] width 291 height 28
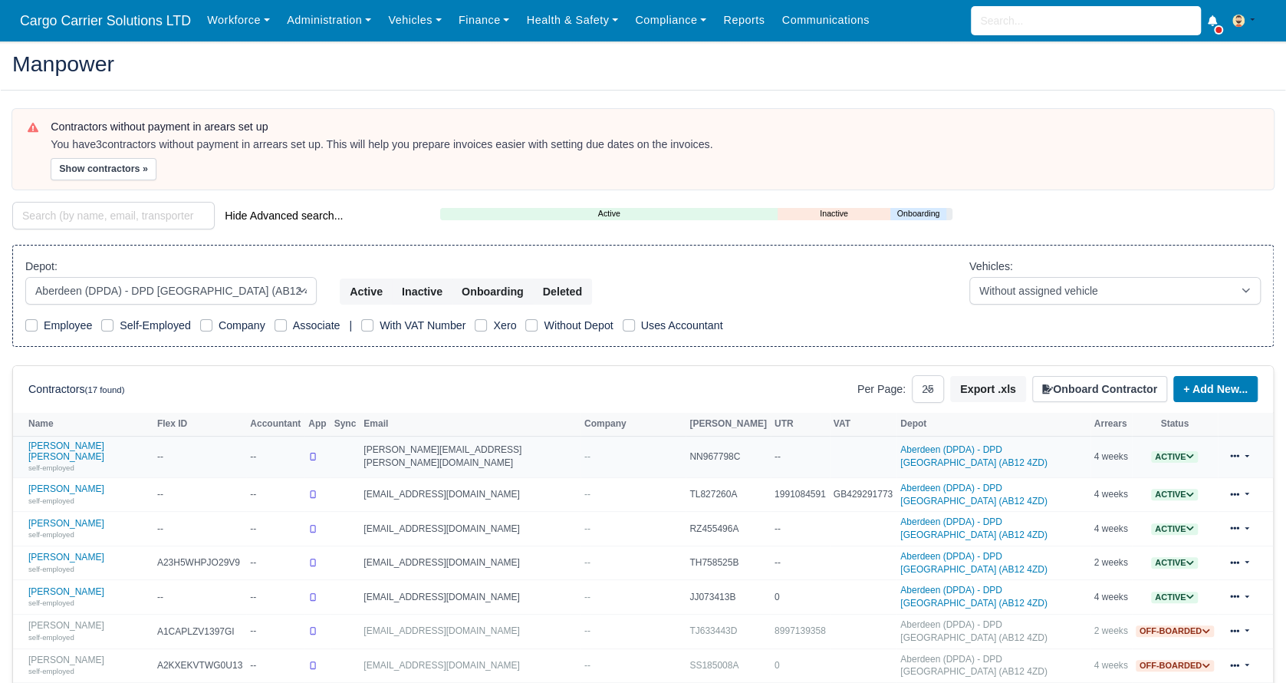
click at [1175, 454] on span "Active" at bounding box center [1174, 457] width 47 height 12
click at [1085, 501] on button "Off-board" at bounding box center [1098, 504] width 66 height 26
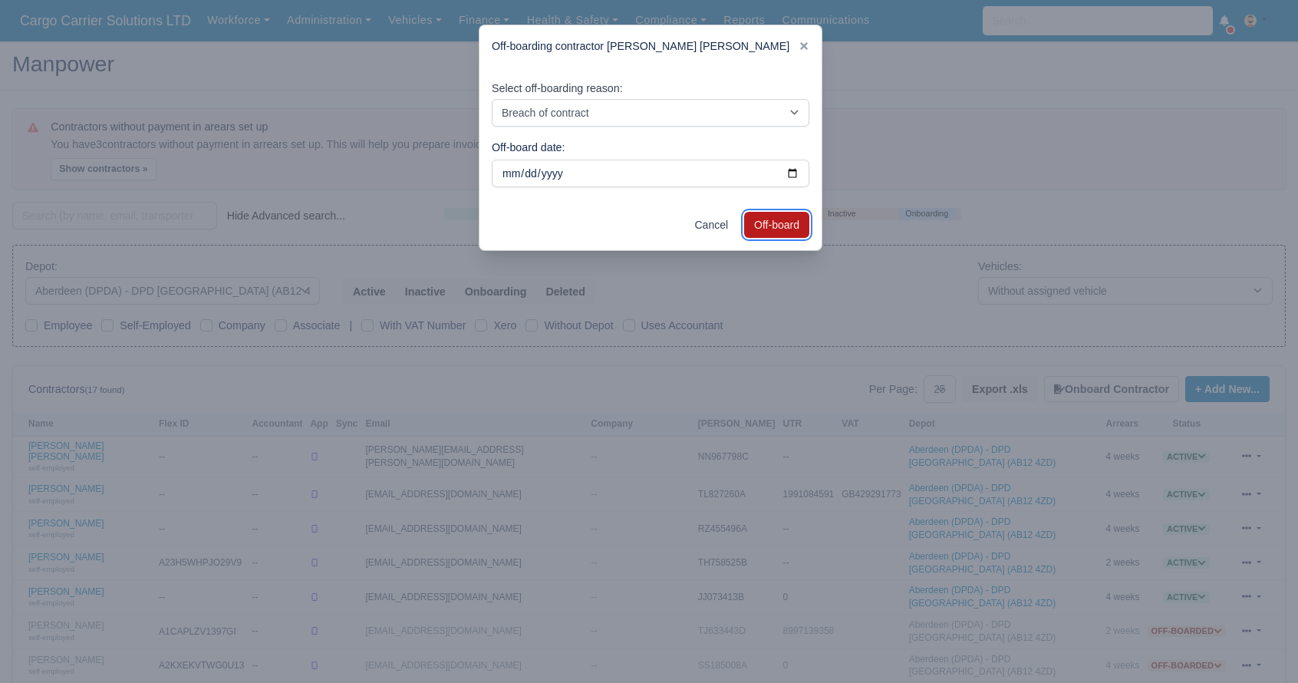
click at [784, 229] on button "Off-board" at bounding box center [776, 225] width 65 height 26
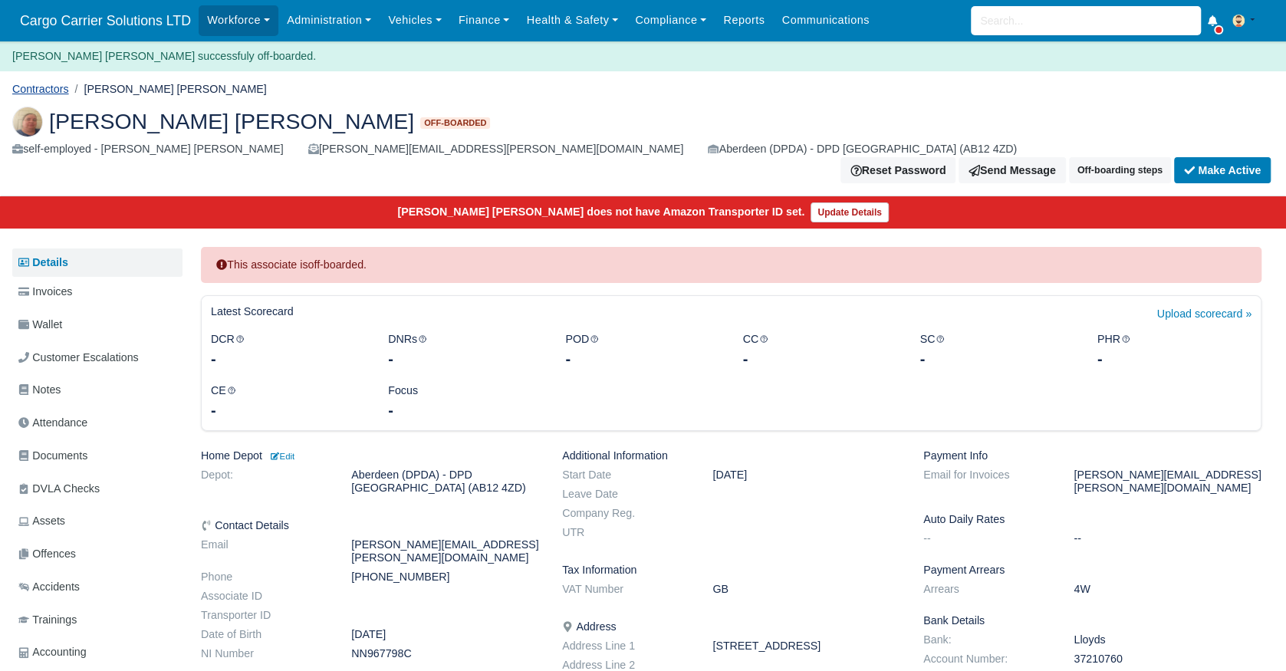
click at [50, 90] on link "Contractors" at bounding box center [40, 89] width 57 height 12
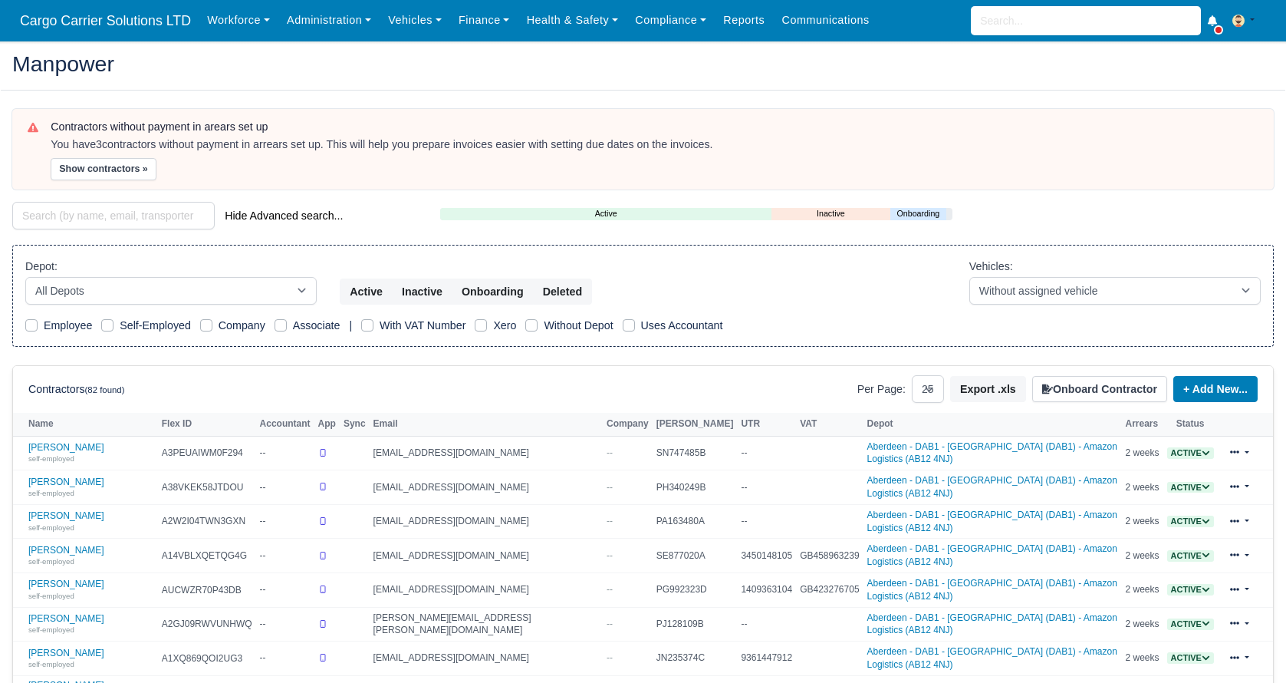
select select "25"
click at [265, 293] on select "All Depots [GEOGRAPHIC_DATA] - [GEOGRAPHIC_DATA] - [GEOGRAPHIC_DATA] (DAB1) - A…" at bounding box center [170, 291] width 291 height 28
select select "5"
click at [25, 277] on select "All Depots Aberdeen - DAB1 - Aberdeen (DAB1) - Amazon Logistics (AB12 4NJ) Aber…" at bounding box center [170, 291] width 291 height 28
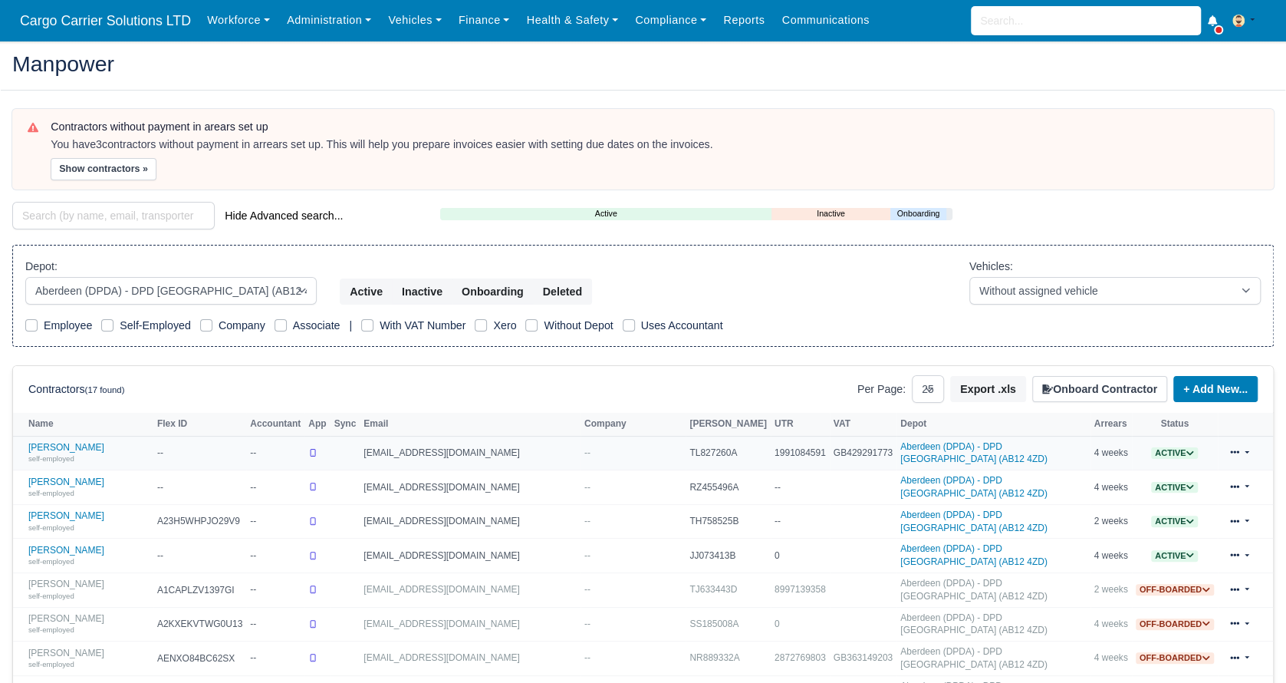
click at [1174, 453] on span "Active" at bounding box center [1174, 453] width 47 height 12
click at [1087, 496] on button "Off-board" at bounding box center [1098, 500] width 66 height 26
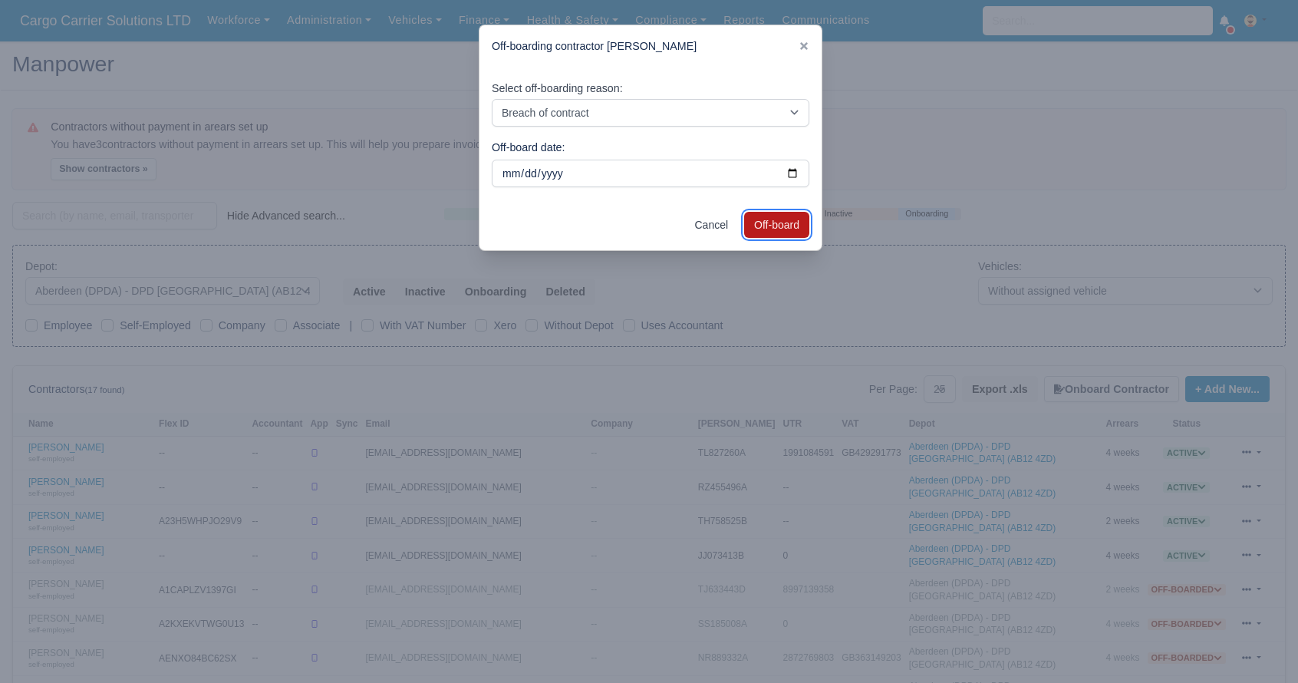
click at [803, 215] on button "Off-board" at bounding box center [776, 225] width 65 height 26
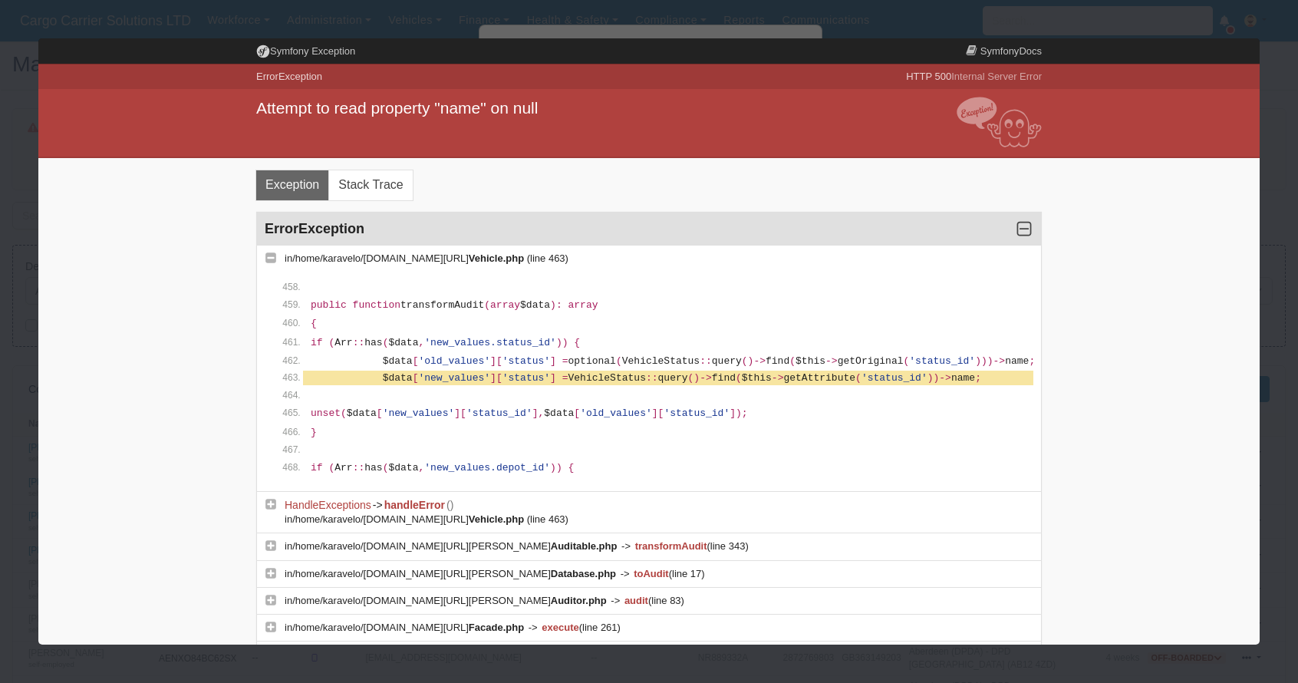
click at [370, 26] on div at bounding box center [649, 341] width 1298 height 683
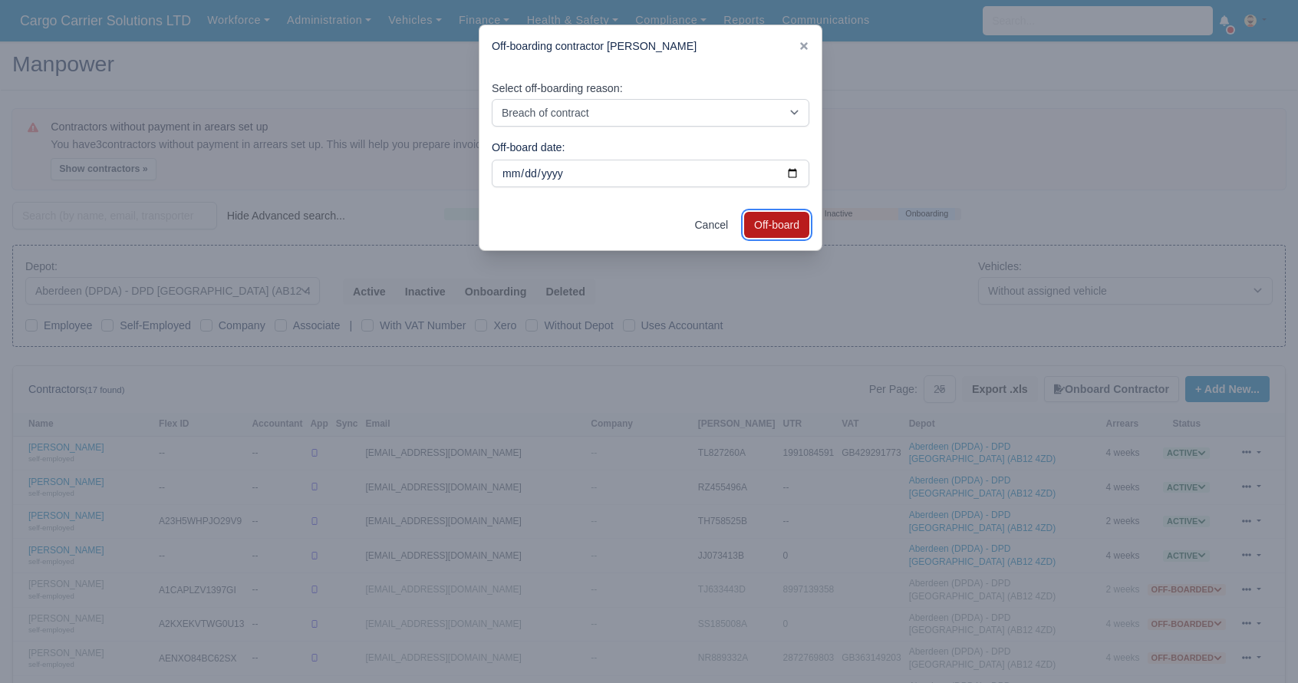
click at [779, 220] on button "Off-board" at bounding box center [776, 225] width 65 height 26
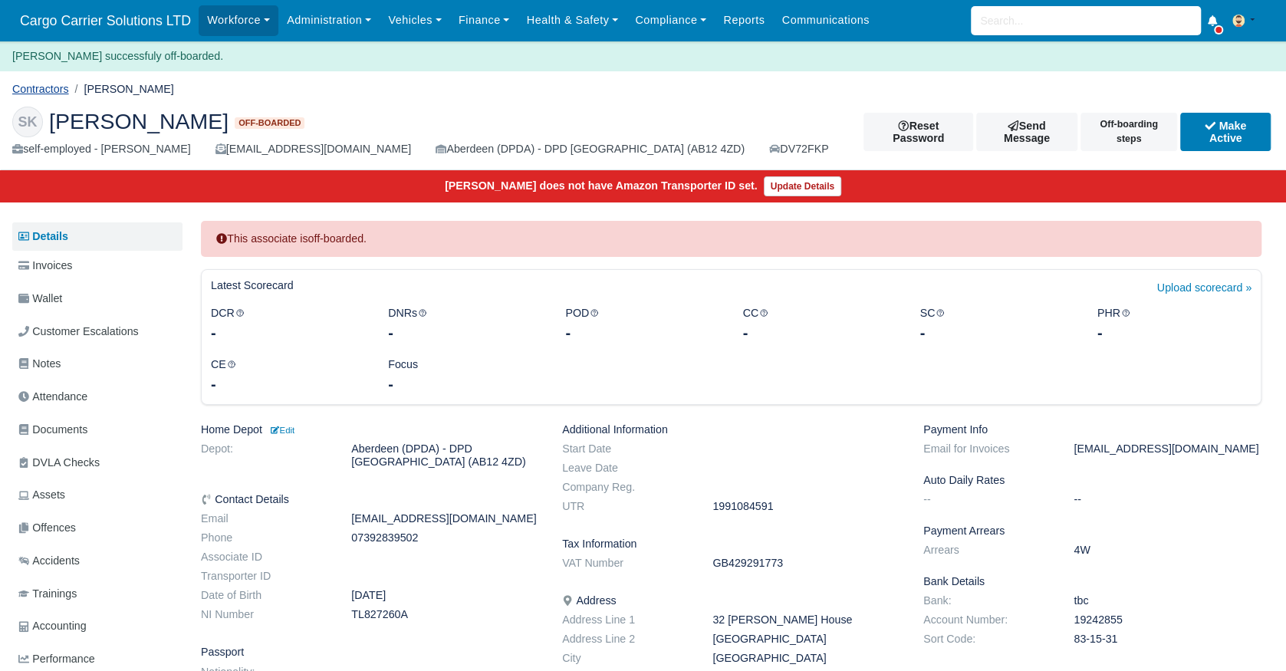
click at [28, 83] on link "Contractors" at bounding box center [40, 89] width 57 height 12
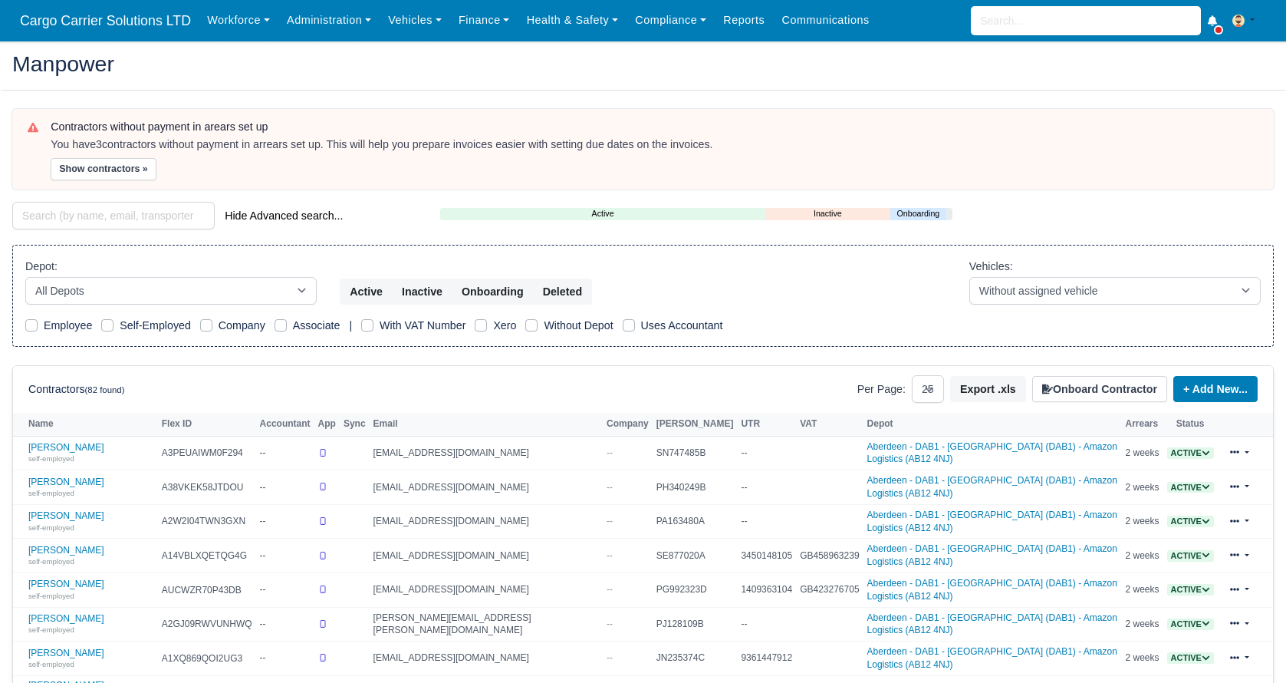
select select "25"
click at [157, 285] on select "All Depots [GEOGRAPHIC_DATA] - [GEOGRAPHIC_DATA] - [GEOGRAPHIC_DATA] (DAB1) - A…" at bounding box center [170, 291] width 291 height 28
select select "5"
click at [25, 277] on select "All Depots [GEOGRAPHIC_DATA] - [GEOGRAPHIC_DATA] - [GEOGRAPHIC_DATA] (DAB1) - A…" at bounding box center [170, 291] width 291 height 28
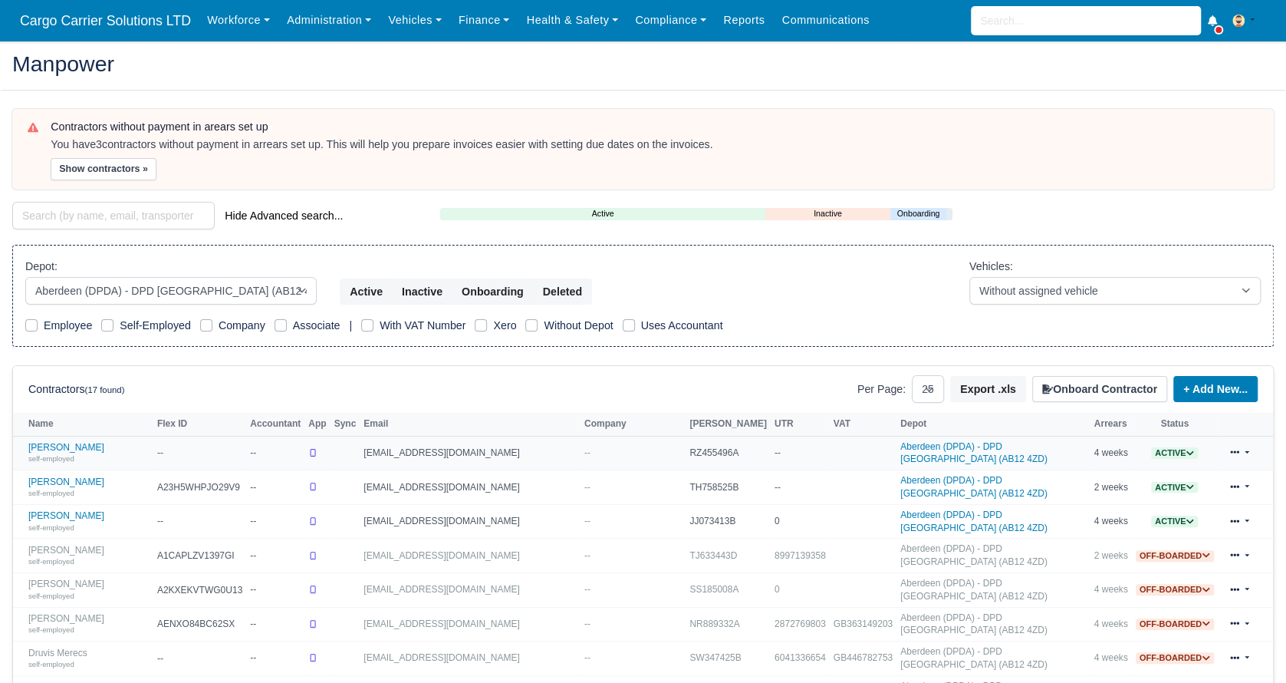
click at [1186, 449] on icon at bounding box center [1190, 453] width 8 height 8
click at [1095, 498] on button "Off-board" at bounding box center [1098, 500] width 66 height 26
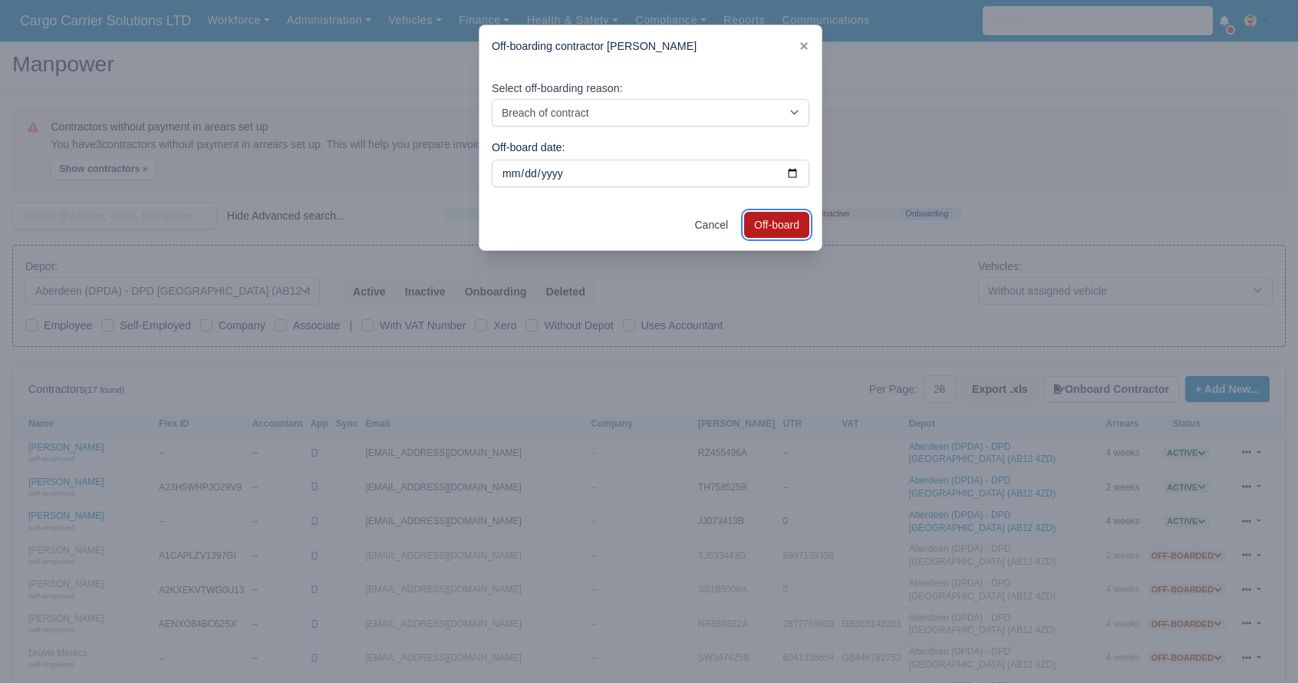
click at [765, 225] on button "Off-board" at bounding box center [776, 225] width 65 height 26
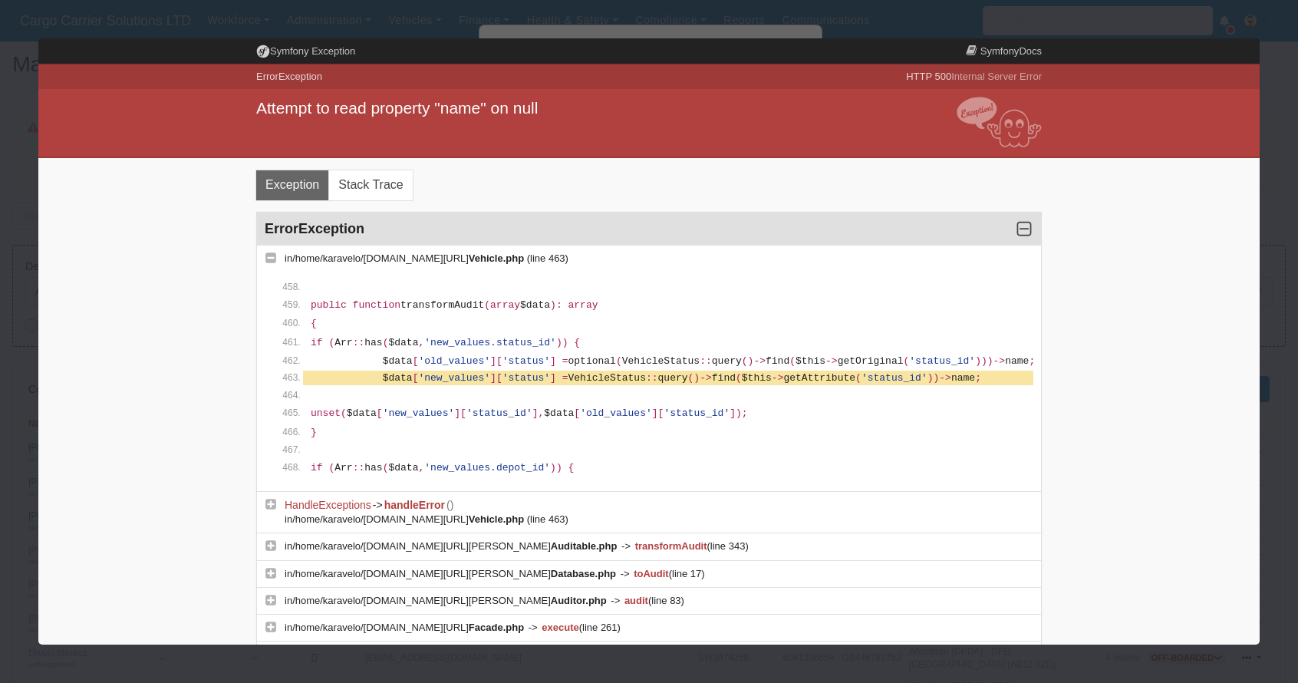
click at [778, 35] on div at bounding box center [649, 341] width 1298 height 683
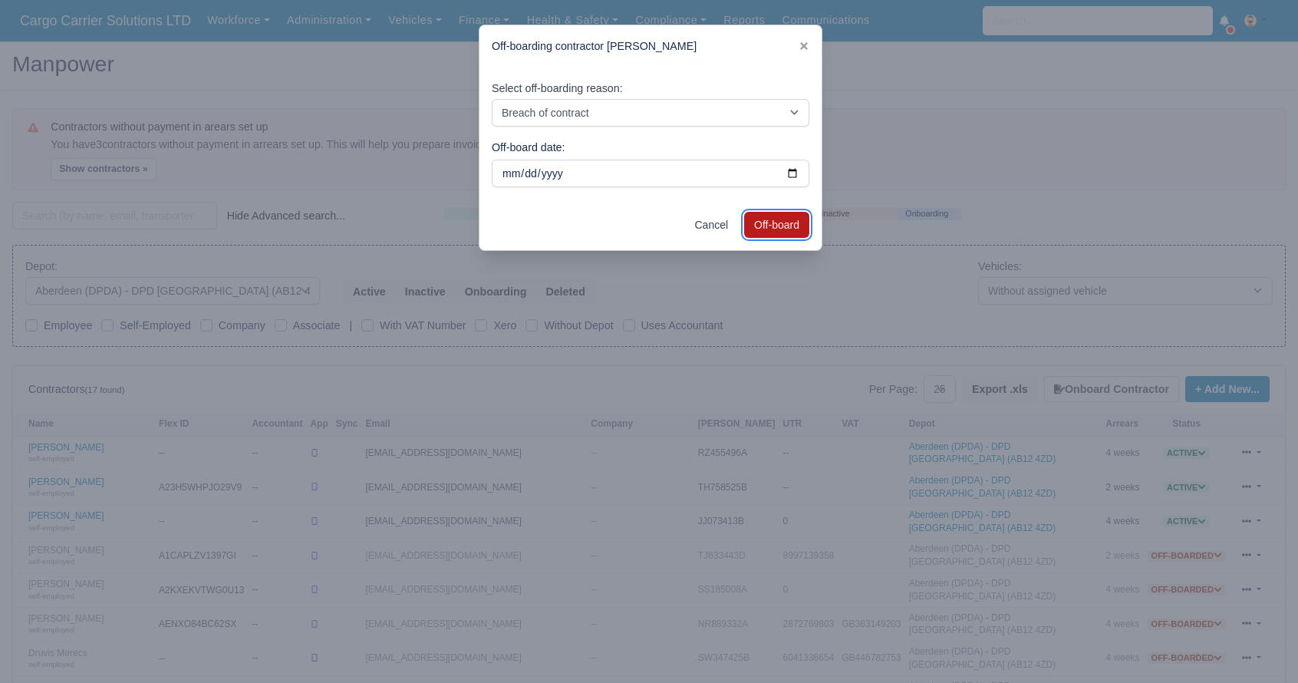
click at [767, 222] on button "Off-board" at bounding box center [776, 225] width 65 height 26
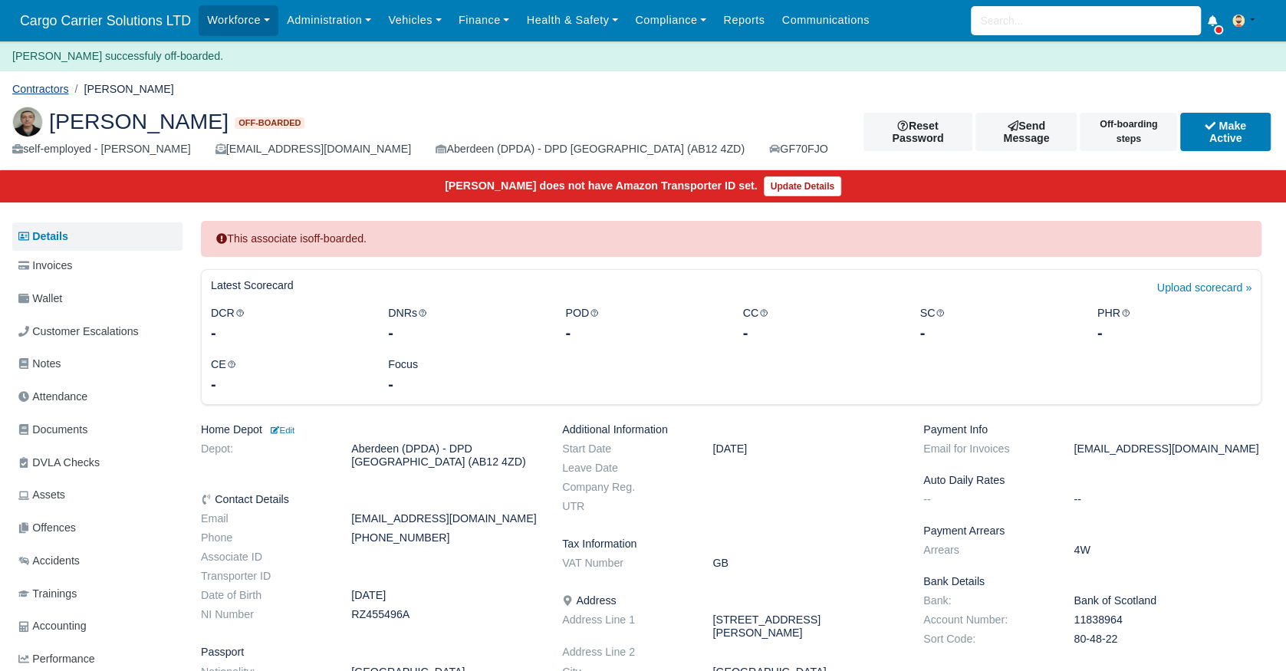
click at [40, 90] on link "Contractors" at bounding box center [40, 89] width 57 height 12
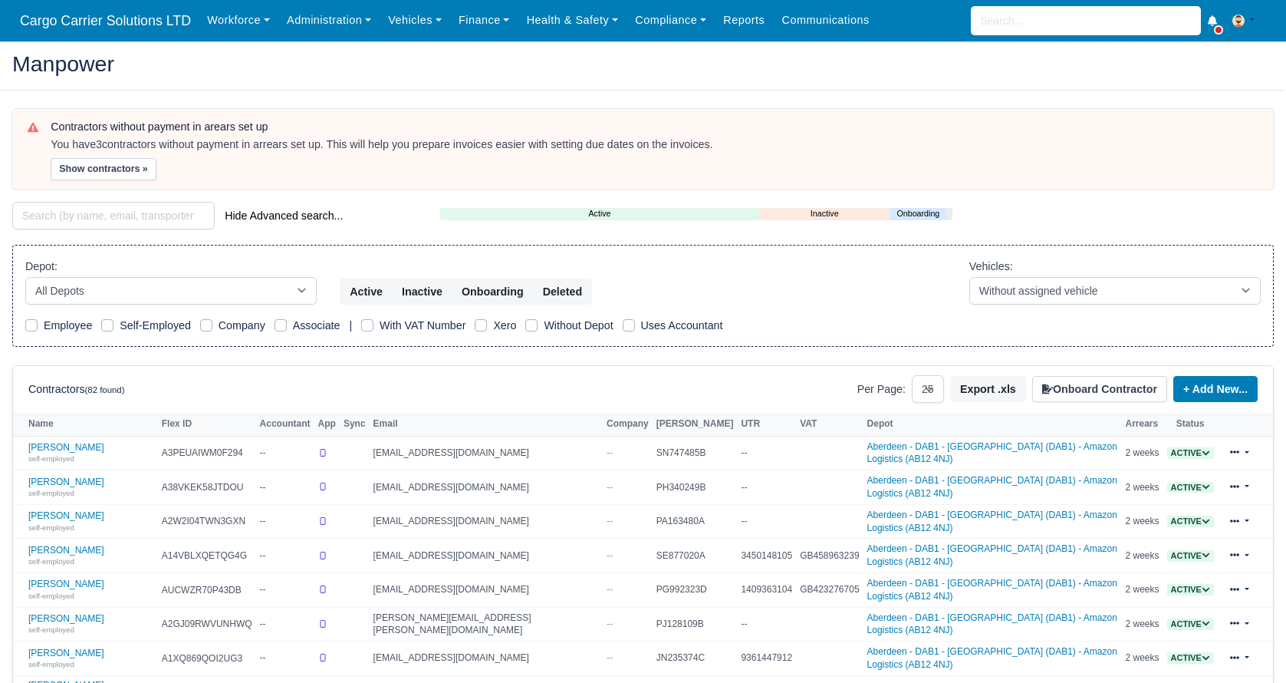
select select "25"
click at [240, 285] on select "All Depots [GEOGRAPHIC_DATA] - [GEOGRAPHIC_DATA] - [GEOGRAPHIC_DATA] (DAB1) - A…" at bounding box center [170, 291] width 291 height 28
select select "5"
click at [25, 277] on select "All Depots [GEOGRAPHIC_DATA] - [GEOGRAPHIC_DATA] - [GEOGRAPHIC_DATA] (DAB1) - A…" at bounding box center [170, 291] width 291 height 28
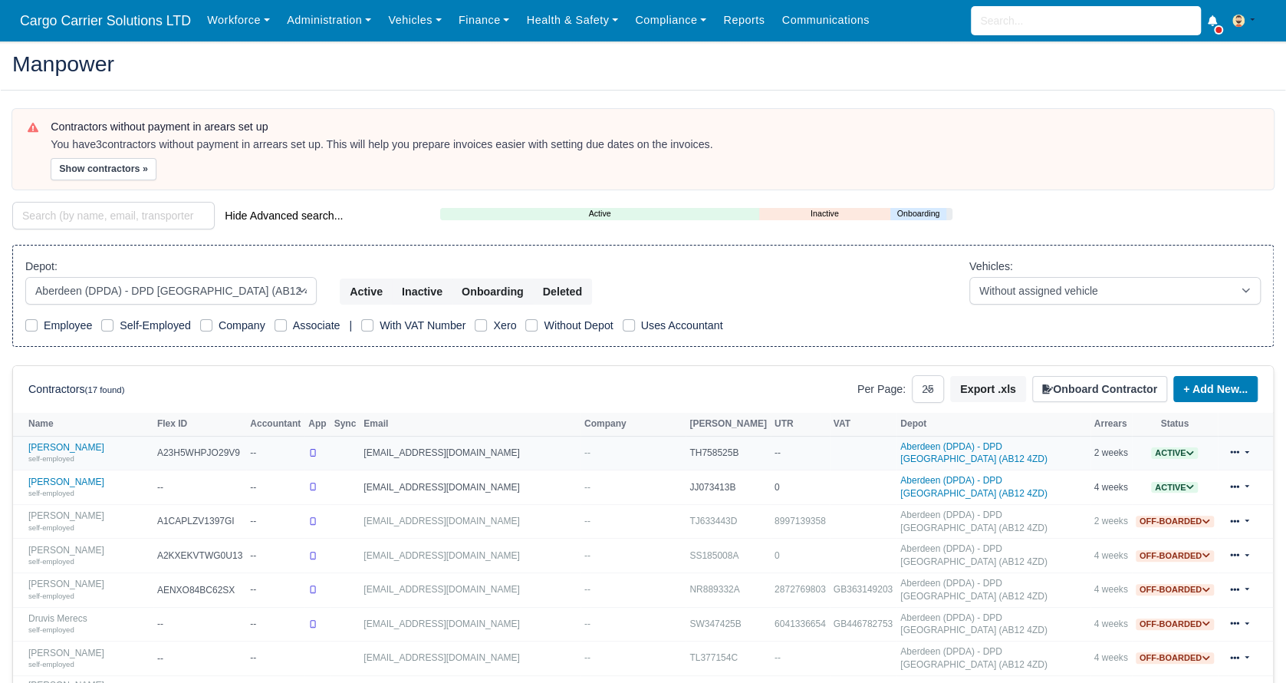
click at [1186, 449] on icon at bounding box center [1190, 453] width 8 height 8
click at [1085, 496] on button "Off-board" at bounding box center [1098, 500] width 66 height 26
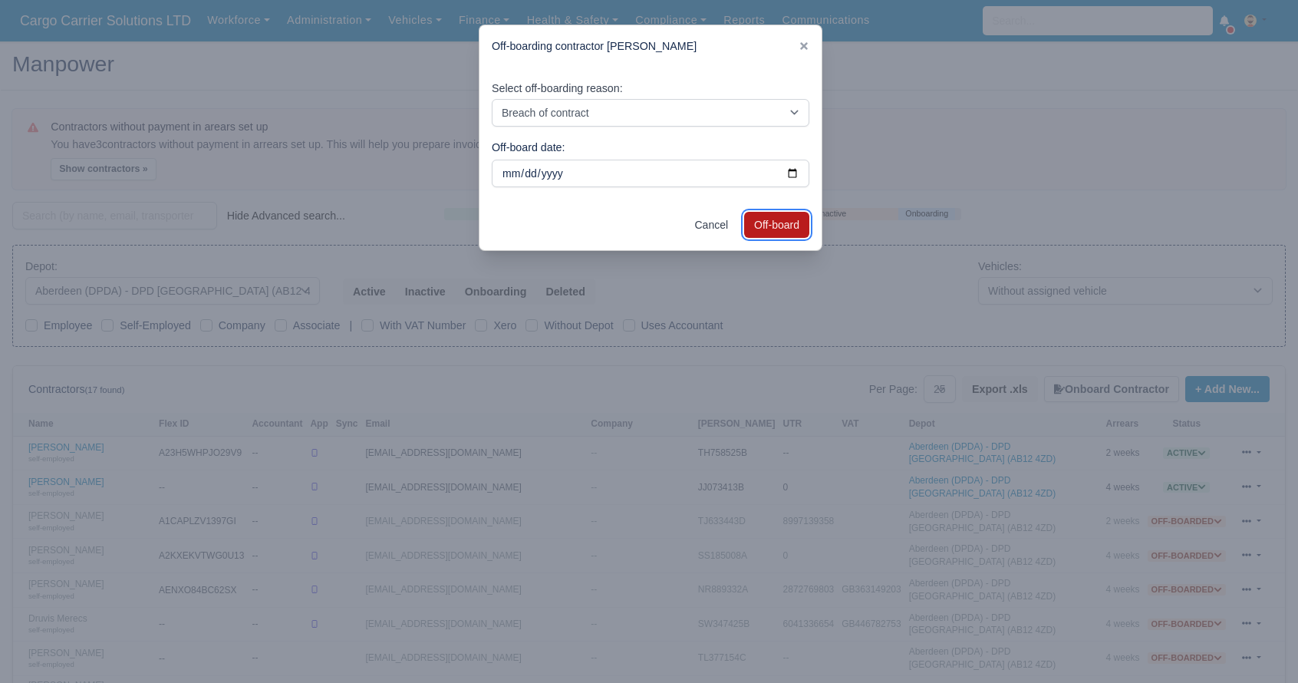
click at [778, 226] on button "Off-board" at bounding box center [776, 225] width 65 height 26
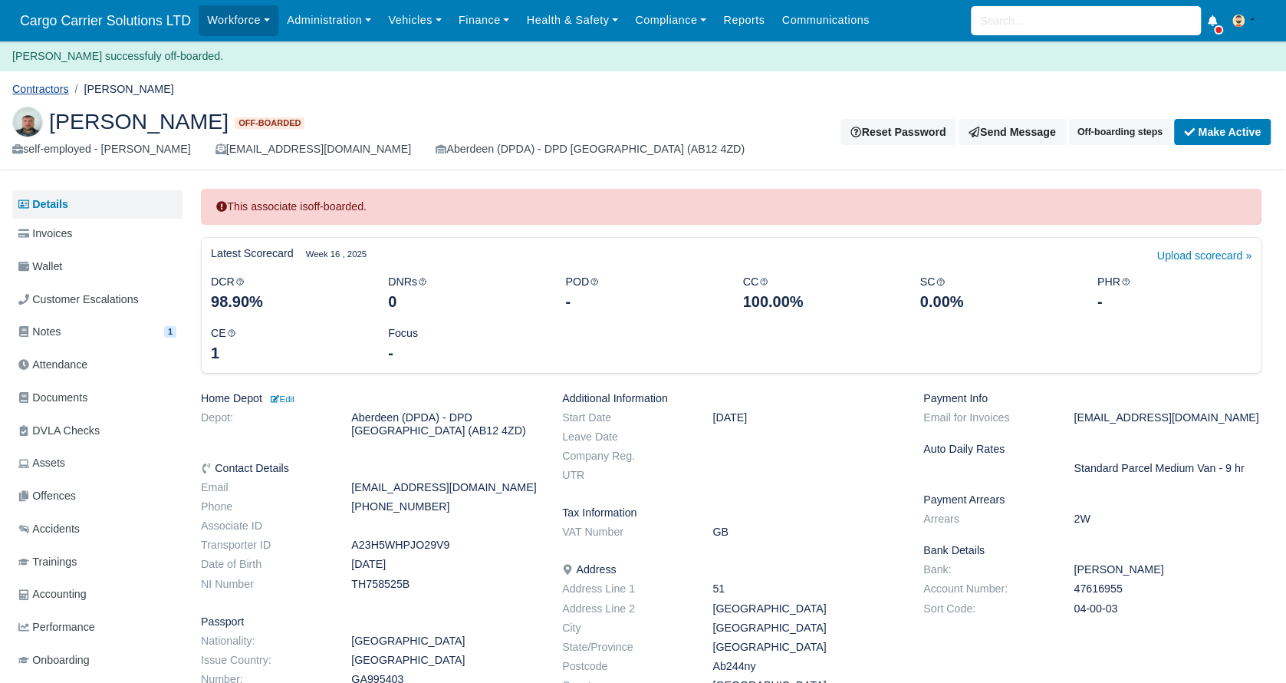
click at [48, 87] on link "Contractors" at bounding box center [40, 89] width 57 height 12
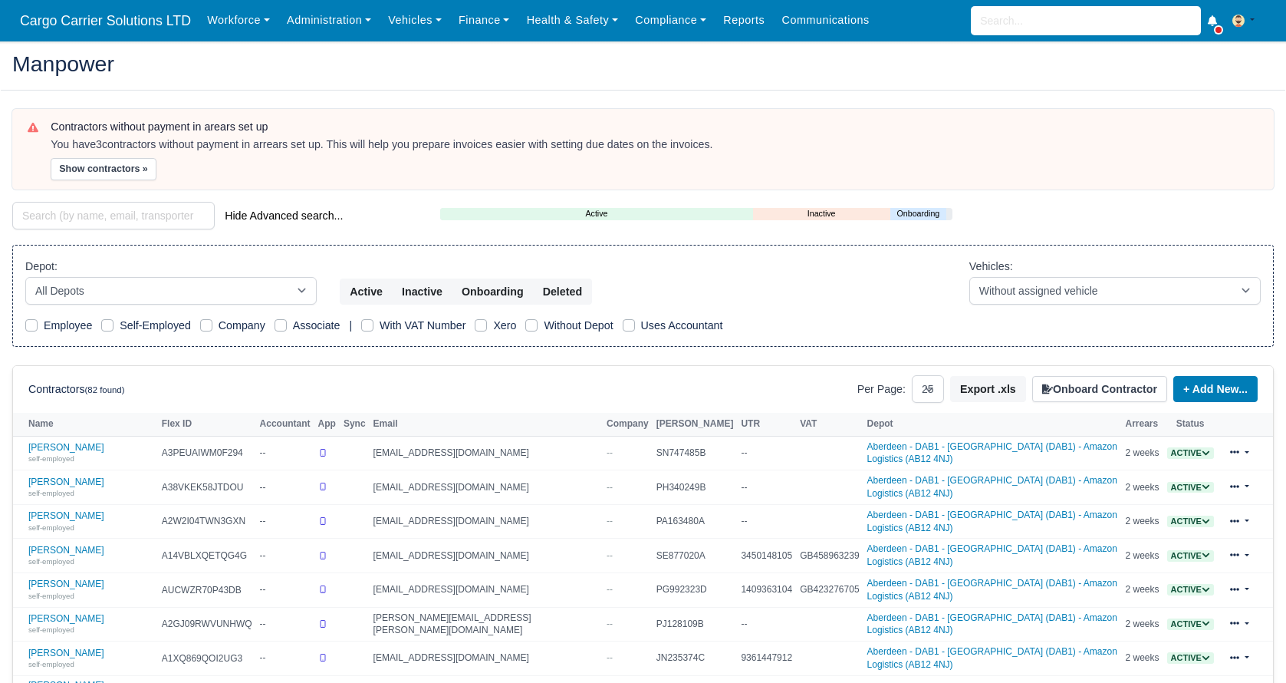
select select "25"
click at [169, 288] on select "All Depots [GEOGRAPHIC_DATA] - [GEOGRAPHIC_DATA] - [GEOGRAPHIC_DATA] (DAB1) - A…" at bounding box center [170, 291] width 291 height 28
select select "5"
click at [25, 277] on select "All Depots [GEOGRAPHIC_DATA] - [GEOGRAPHIC_DATA] - [GEOGRAPHIC_DATA] (DAB1) - A…" at bounding box center [170, 291] width 291 height 28
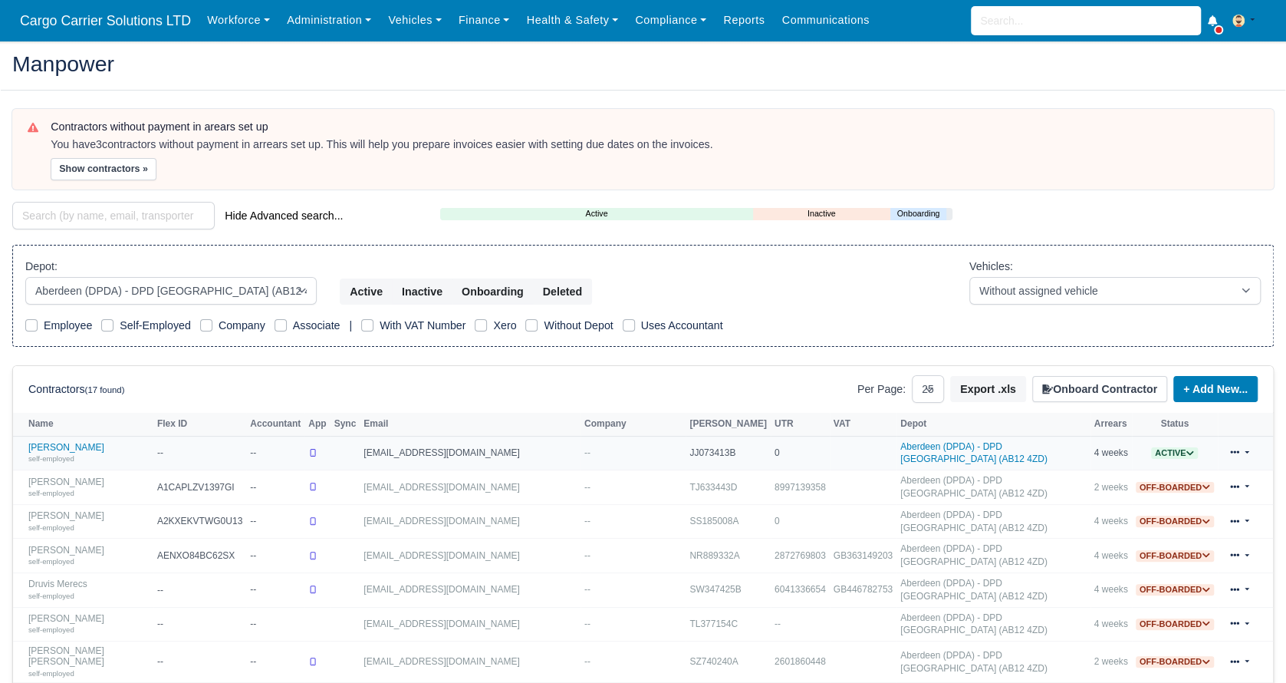
click at [1180, 447] on span "Active" at bounding box center [1174, 453] width 47 height 12
click at [1092, 487] on button "Off-board" at bounding box center [1098, 500] width 66 height 26
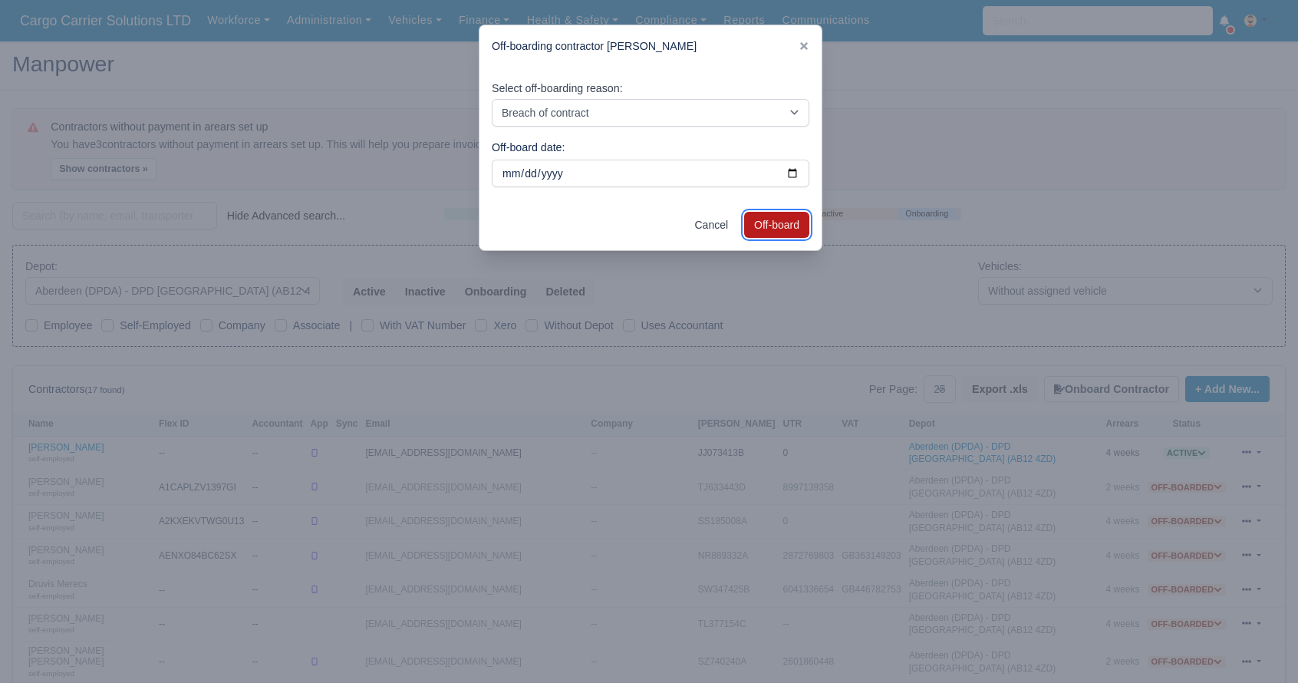
click at [772, 214] on button "Off-board" at bounding box center [776, 225] width 65 height 26
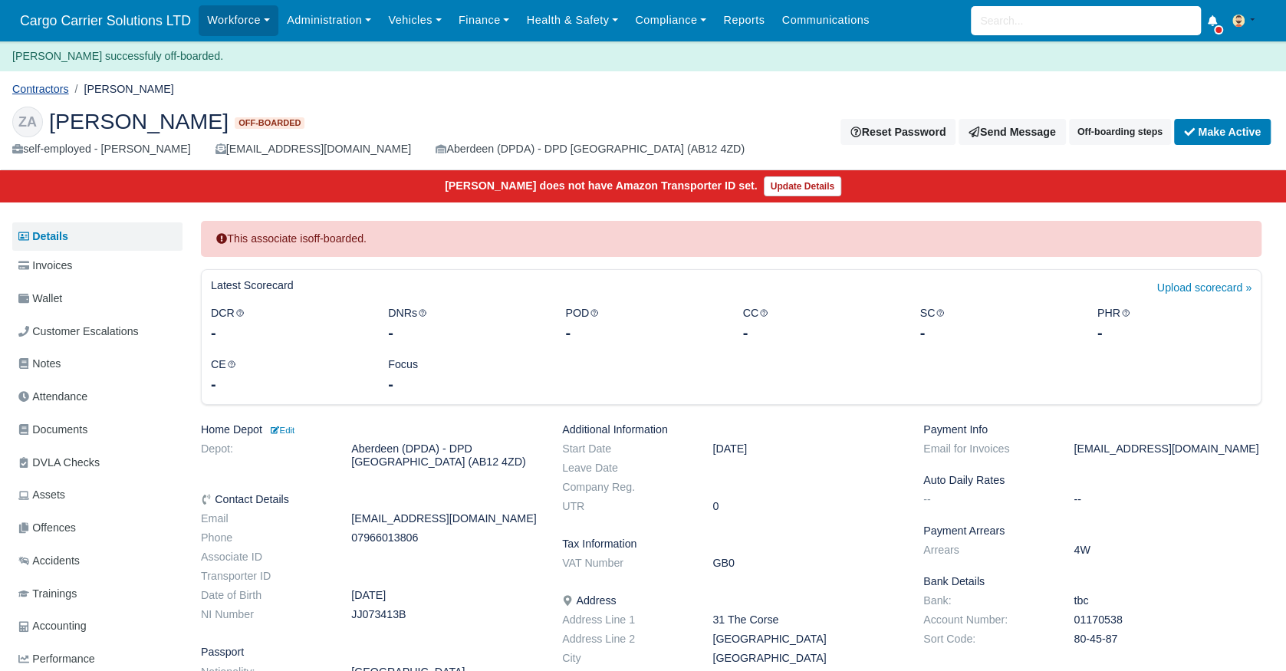
click at [38, 87] on link "Contractors" at bounding box center [40, 89] width 57 height 12
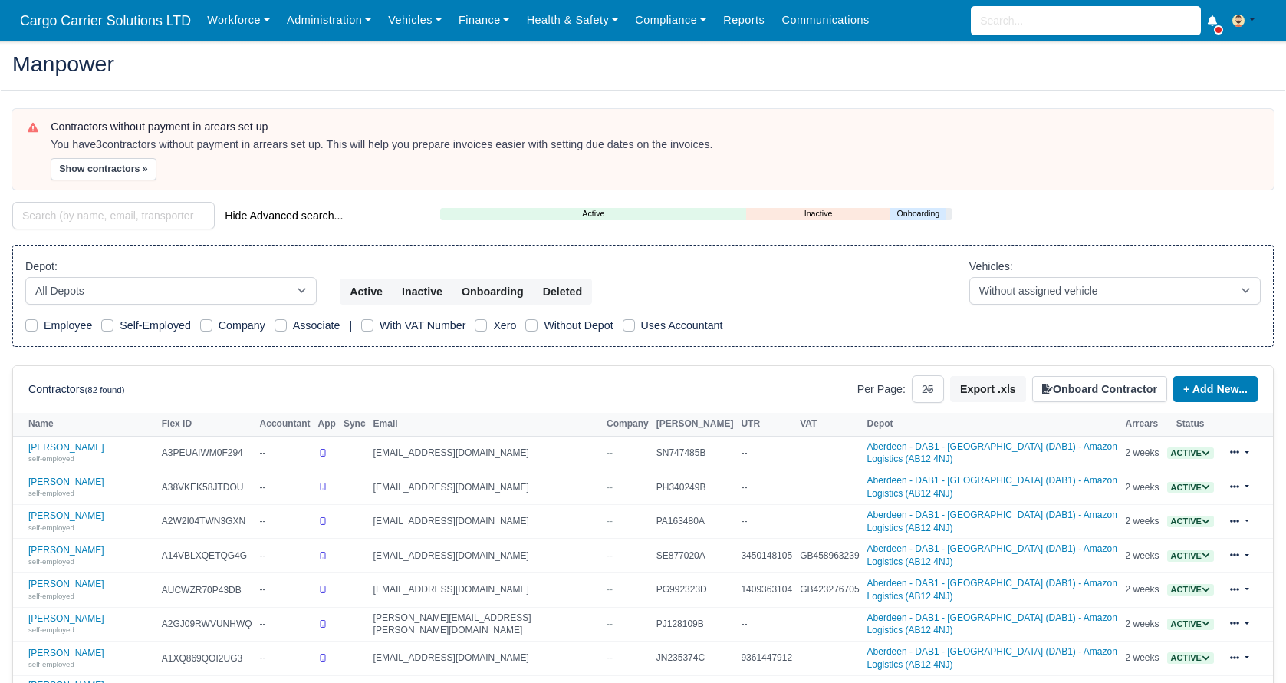
select select "25"
click at [359, 22] on link "Administration" at bounding box center [328, 20] width 101 height 30
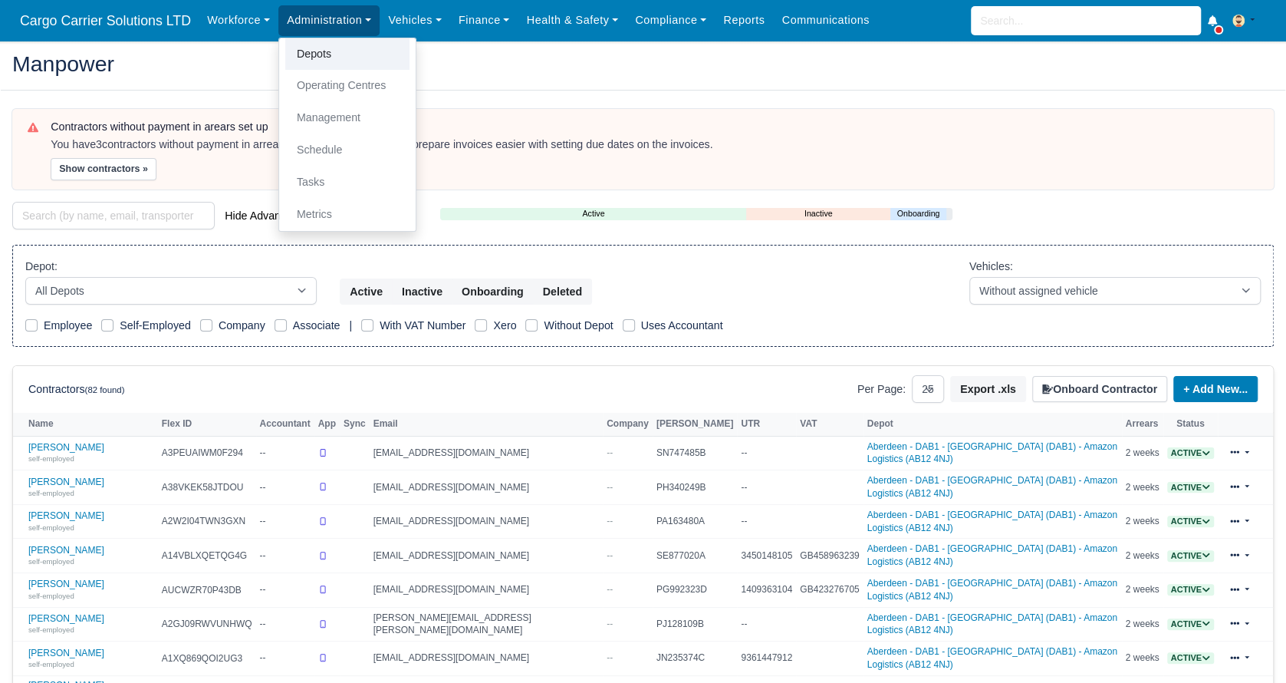
click at [316, 61] on link "Depots" at bounding box center [347, 54] width 124 height 32
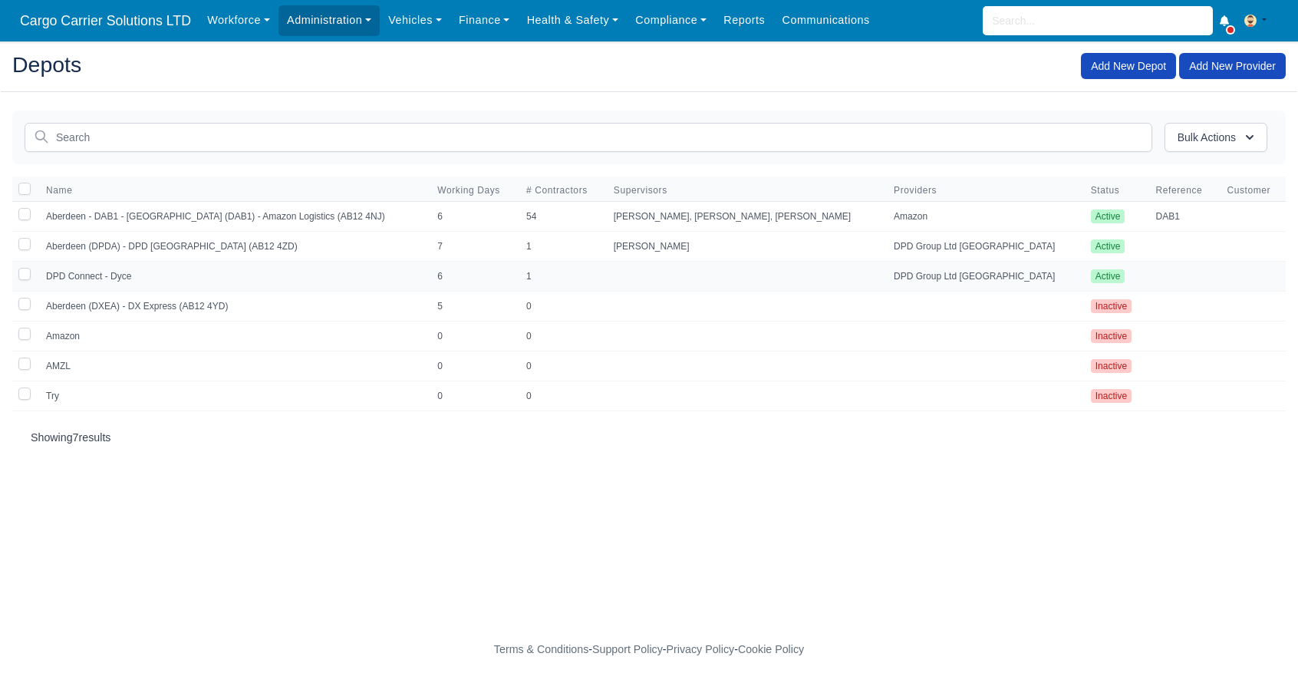
click at [134, 277] on td "DPD Connect - Dyce" at bounding box center [232, 277] width 391 height 30
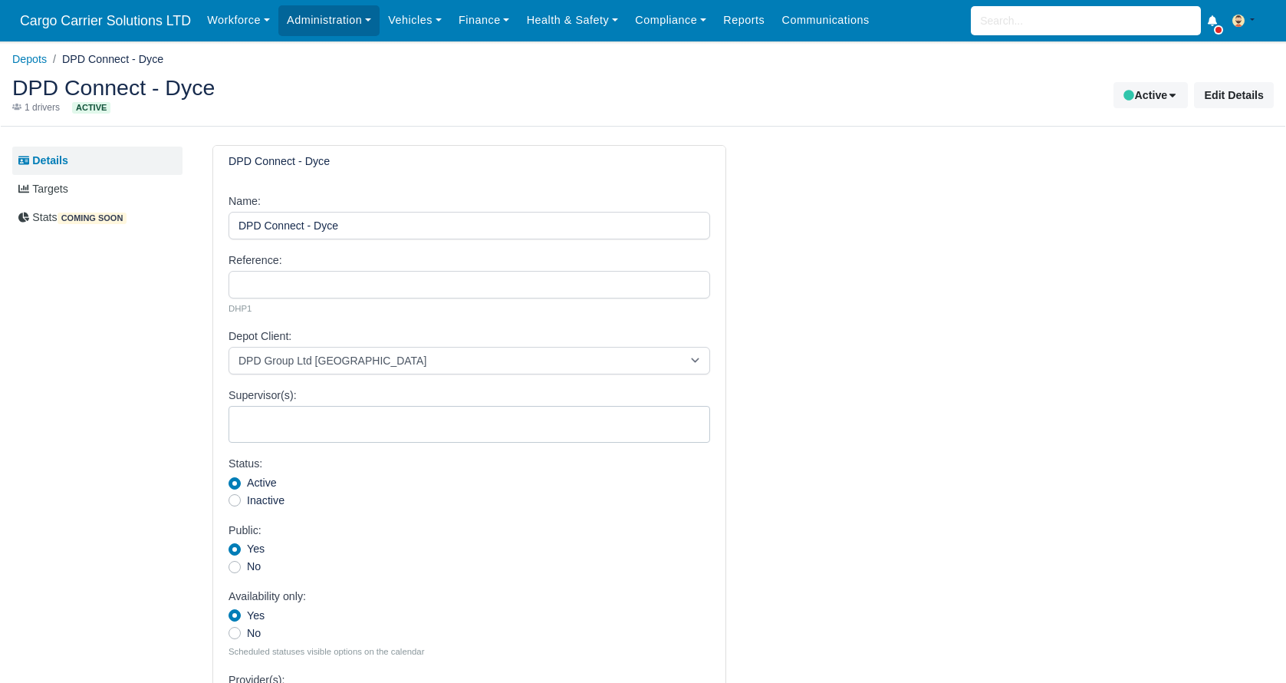
select select
click at [247, 497] on label "Inactive" at bounding box center [266, 501] width 38 height 18
click at [231, 497] on input "Inactive" at bounding box center [235, 498] width 12 height 12
radio input "true"
click at [247, 565] on label "No" at bounding box center [254, 567] width 14 height 18
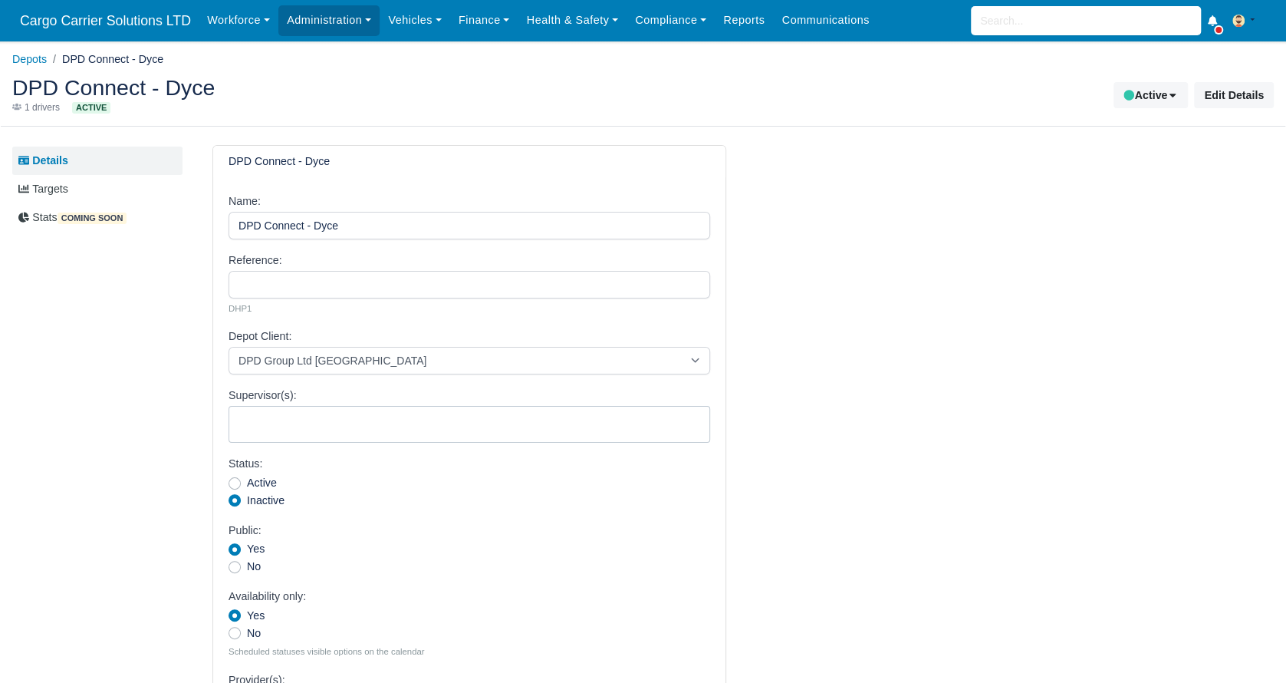
click at [235, 565] on input "No" at bounding box center [235, 564] width 12 height 12
radio input "true"
click at [247, 630] on label "No" at bounding box center [254, 633] width 14 height 18
click at [235, 630] on input "No" at bounding box center [235, 630] width 12 height 12
radio input "true"
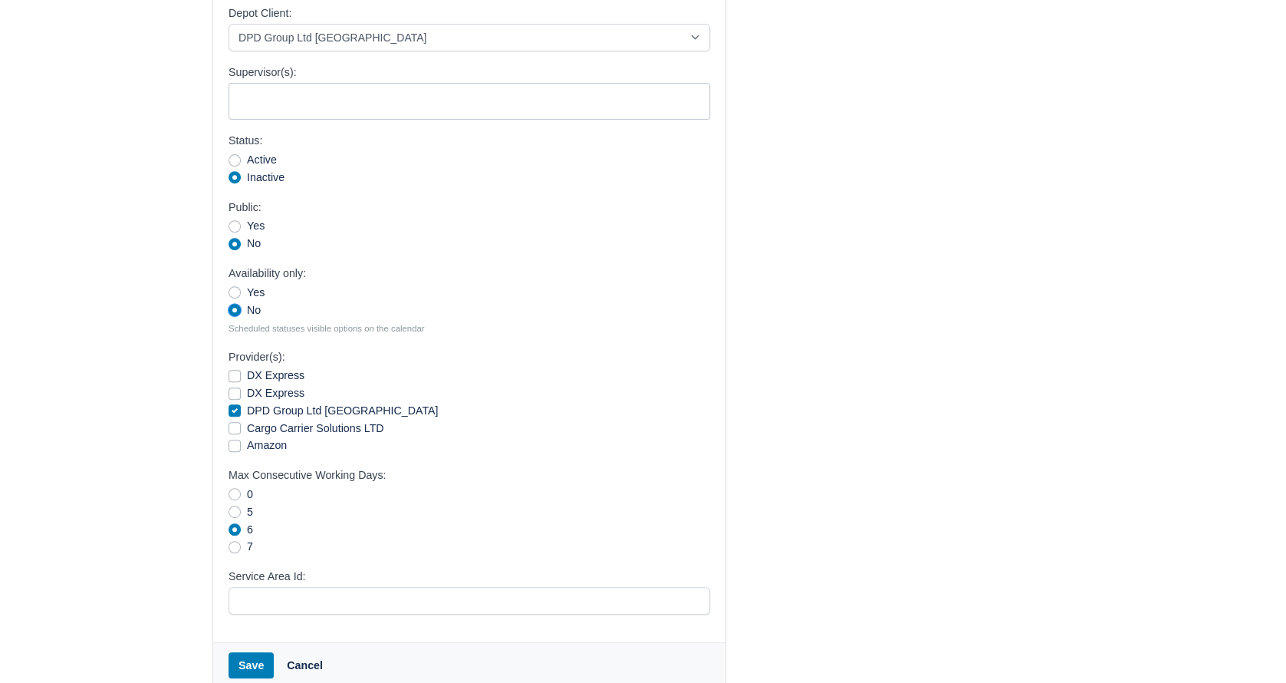
scroll to position [384, 0]
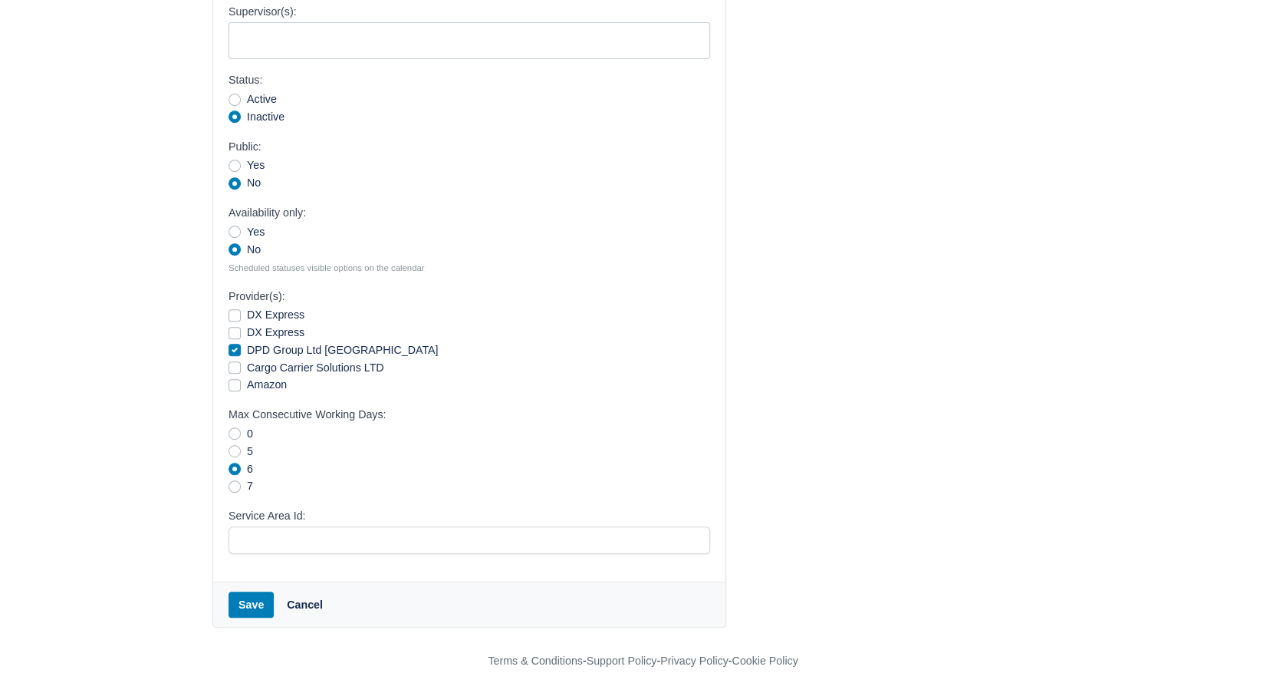
click at [247, 429] on label "0" at bounding box center [250, 434] width 6 height 18
click at [237, 429] on input "0" at bounding box center [235, 431] width 12 height 12
radio input "true"
click at [249, 594] on button "Save" at bounding box center [251, 604] width 45 height 26
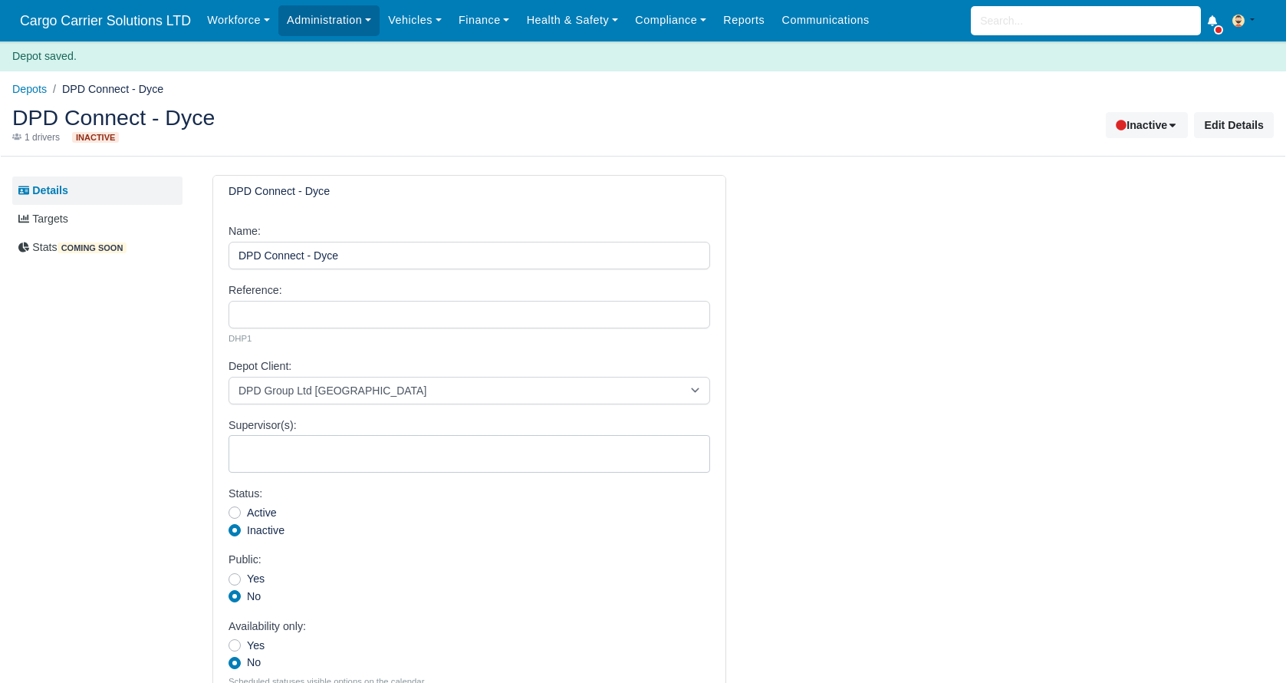
select select
click at [28, 94] on link "Depots" at bounding box center [29, 89] width 35 height 12
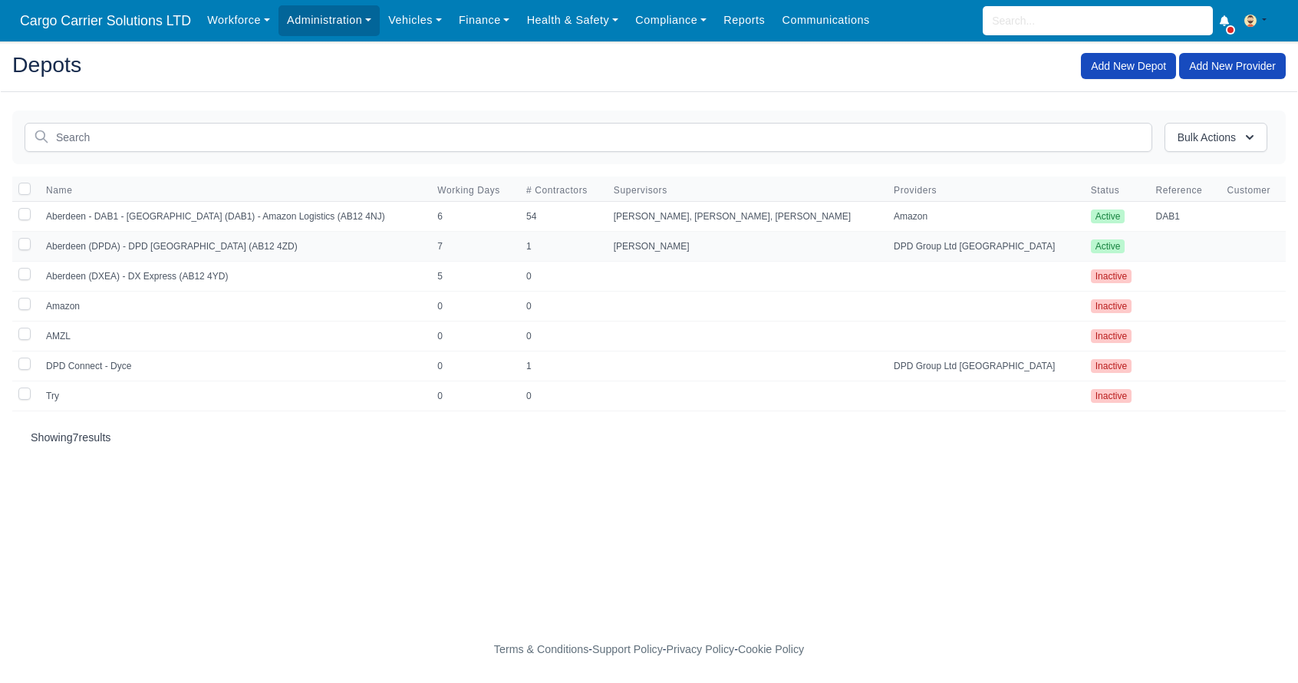
click at [115, 247] on td "Aberdeen (DPDA) - DPD [GEOGRAPHIC_DATA] (AB12 4ZD)" at bounding box center [232, 247] width 391 height 30
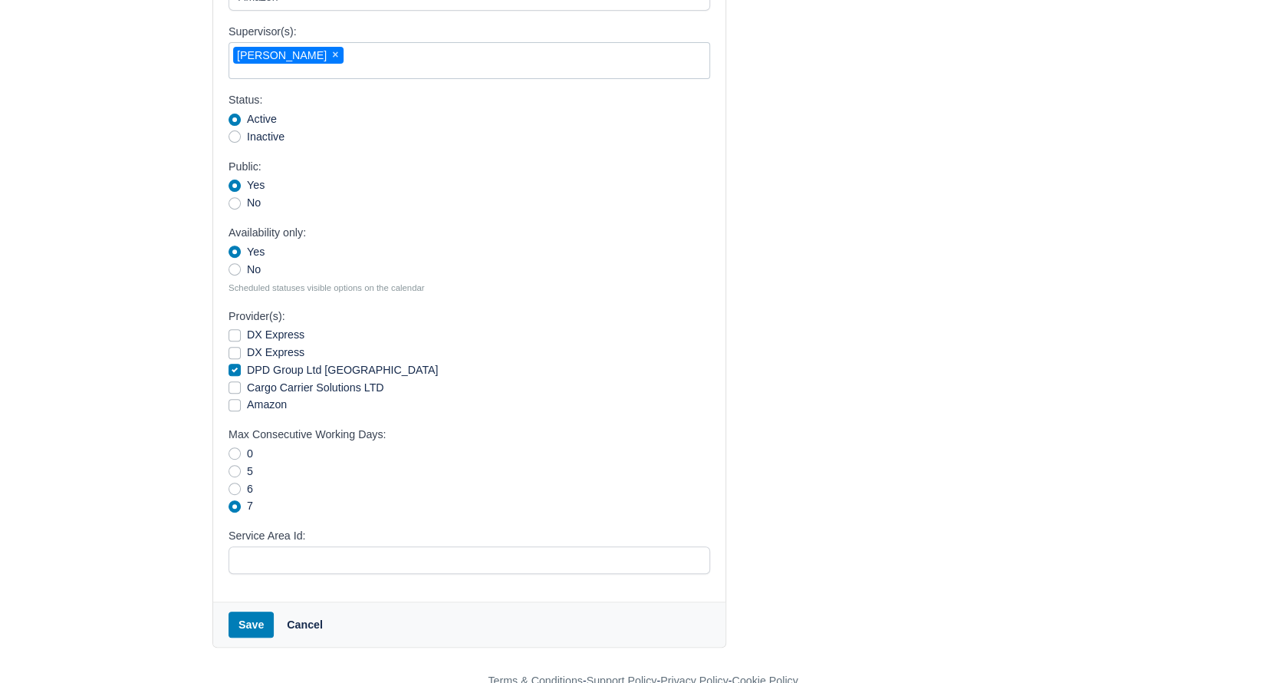
scroll to position [318, 0]
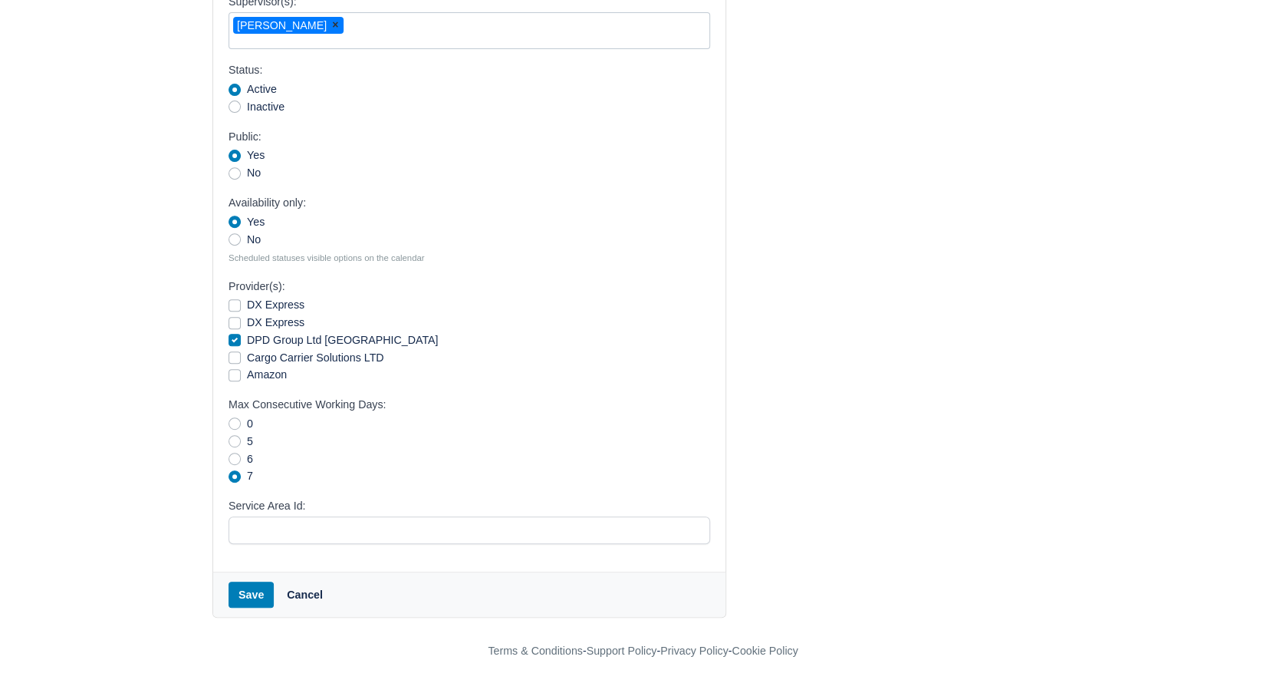
click at [332, 19] on span "×" at bounding box center [335, 24] width 6 height 11
select select
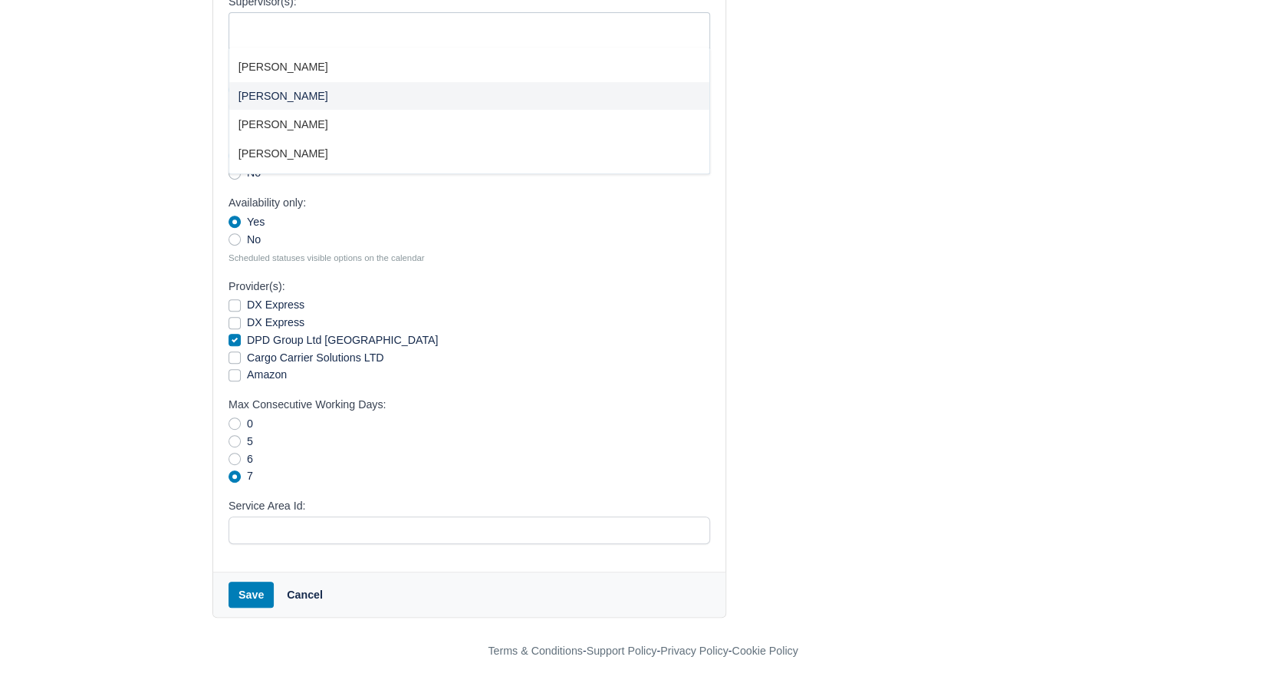
click at [119, 81] on div "Details Targets Stats coming soon" at bounding box center [100, 222] width 176 height 790
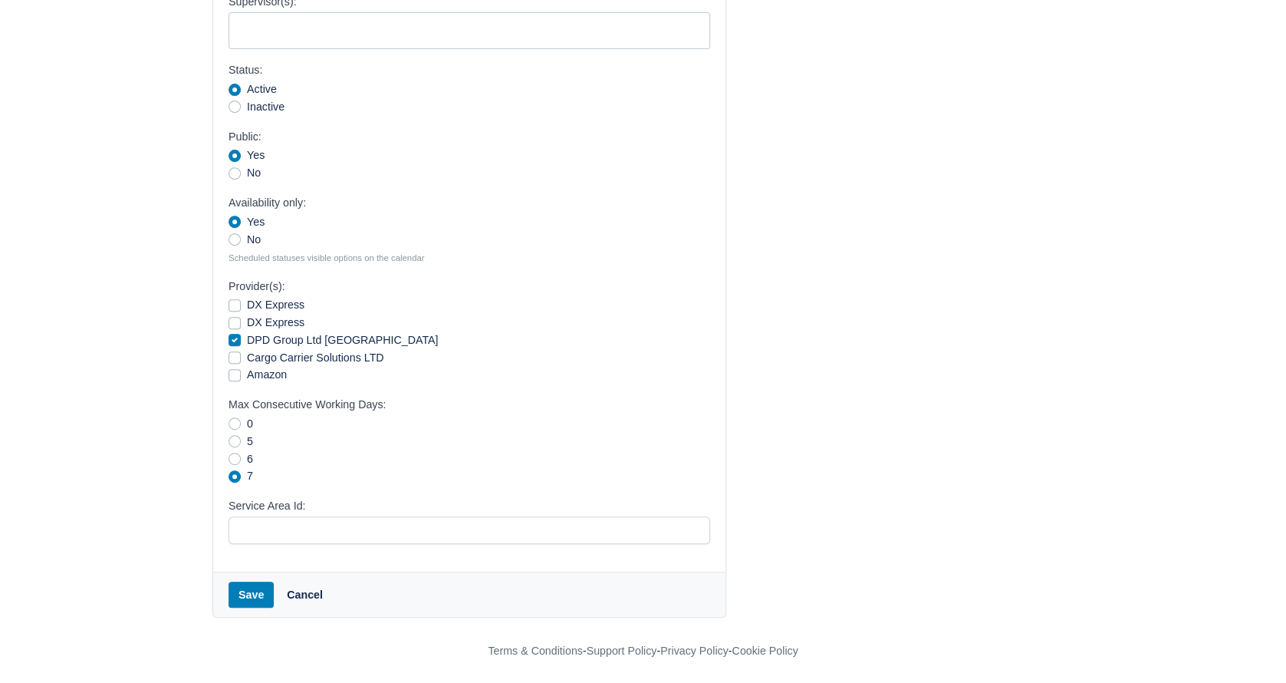
click at [247, 105] on label "Inactive" at bounding box center [266, 107] width 38 height 18
click at [239, 105] on input "Inactive" at bounding box center [235, 104] width 12 height 12
radio input "true"
click at [247, 171] on label "No" at bounding box center [254, 173] width 14 height 18
click at [235, 171] on input "No" at bounding box center [235, 170] width 12 height 12
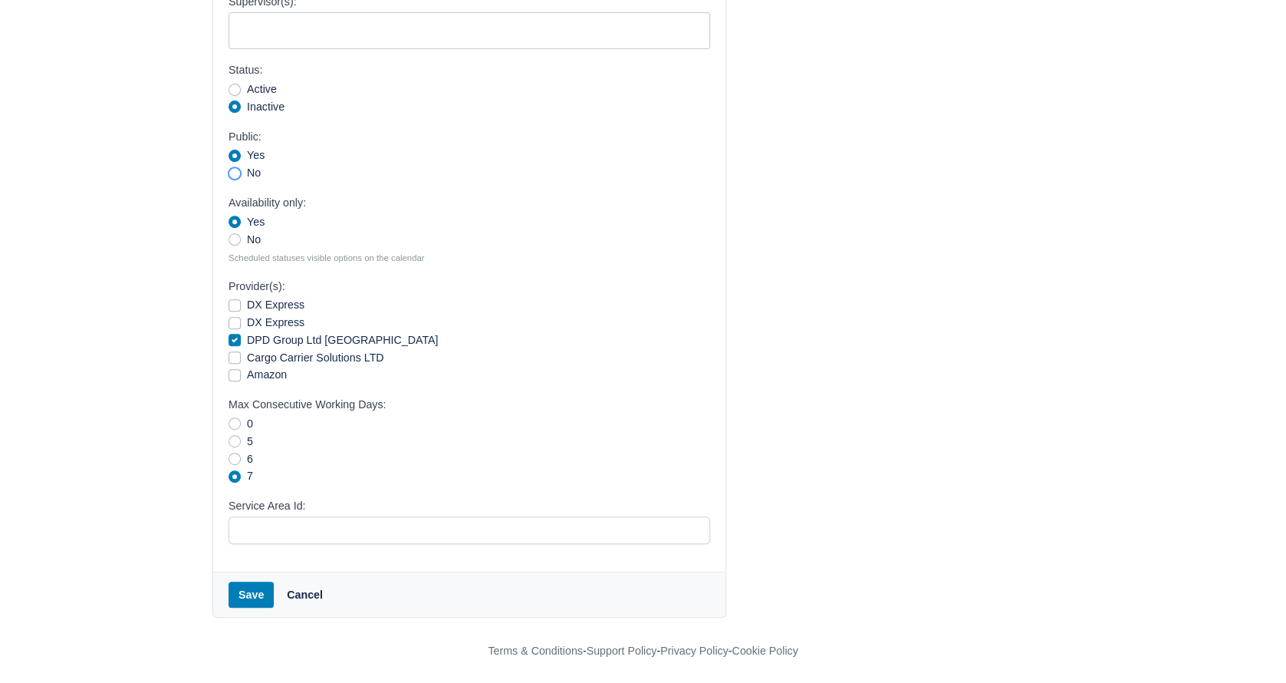
radio input "true"
click at [247, 237] on label "No" at bounding box center [254, 240] width 14 height 18
click at [236, 237] on input "No" at bounding box center [235, 237] width 12 height 12
radio input "true"
click at [231, 428] on div "0" at bounding box center [470, 424] width 482 height 18
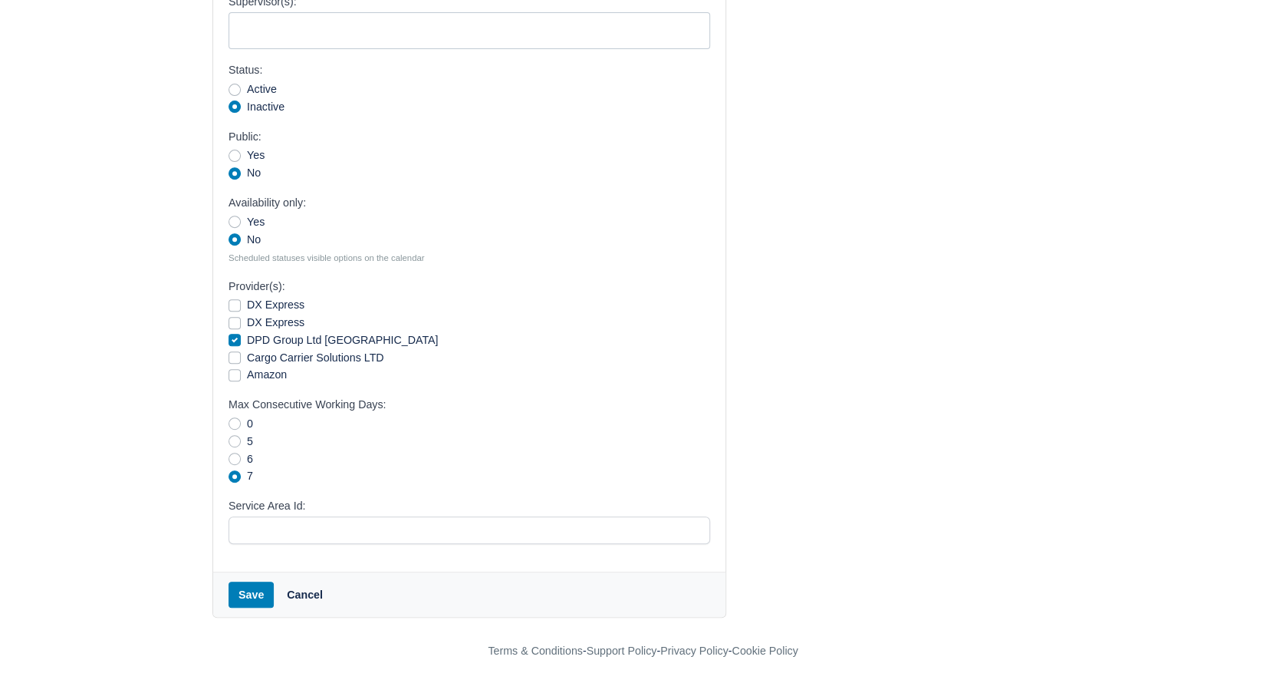
click at [247, 417] on label "0" at bounding box center [250, 424] width 6 height 18
click at [239, 417] on input "0" at bounding box center [235, 421] width 12 height 12
radio input "true"
click at [253, 588] on button "Save" at bounding box center [251, 594] width 45 height 26
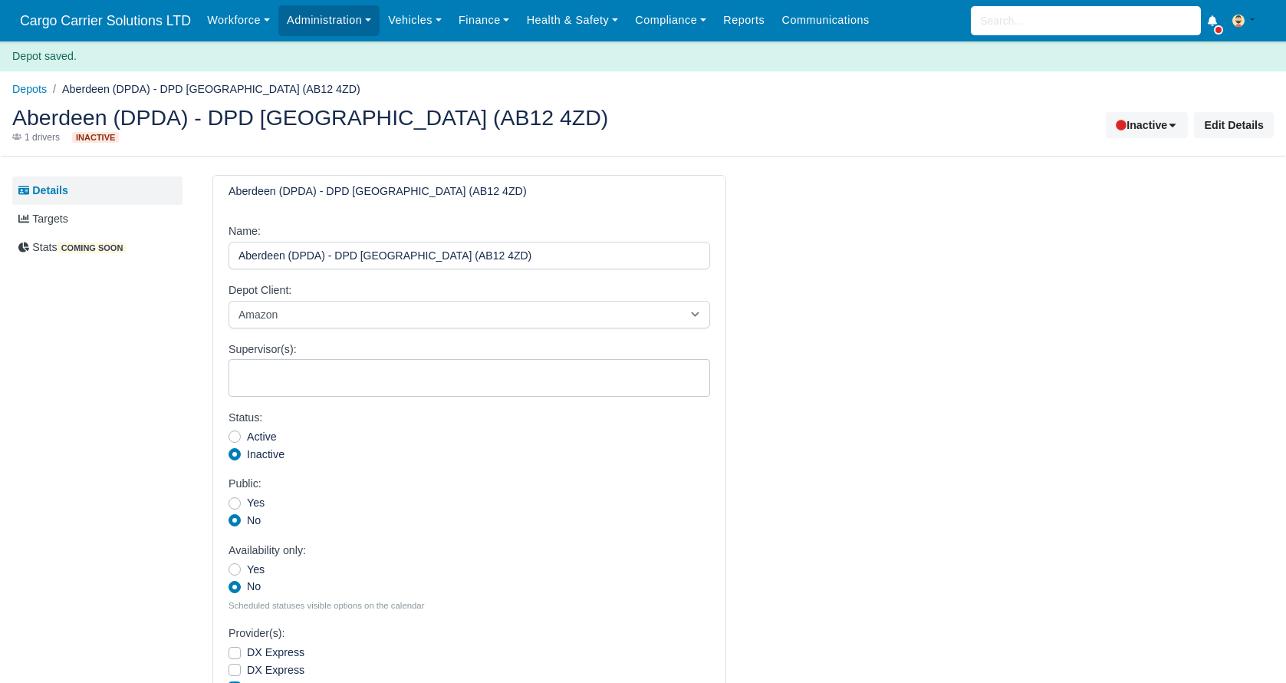
select select
click at [23, 90] on link "Depots" at bounding box center [29, 89] width 35 height 12
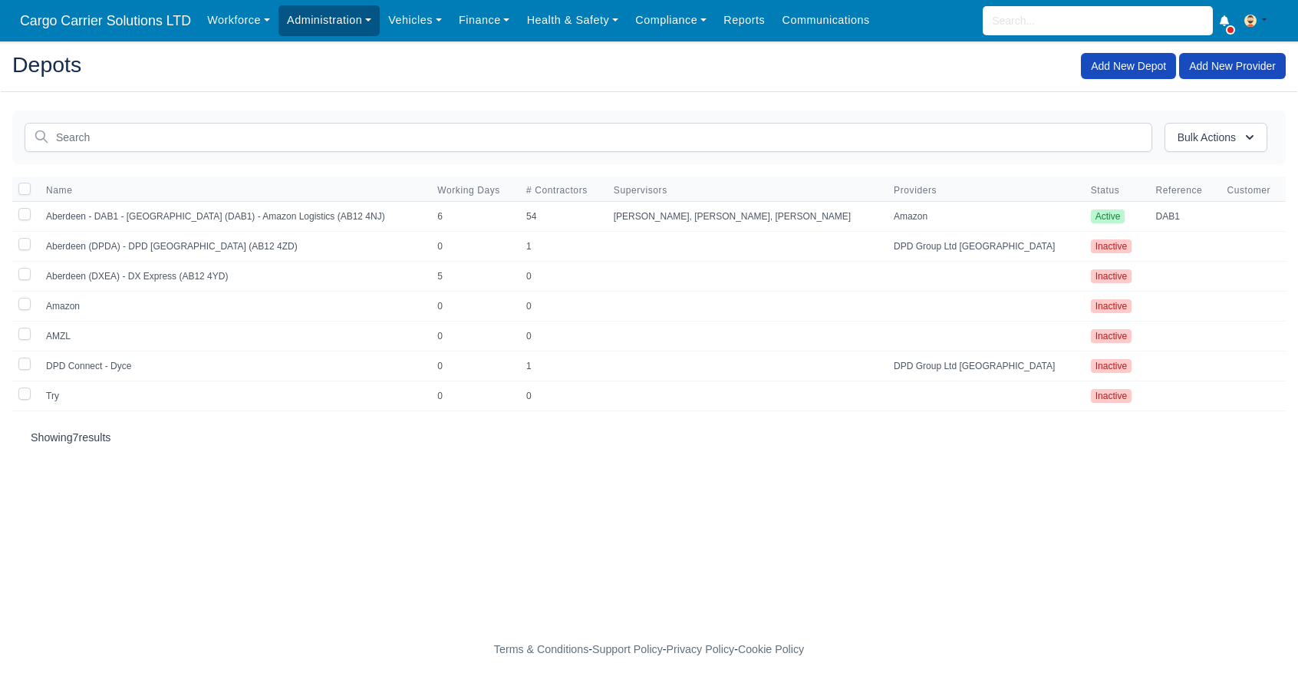
click at [347, 18] on link "Administration" at bounding box center [328, 20] width 101 height 30
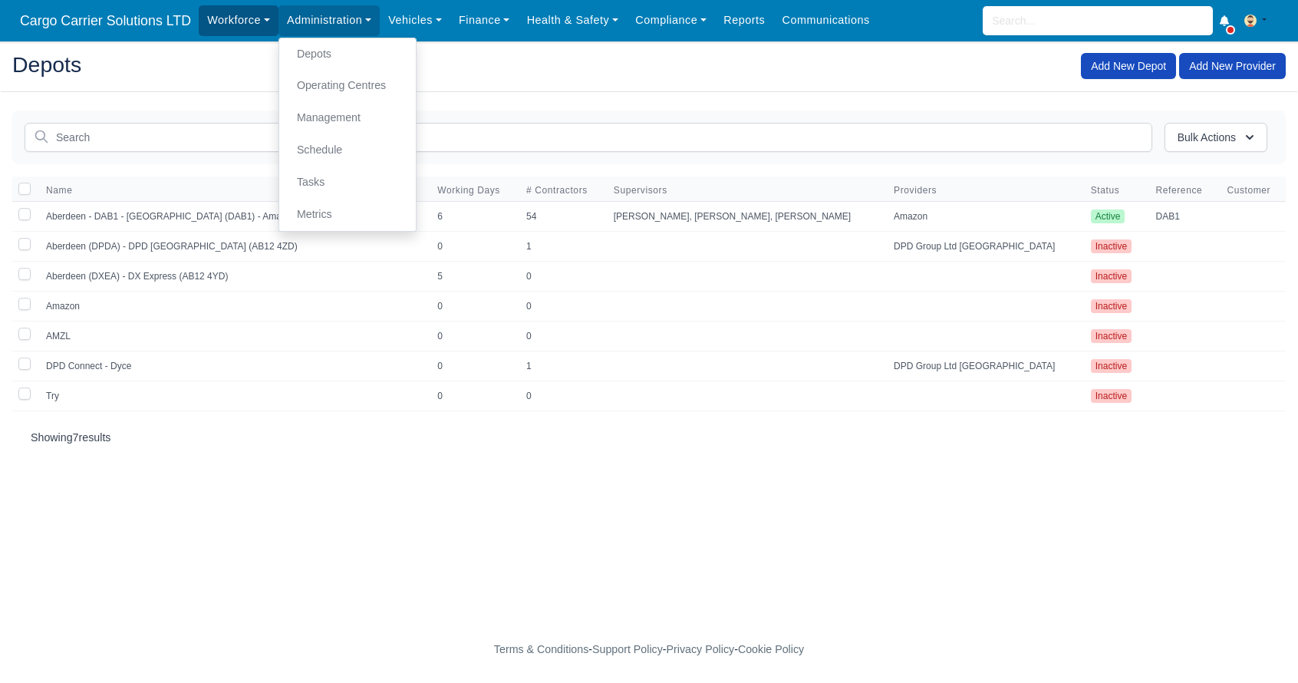
click at [219, 25] on link "Workforce" at bounding box center [239, 20] width 80 height 30
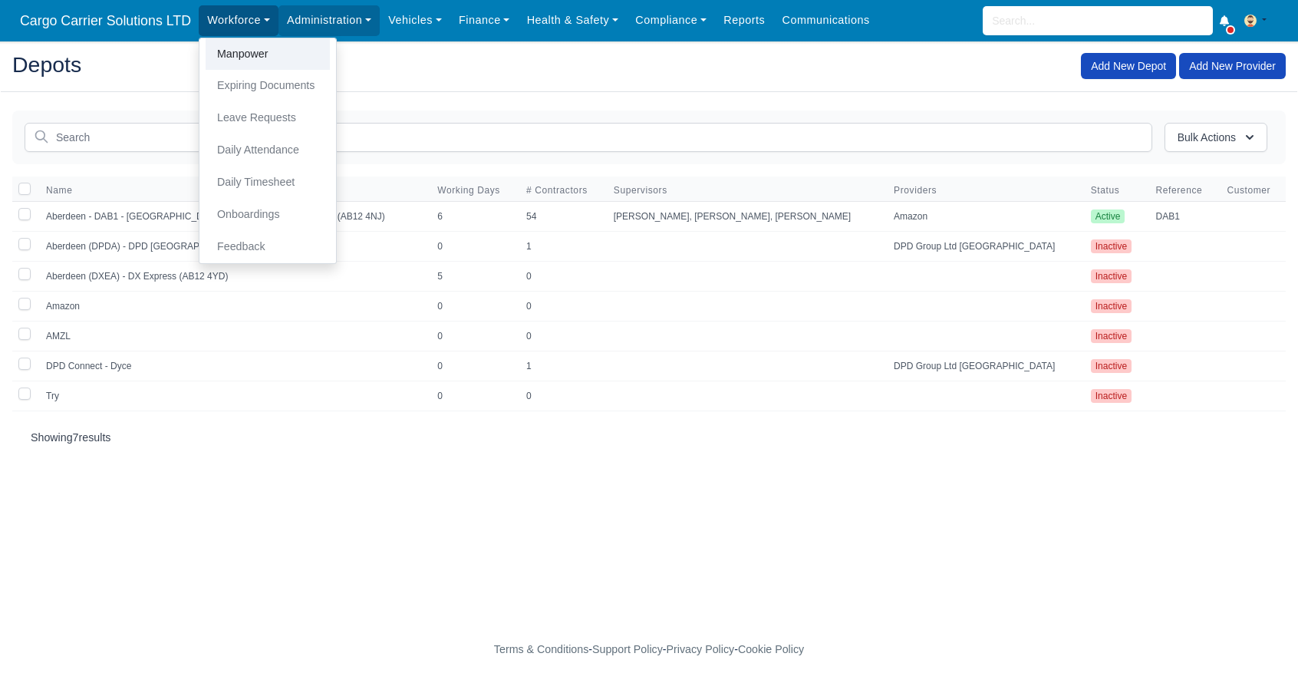
click at [229, 44] on link "Manpower" at bounding box center [268, 54] width 124 height 32
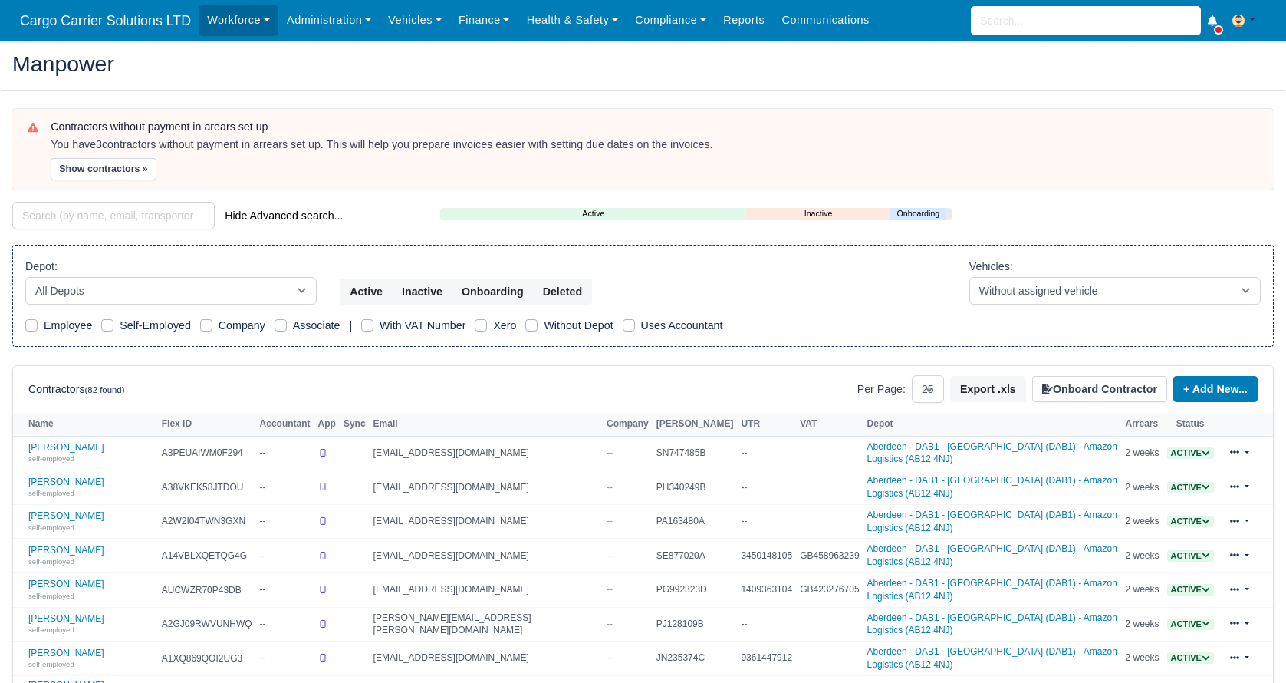
select select "25"
click at [133, 280] on select "All Depots [GEOGRAPHIC_DATA] - [GEOGRAPHIC_DATA] - [GEOGRAPHIC_DATA] (DAB1) - A…" at bounding box center [170, 291] width 291 height 28
click at [25, 277] on select "All Depots [GEOGRAPHIC_DATA] - [GEOGRAPHIC_DATA] - [GEOGRAPHIC_DATA] (DAB1) - A…" at bounding box center [170, 291] width 291 height 28
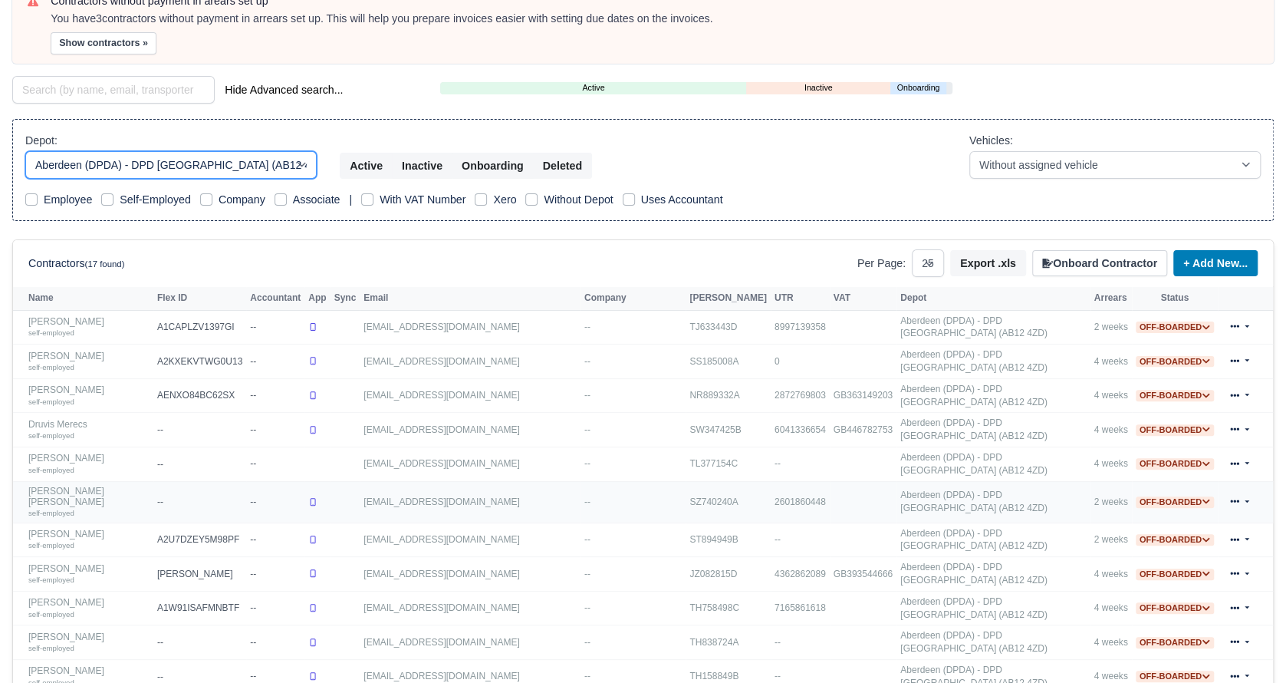
scroll to position [114, 0]
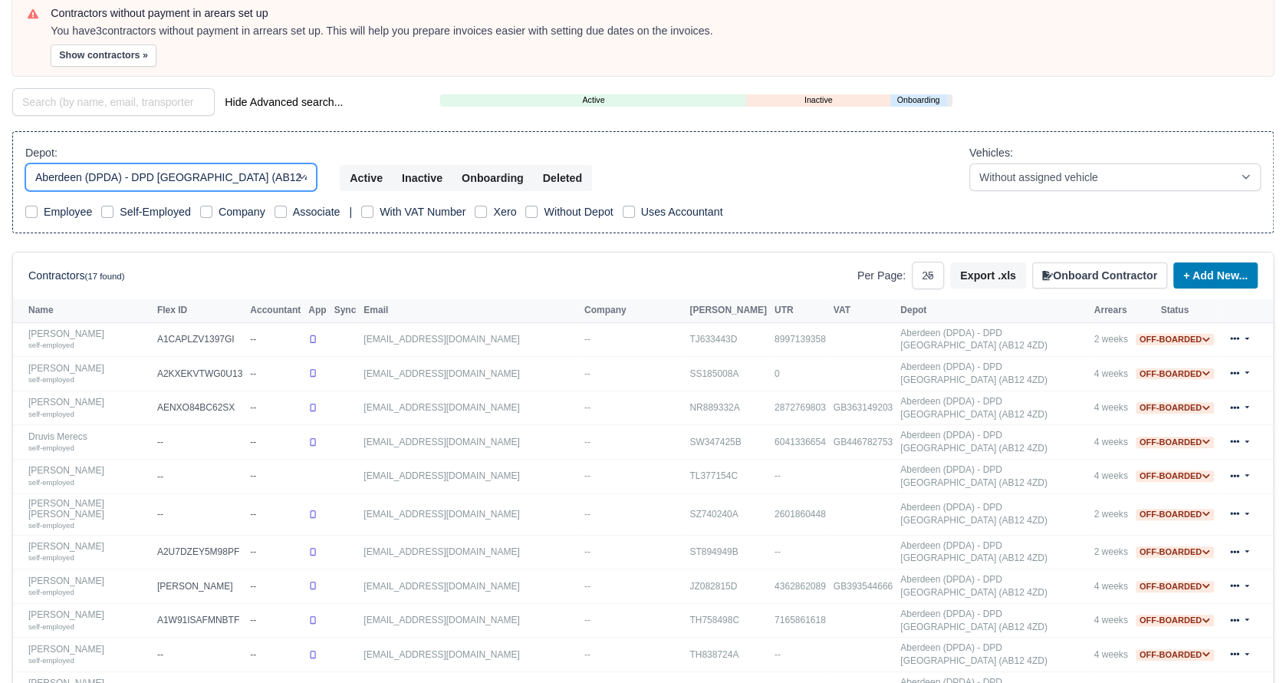
click at [293, 174] on select "All Depots Aberdeen - DAB1 - Aberdeen (DAB1) - Amazon Logistics (AB12 4NJ) Aber…" at bounding box center [170, 177] width 291 height 28
click at [25, 163] on select "All Depots Aberdeen - DAB1 - Aberdeen (DAB1) - Amazon Logistics (AB12 4NJ) Aber…" at bounding box center [170, 177] width 291 height 28
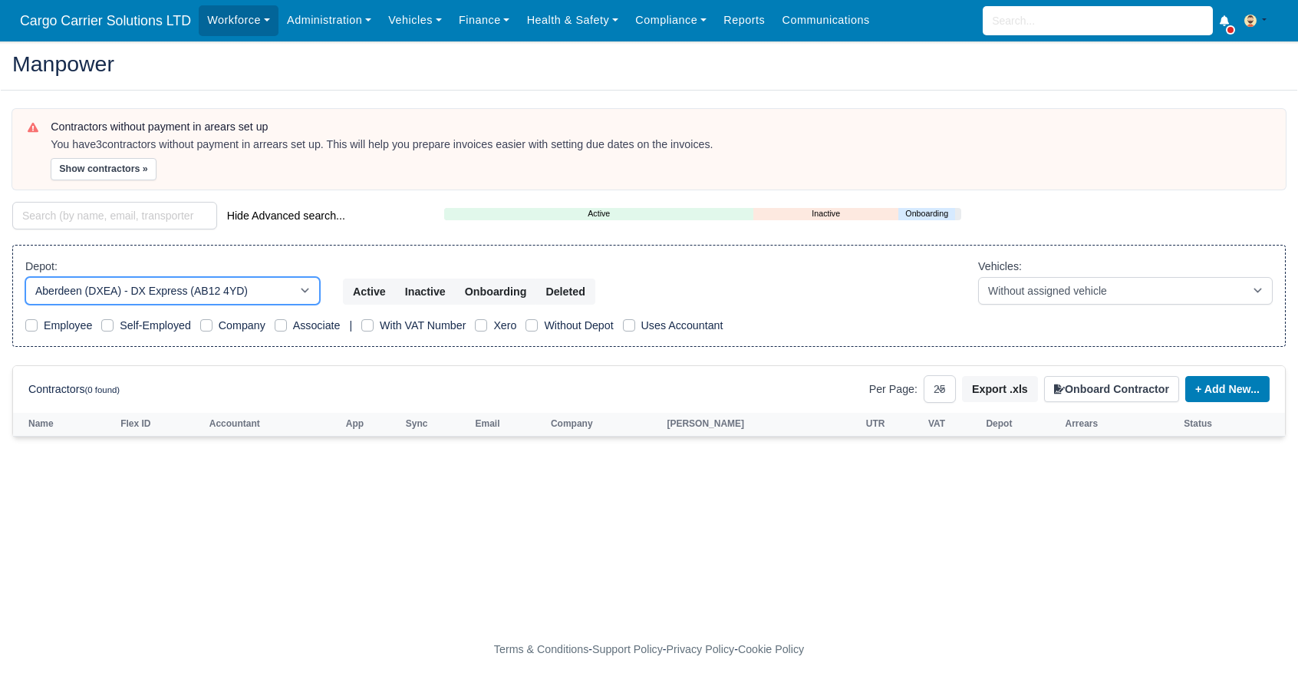
click at [259, 295] on select "All Depots Aberdeen - DAB1 - Aberdeen (DAB1) - Amazon Logistics (AB12 4NJ) Aber…" at bounding box center [172, 291] width 295 height 28
click at [25, 277] on select "All Depots Aberdeen - DAB1 - Aberdeen (DAB1) - Amazon Logistics (AB12 4NJ) Aber…" at bounding box center [172, 291] width 295 height 28
click at [312, 281] on select "All Depots Aberdeen - DAB1 - Aberdeen (DAB1) - Amazon Logistics (AB12 4NJ) Aber…" at bounding box center [172, 291] width 295 height 28
click at [25, 277] on select "All Depots Aberdeen - DAB1 - Aberdeen (DAB1) - Amazon Logistics (AB12 4NJ) Aber…" at bounding box center [172, 291] width 295 height 28
click at [301, 278] on select "All Depots Aberdeen - DAB1 - Aberdeen (DAB1) - Amazon Logistics (AB12 4NJ) Aber…" at bounding box center [172, 291] width 295 height 28
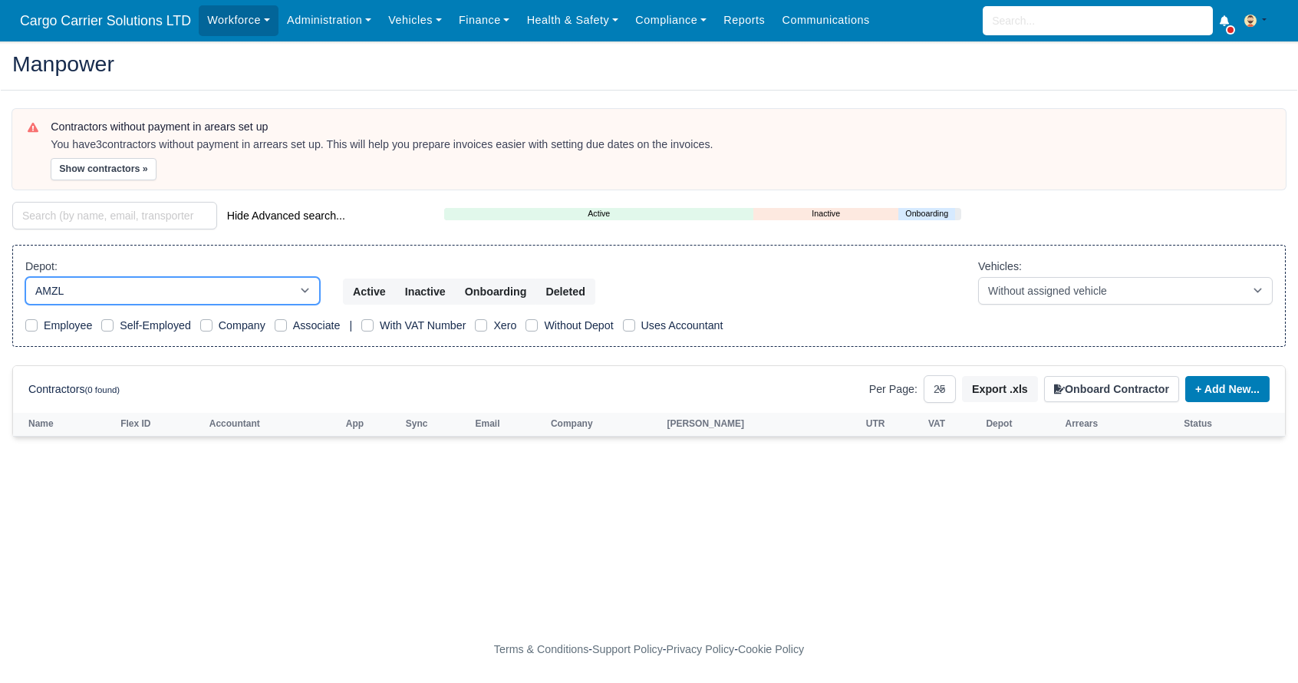
select select "6"
click at [25, 277] on select "All Depots Aberdeen - DAB1 - Aberdeen (DAB1) - Amazon Logistics (AB12 4NJ) Aber…" at bounding box center [172, 291] width 295 height 28
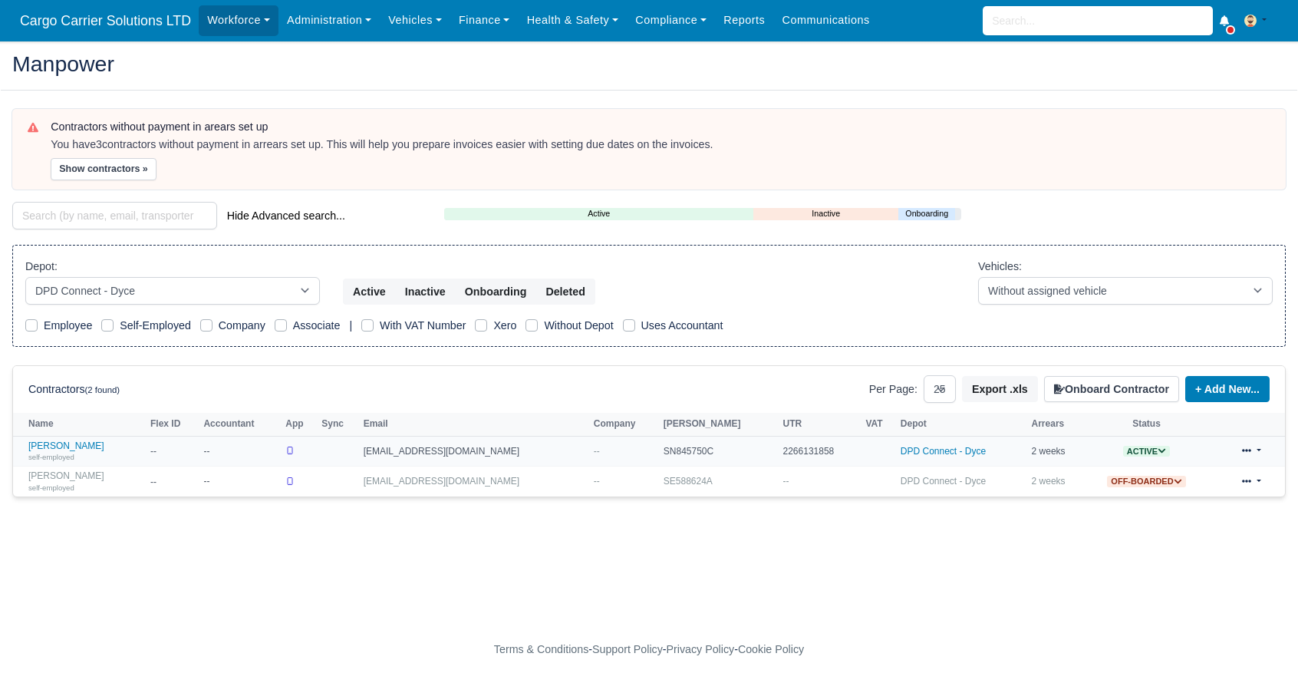
click at [1157, 449] on icon at bounding box center [1161, 450] width 8 height 8
click at [1059, 496] on button "Off-board" at bounding box center [1075, 499] width 66 height 26
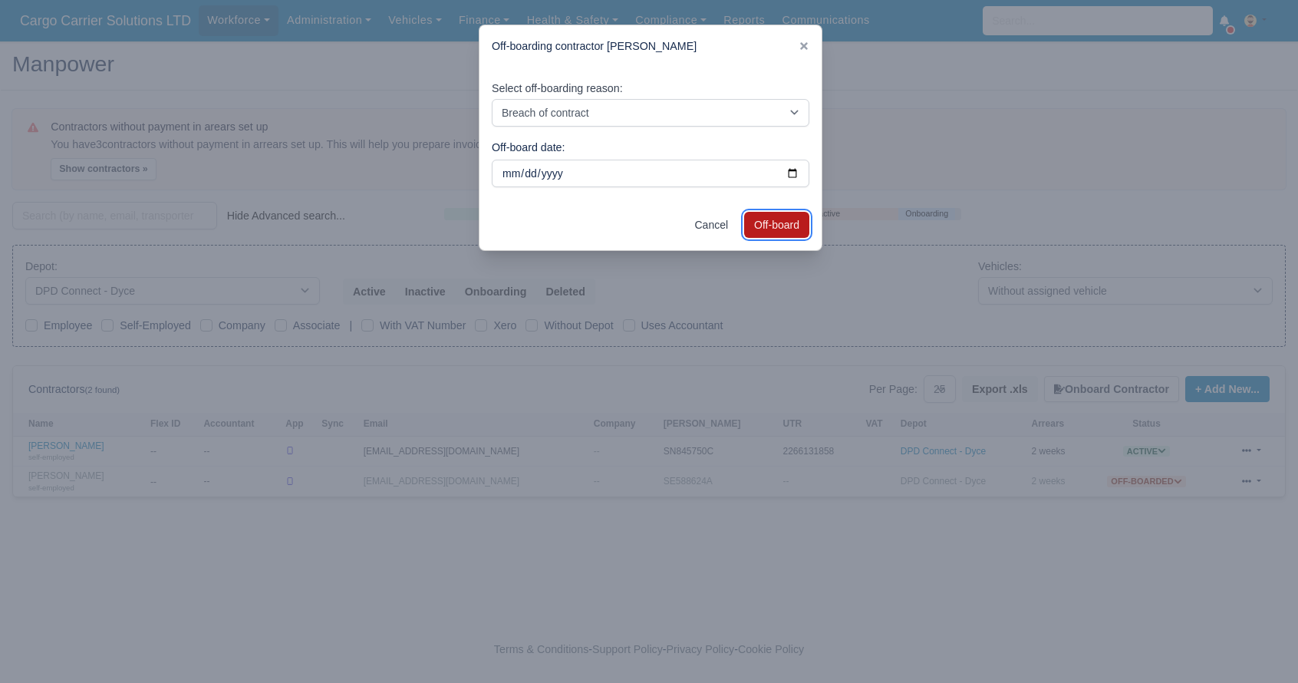
click at [788, 228] on button "Off-board" at bounding box center [776, 225] width 65 height 26
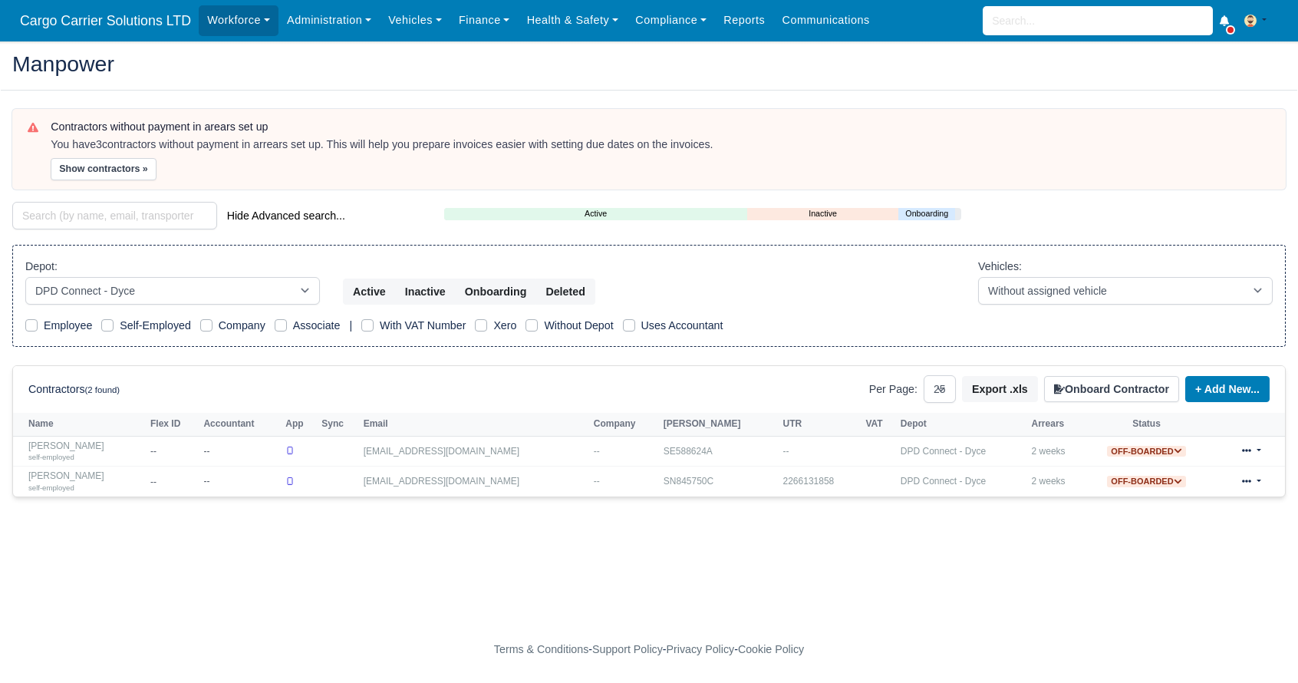
select select "6"
select select "25"
click at [305, 280] on select "All Depots [GEOGRAPHIC_DATA] - [GEOGRAPHIC_DATA] - [GEOGRAPHIC_DATA] (DAB1) - A…" at bounding box center [172, 291] width 295 height 28
select select "8"
